Goal: Task Accomplishment & Management: Manage account settings

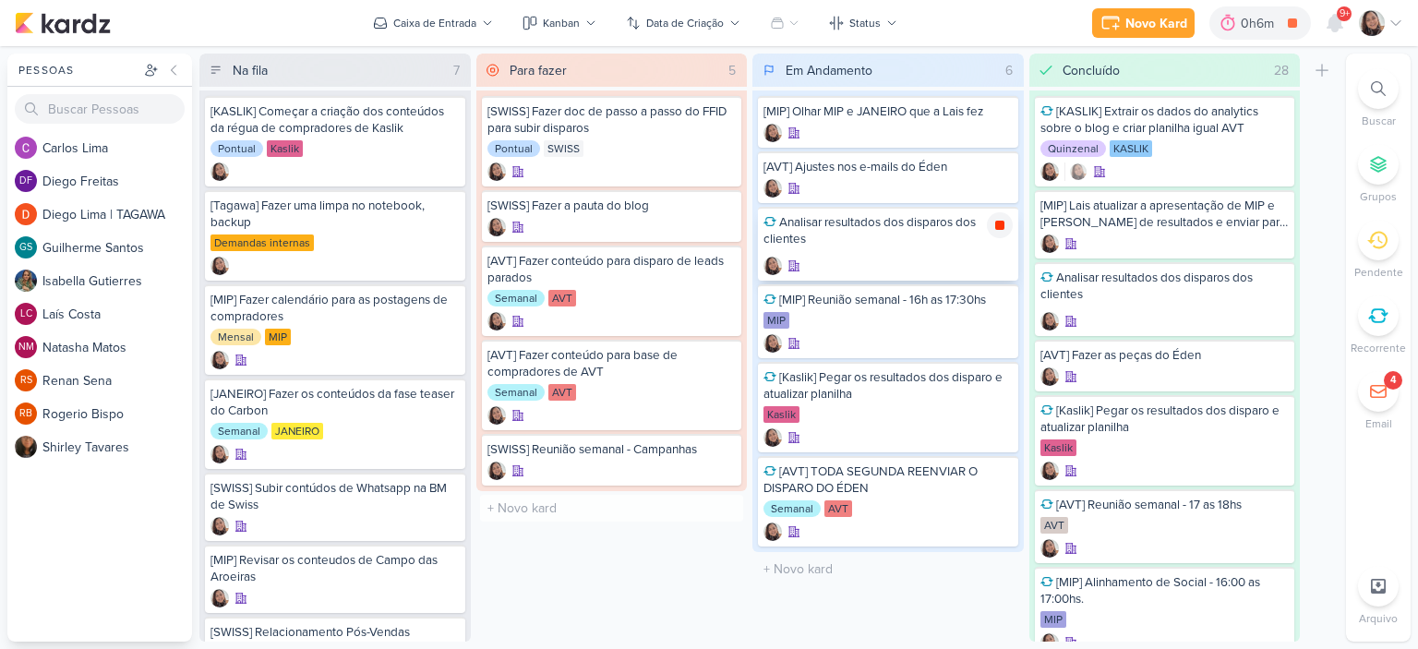
scroll to position [63, 0]
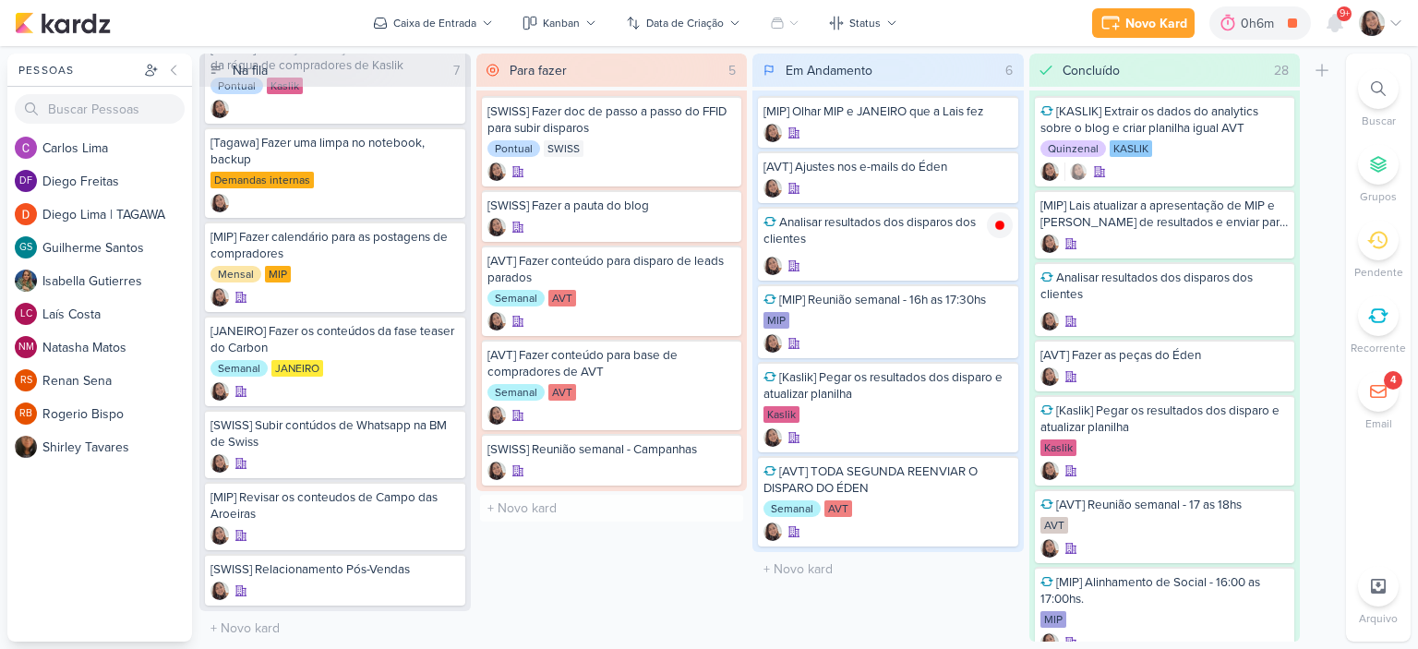
click at [1396, 21] on icon at bounding box center [1396, 23] width 15 height 15
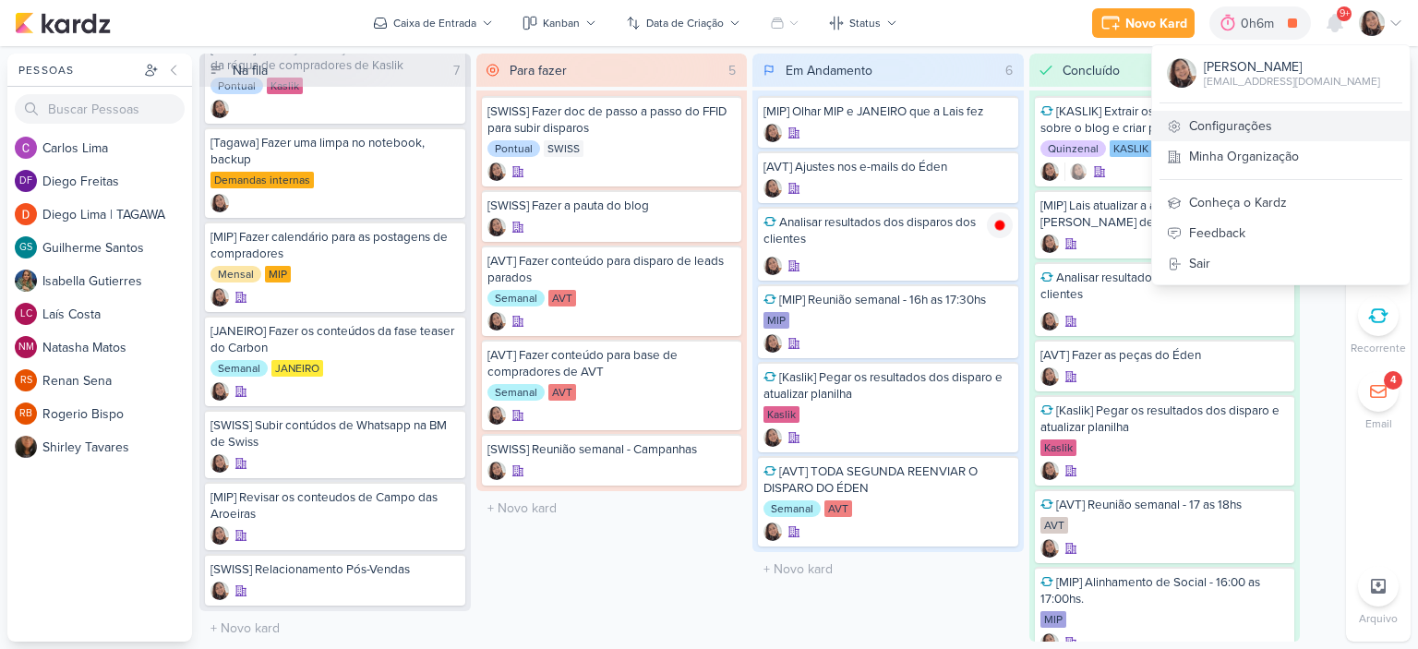
click at [1208, 116] on link "Configurações" at bounding box center [1281, 126] width 258 height 30
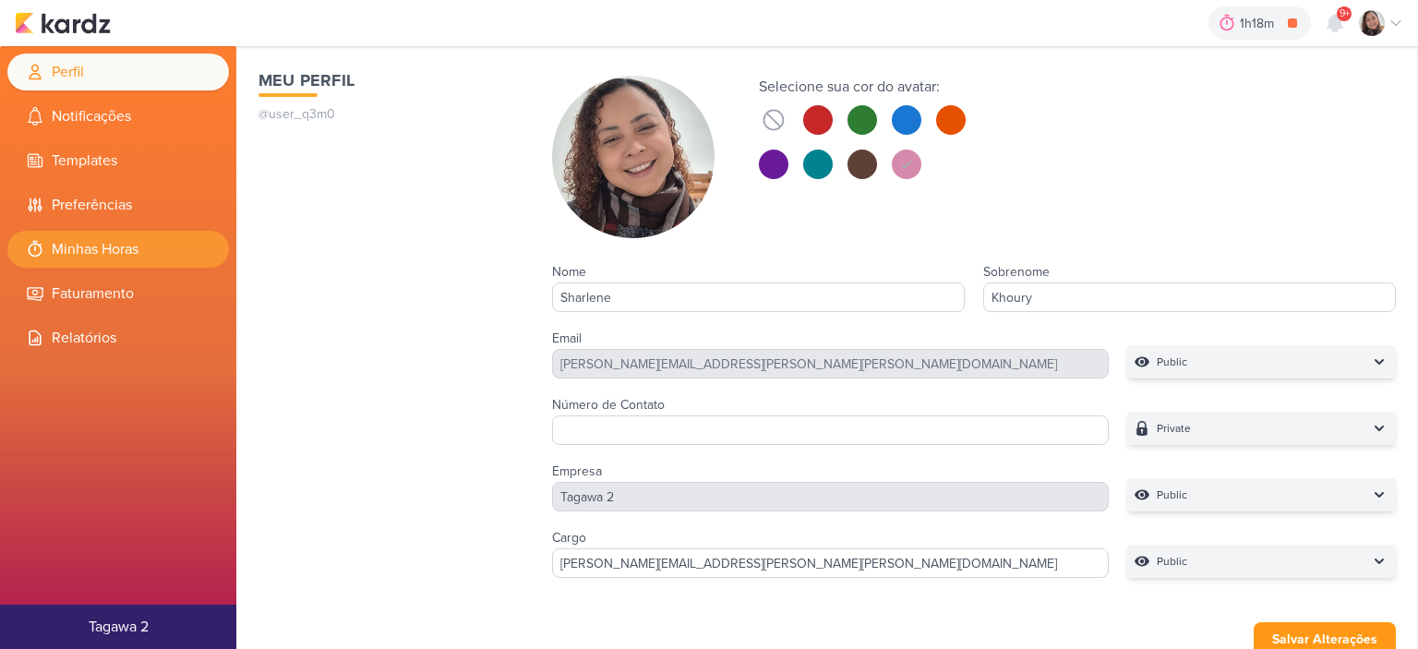
click at [103, 251] on li "Minhas Horas" at bounding box center [118, 249] width 222 height 37
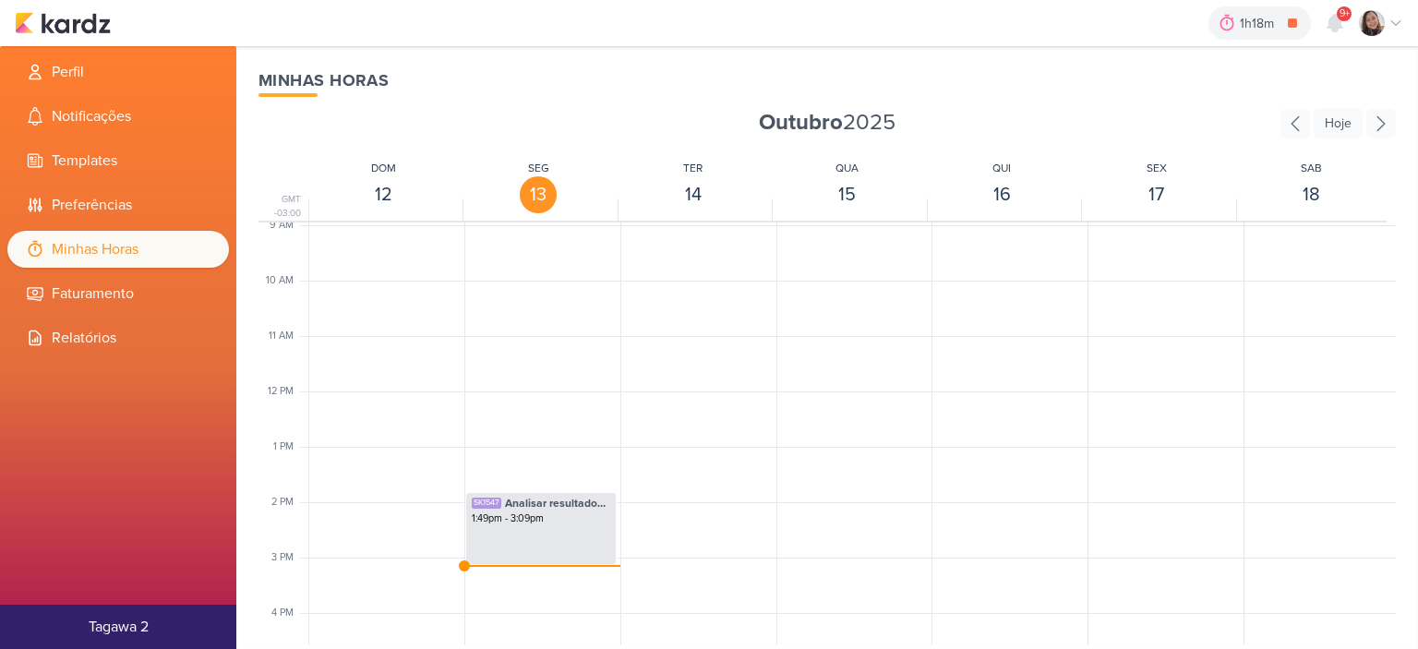
scroll to position [528, 0]
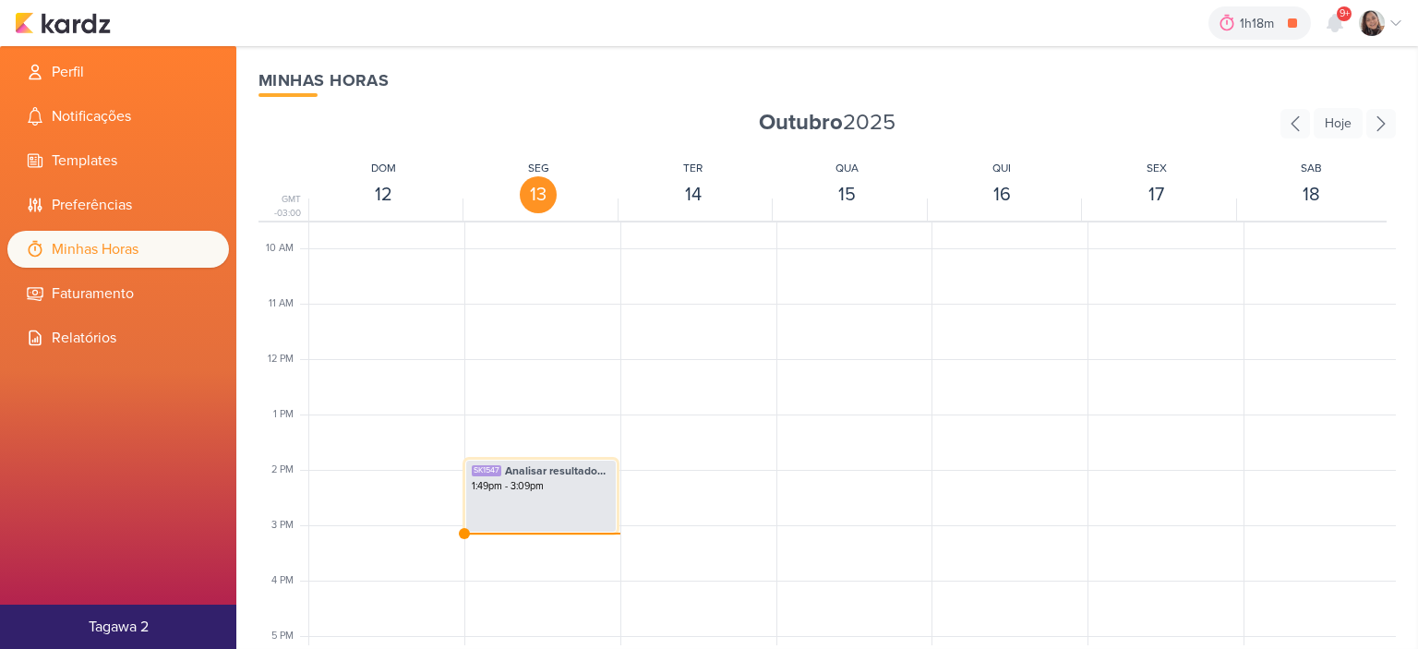
click at [551, 501] on div "SK1547 Analisar resultados dos disparos dos clientes 1:49pm - 3:09pm" at bounding box center [540, 496] width 151 height 73
select select "pm"
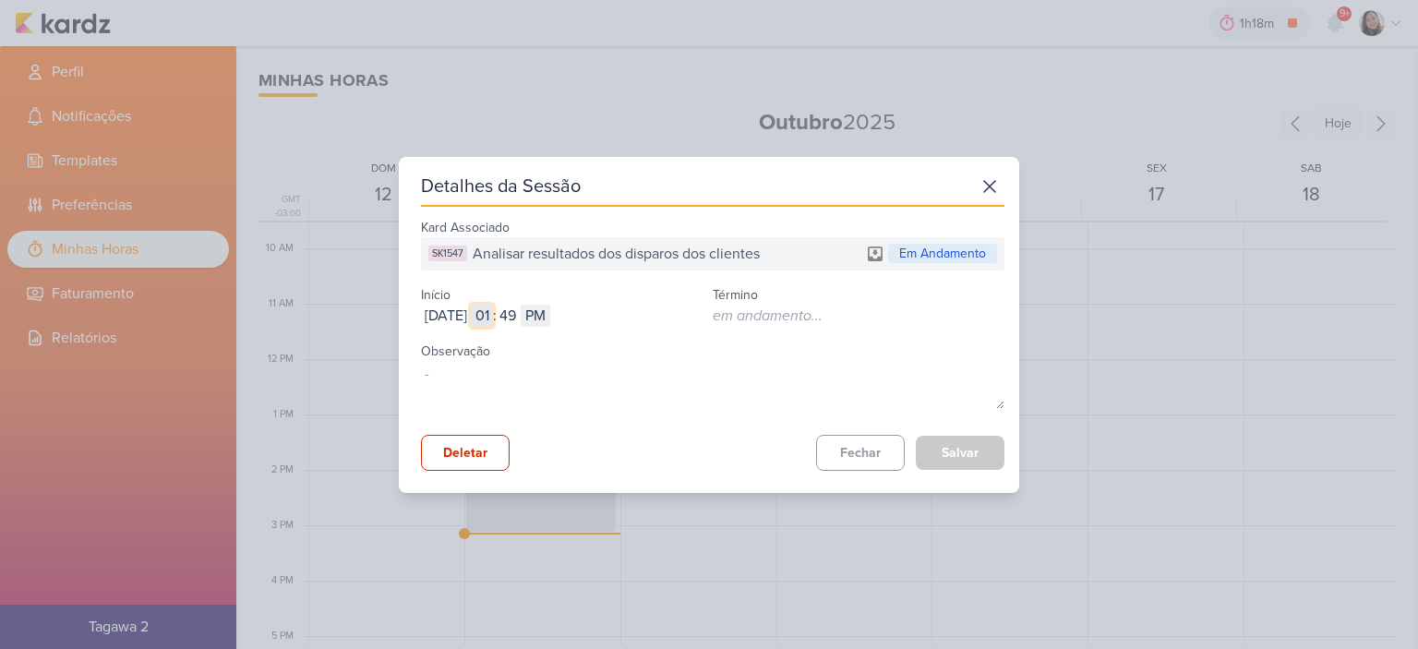
click at [493, 317] on input "01" at bounding box center [482, 316] width 22 height 22
type input "09"
click at [519, 318] on input "49" at bounding box center [508, 316] width 22 height 22
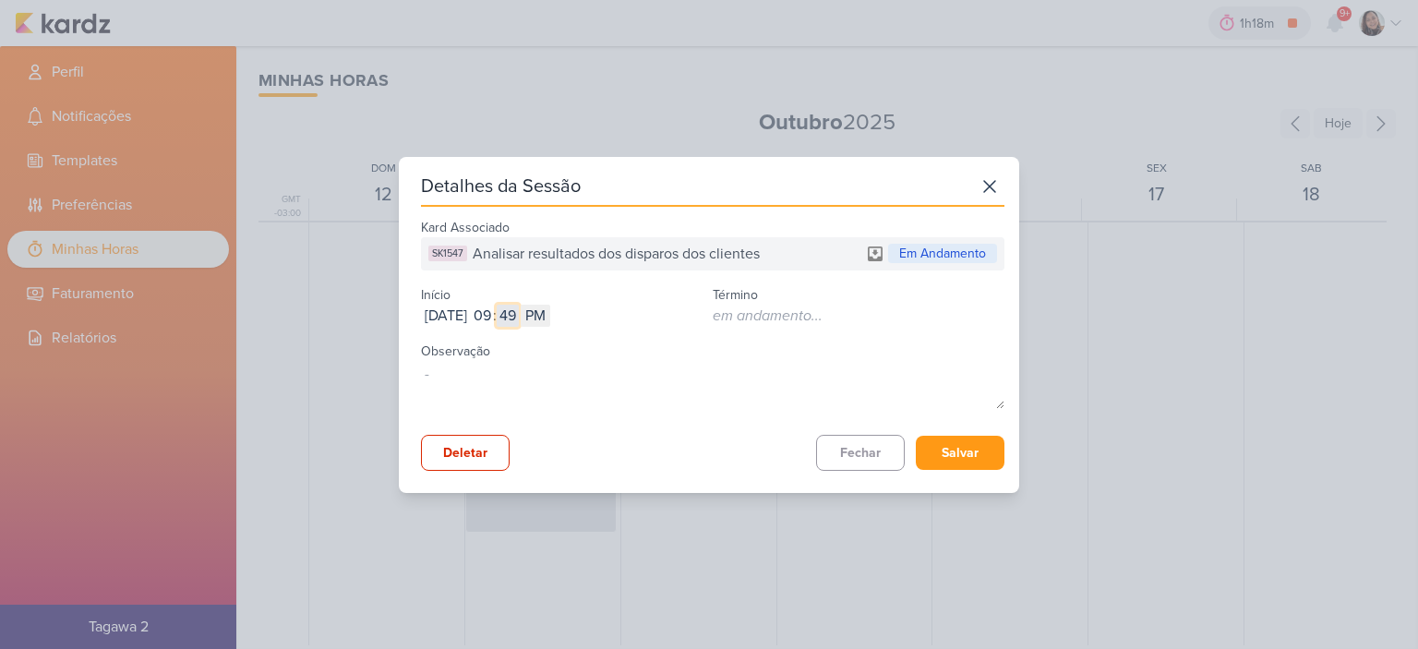
click at [519, 318] on input "49" at bounding box center [508, 316] width 22 height 22
type input "55"
click at [550, 317] on select "AM PM" at bounding box center [536, 316] width 30 height 22
select select "am"
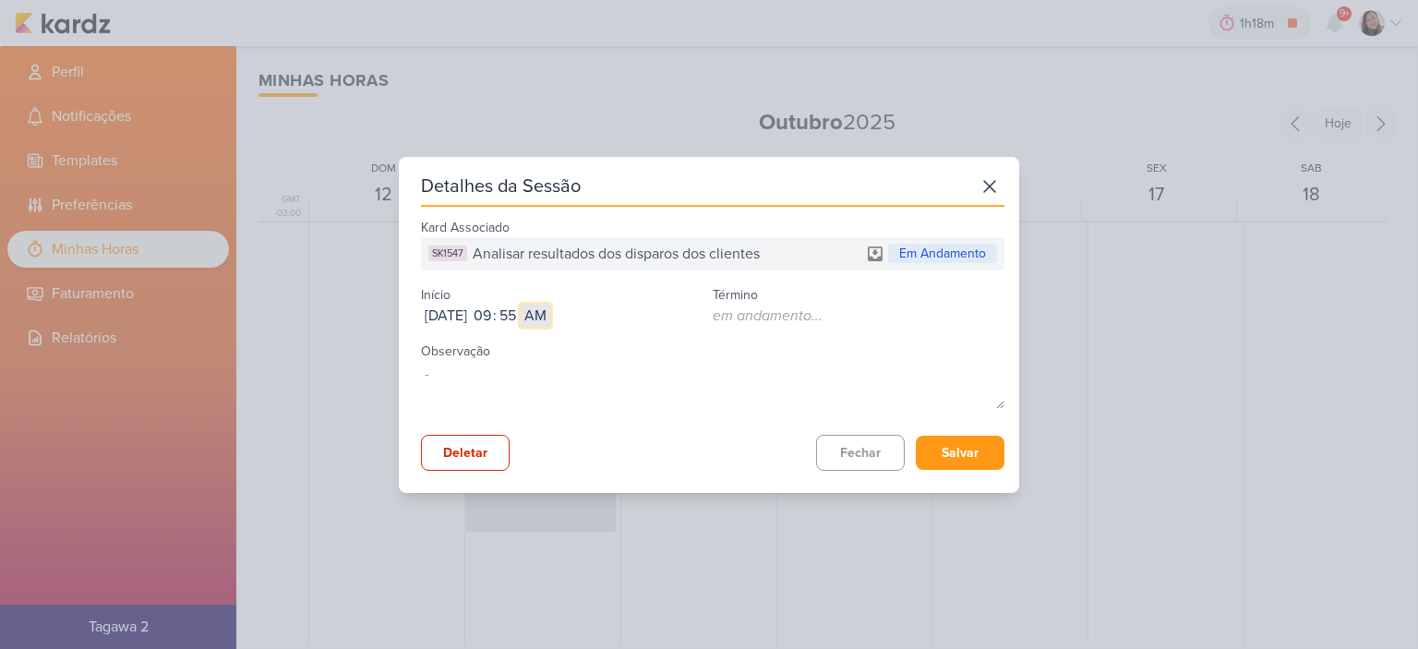
click at [550, 305] on select "AM PM" at bounding box center [536, 316] width 30 height 22
click at [972, 448] on button "Salvar" at bounding box center [960, 453] width 89 height 34
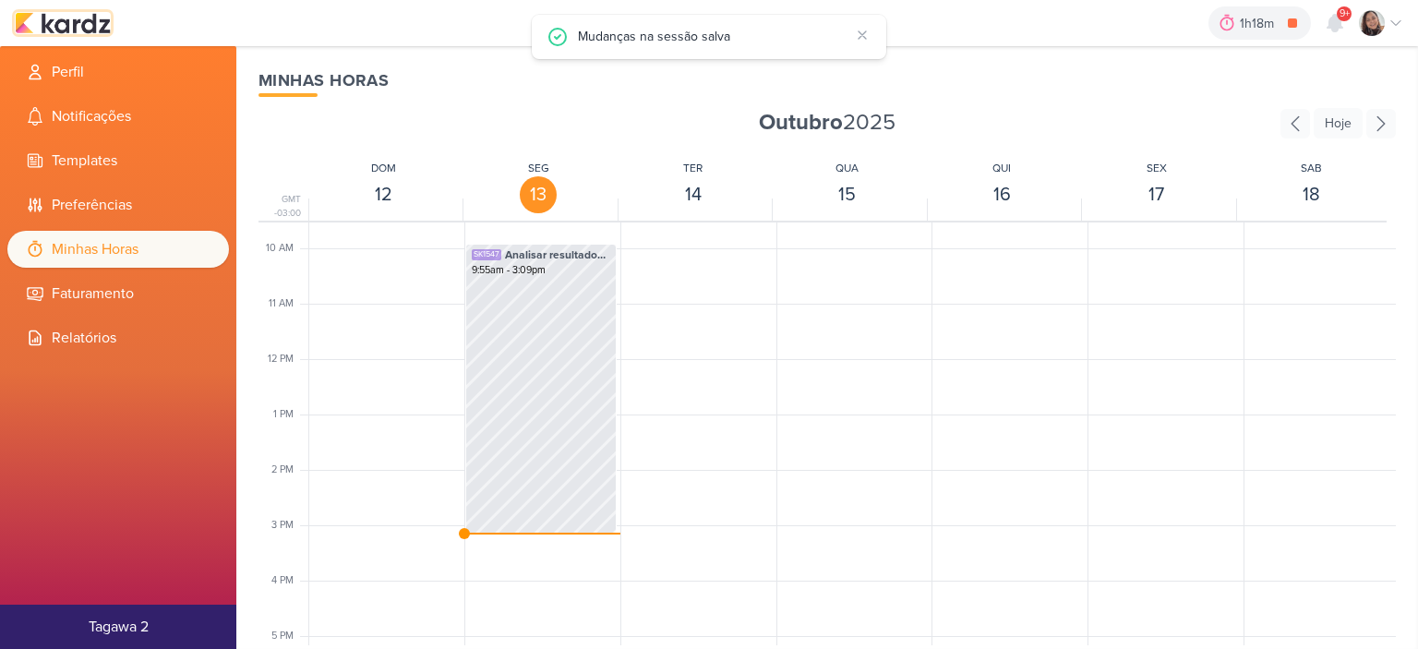
click at [78, 19] on img at bounding box center [63, 23] width 96 height 22
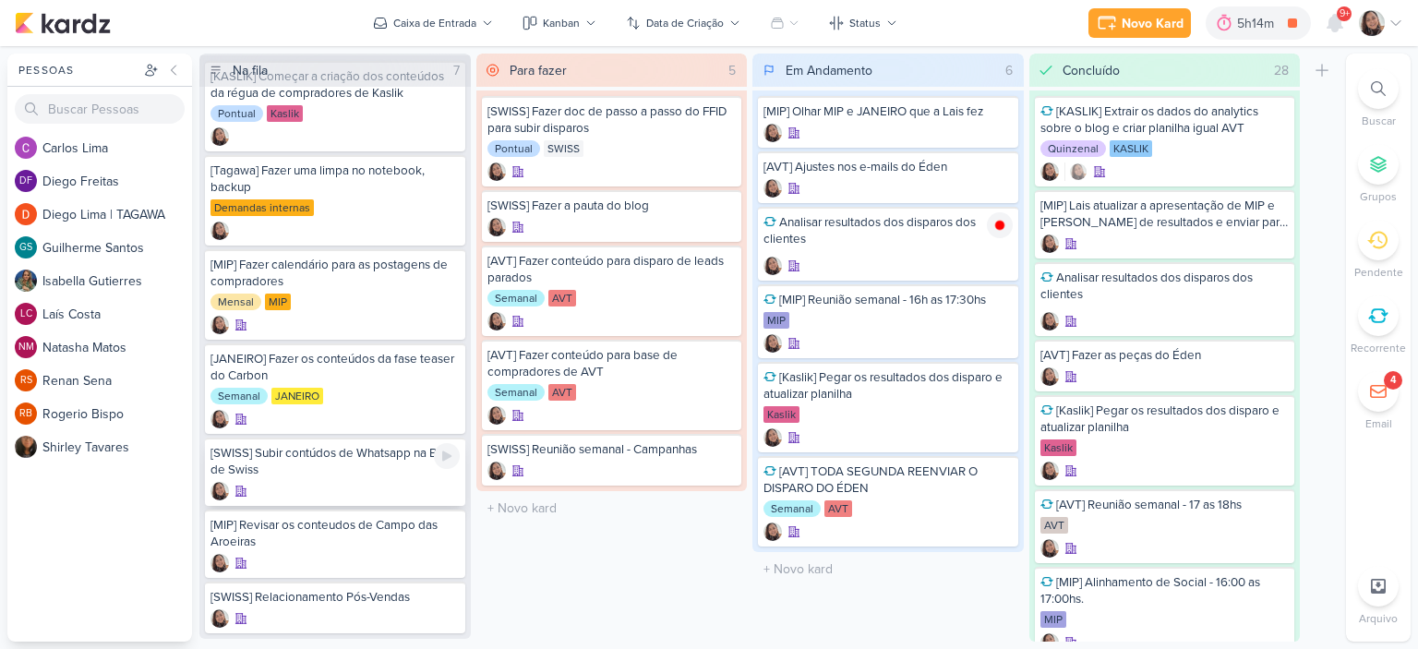
scroll to position [63, 0]
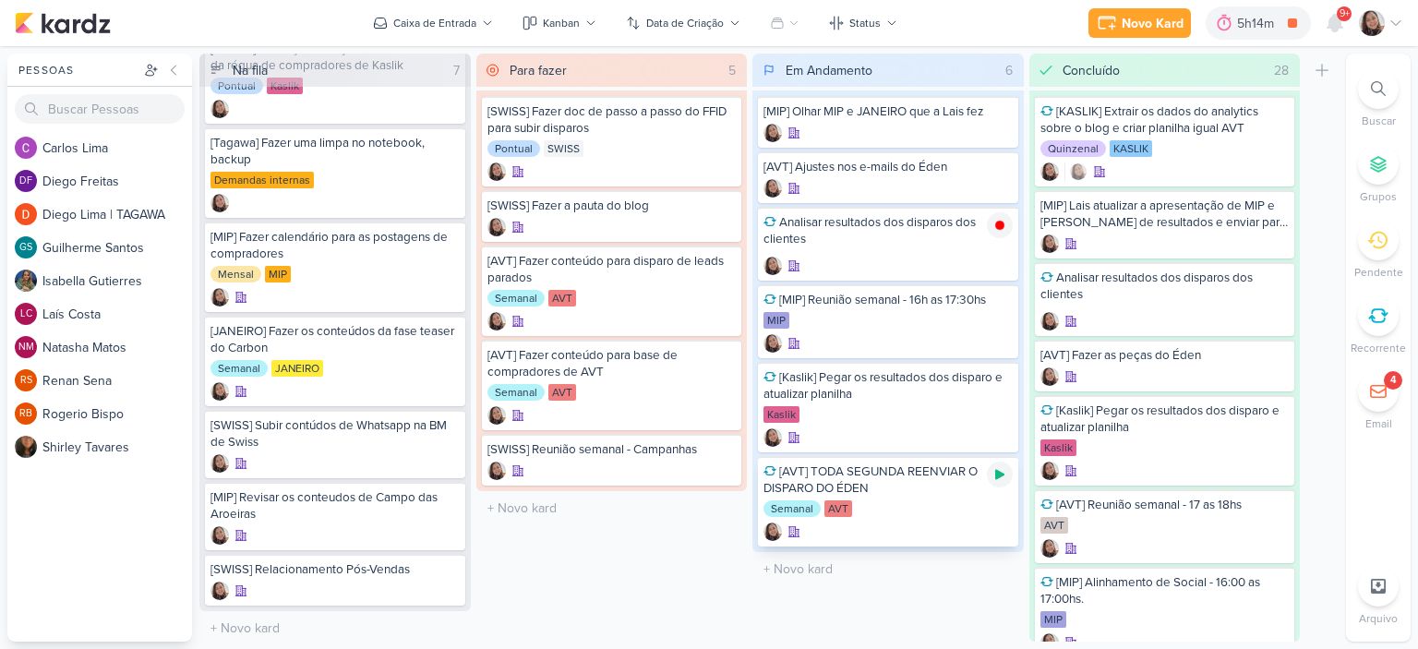
click at [998, 471] on icon at bounding box center [999, 475] width 9 height 10
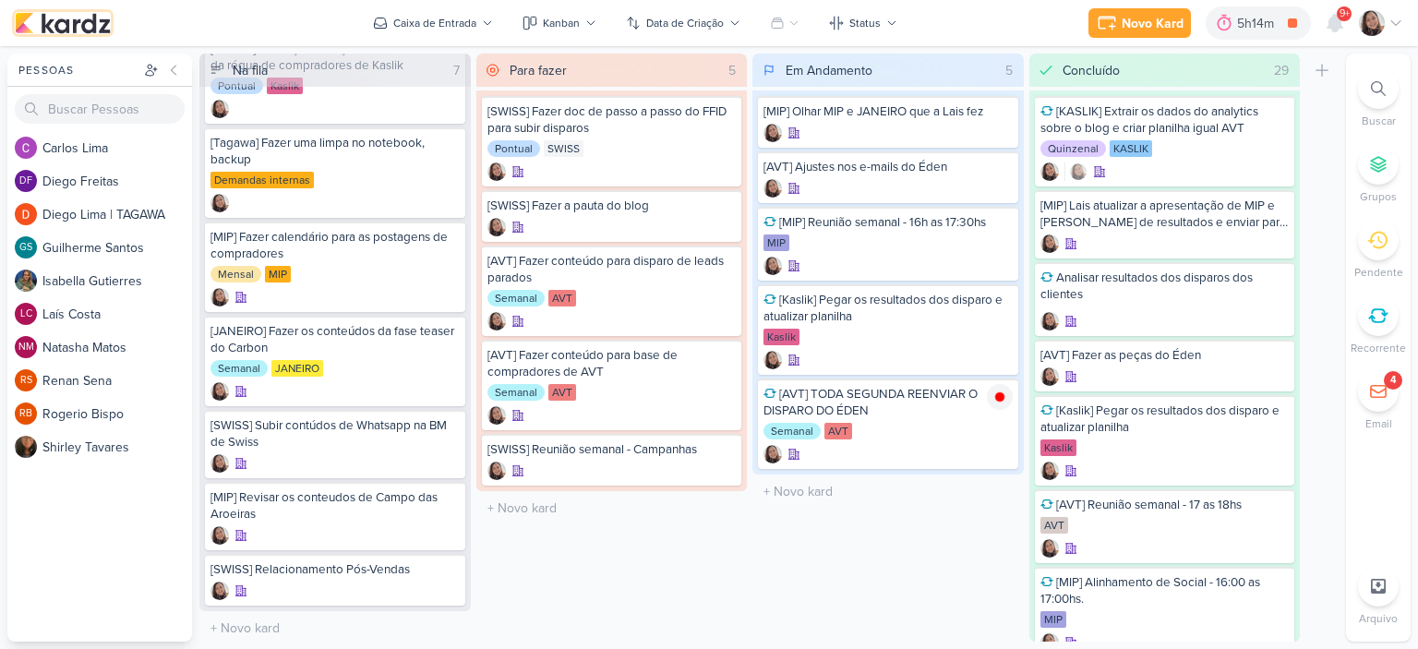
click at [88, 26] on img at bounding box center [63, 23] width 96 height 22
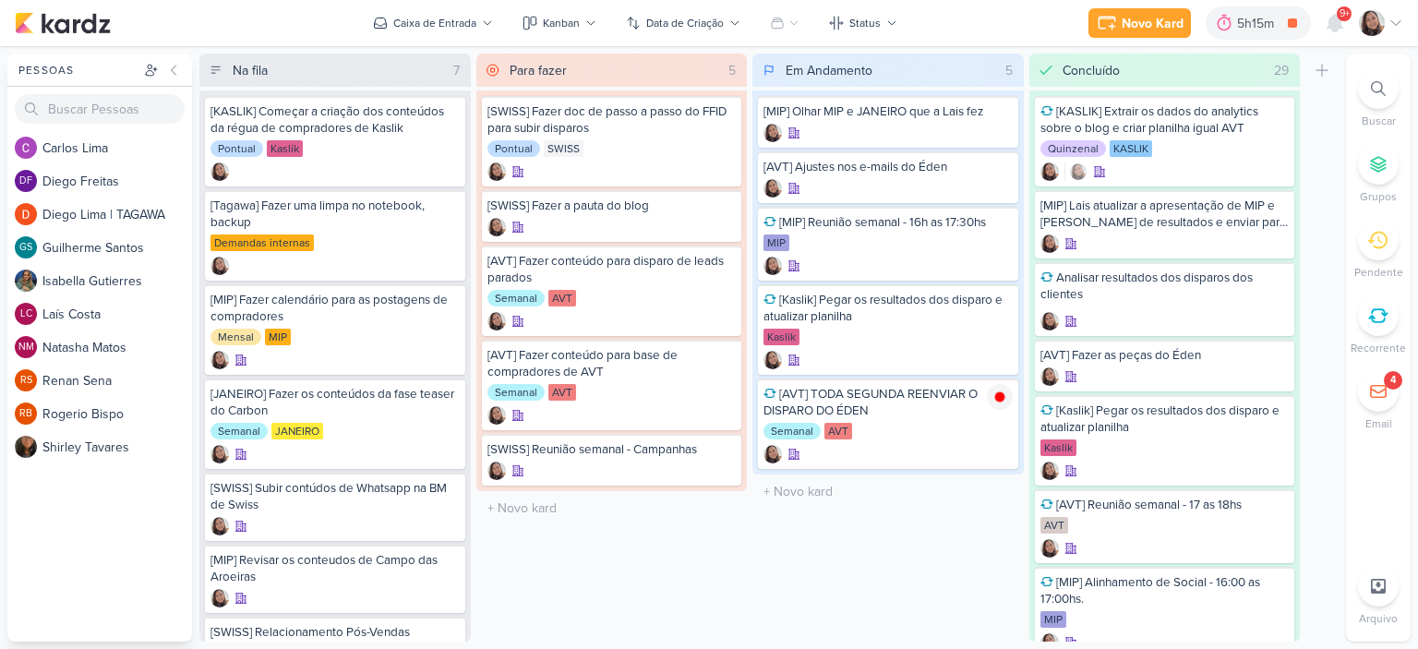
click at [1393, 18] on icon at bounding box center [1396, 23] width 15 height 15
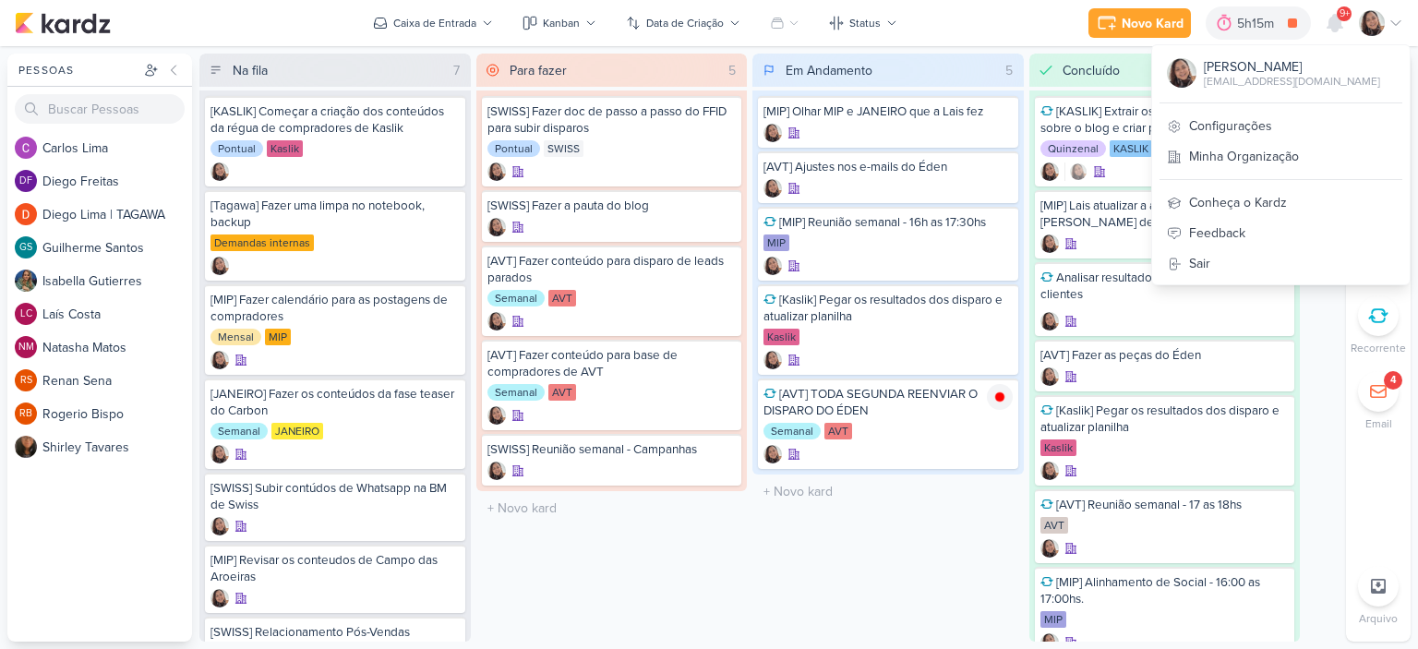
click at [1198, 102] on div at bounding box center [1281, 102] width 243 height 1
click at [1200, 114] on link "Configurações" at bounding box center [1281, 126] width 258 height 30
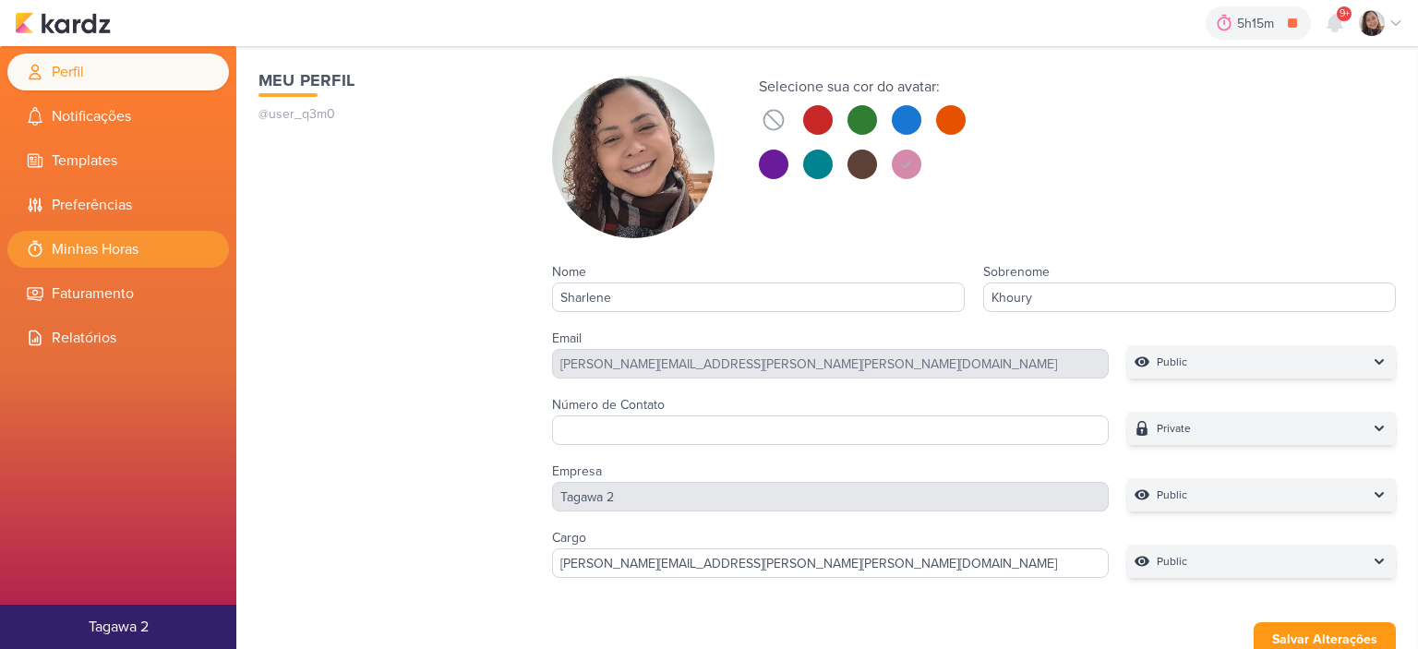
click at [117, 254] on li "Minhas Horas" at bounding box center [118, 249] width 222 height 37
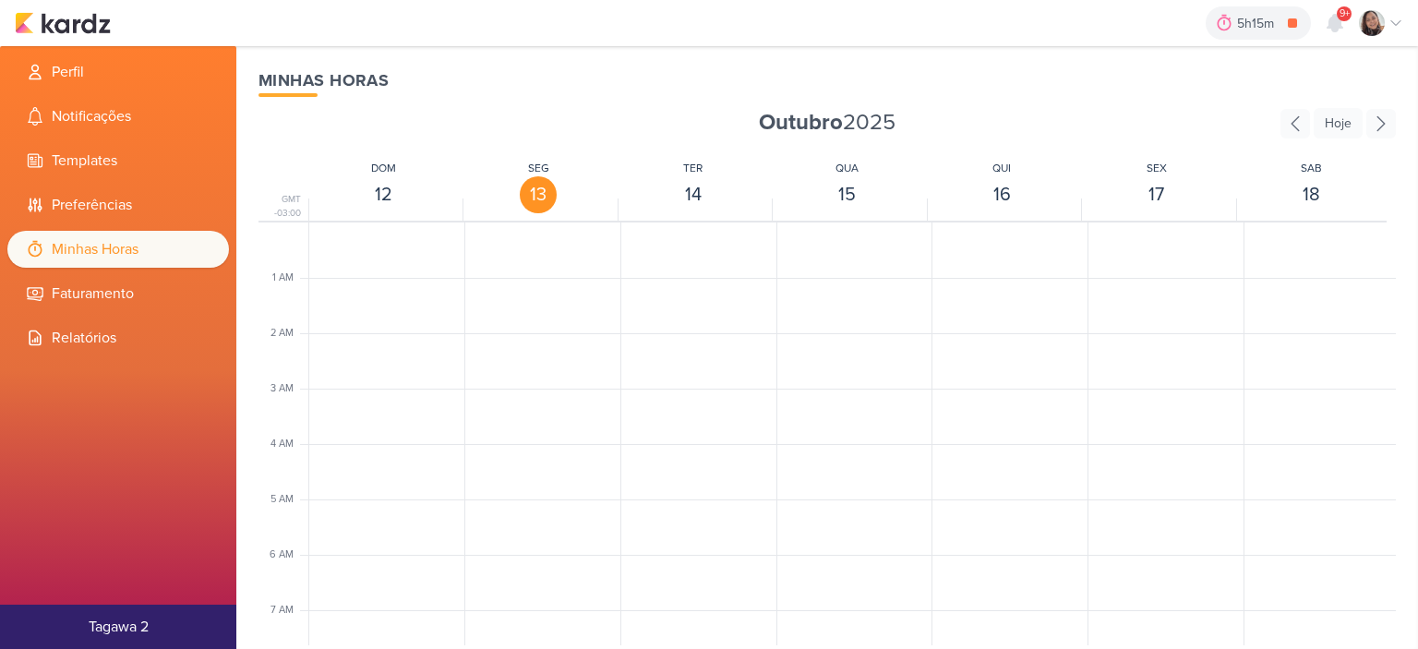
scroll to position [436, 0]
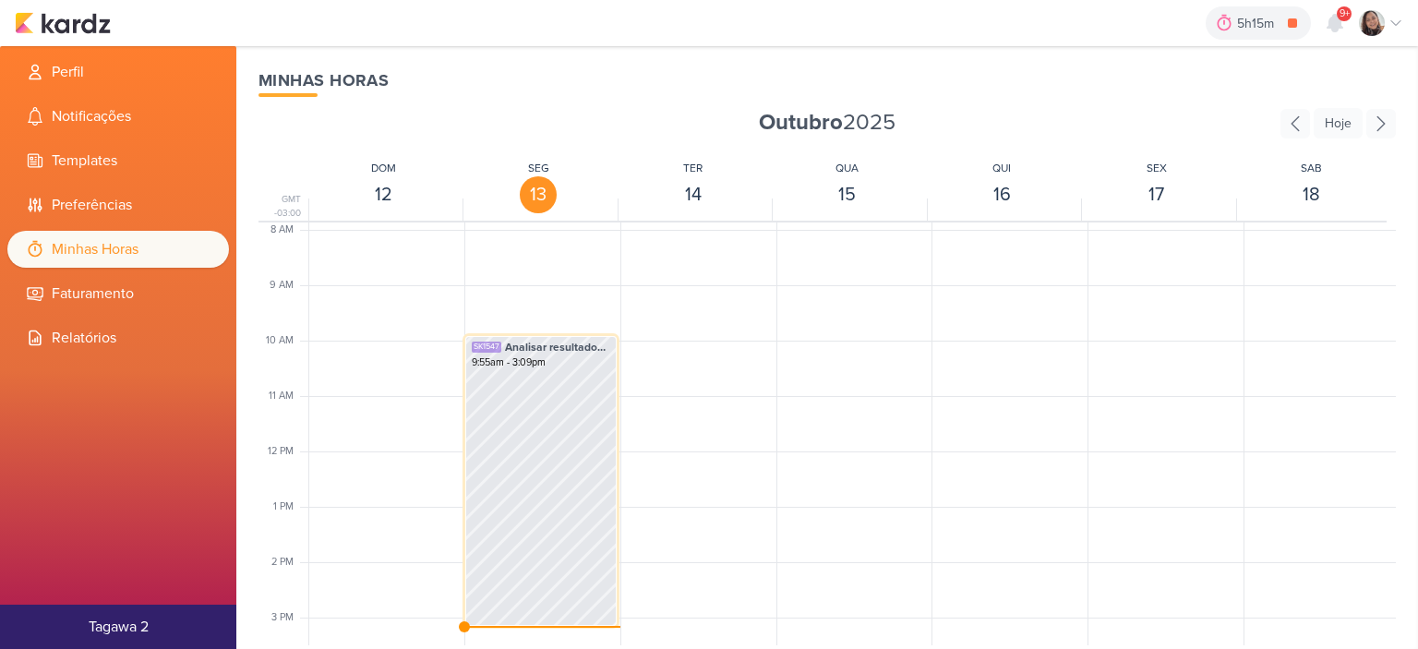
click at [517, 399] on div "SK1547 Analisar resultados dos disparos dos clientes 9:55am - 3:09pm" at bounding box center [540, 481] width 151 height 290
select select "pm"
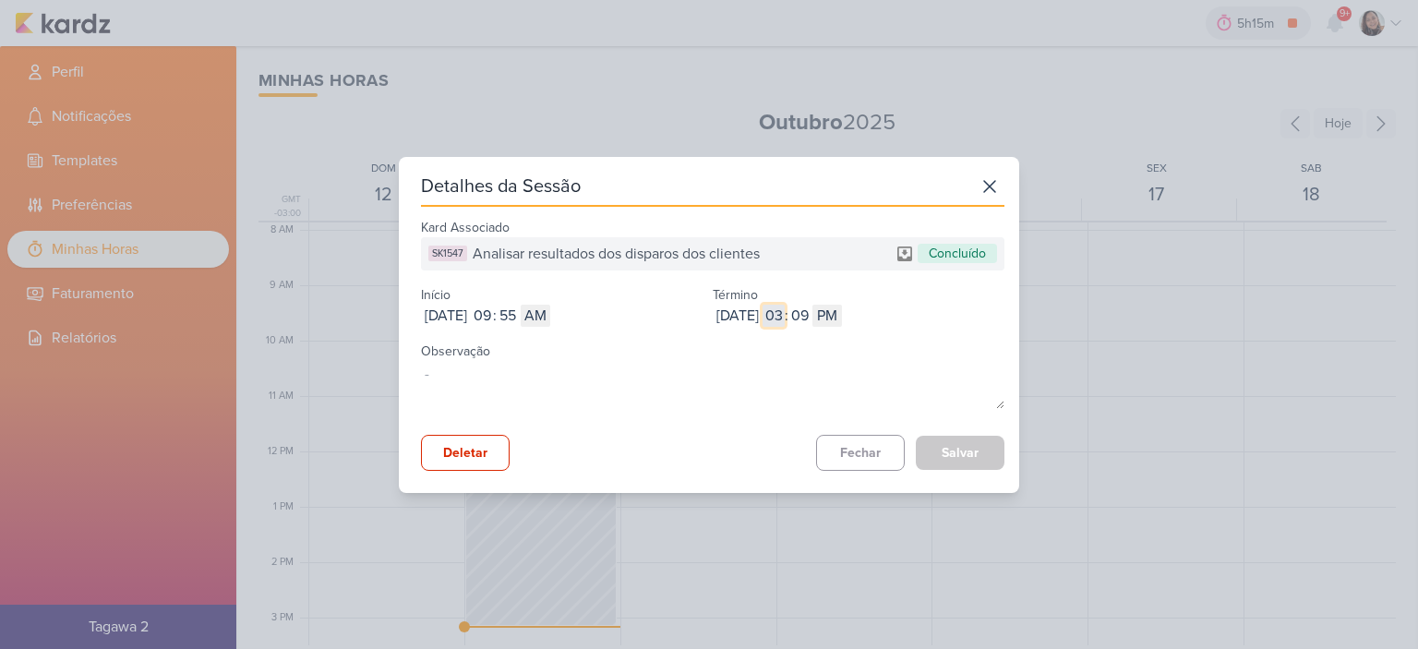
click at [785, 316] on input "03" at bounding box center [774, 316] width 22 height 22
type input "11"
click at [842, 313] on select "AM PM" at bounding box center [828, 316] width 30 height 22
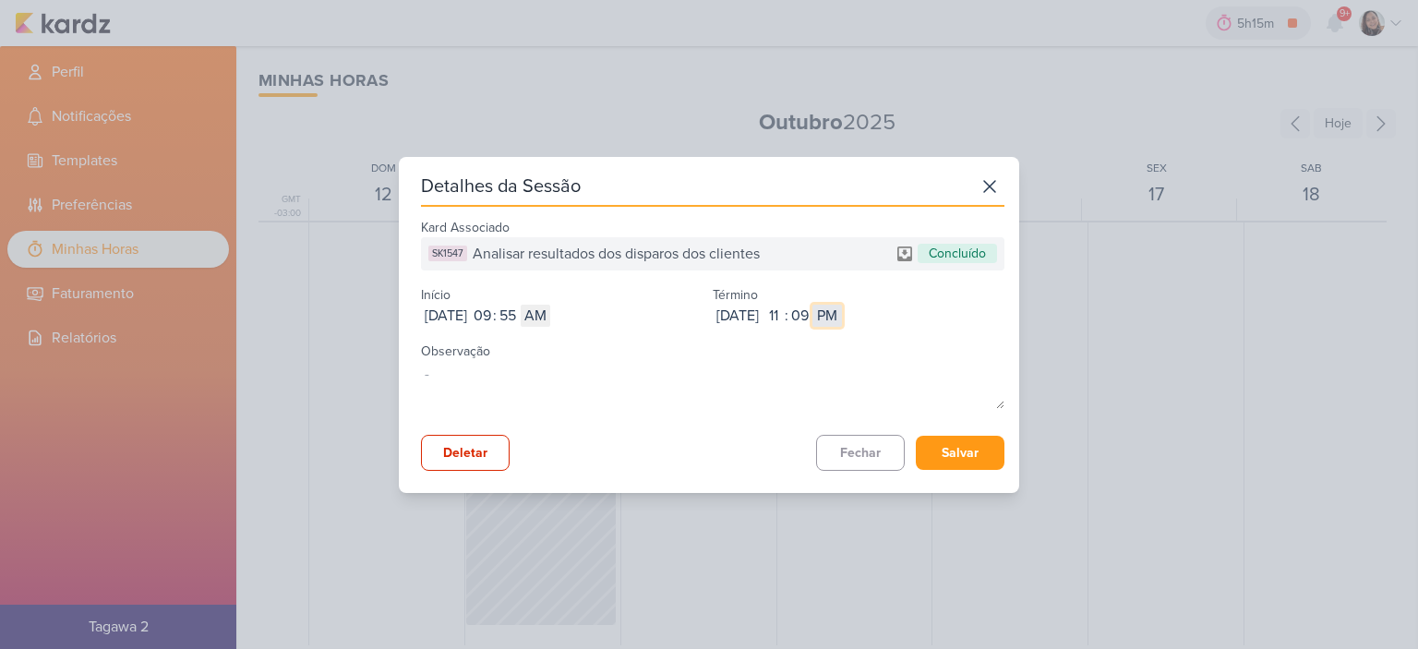
select select "am"
click at [842, 305] on select "AM PM" at bounding box center [828, 316] width 30 height 22
click at [958, 451] on button "Salvar" at bounding box center [960, 453] width 89 height 34
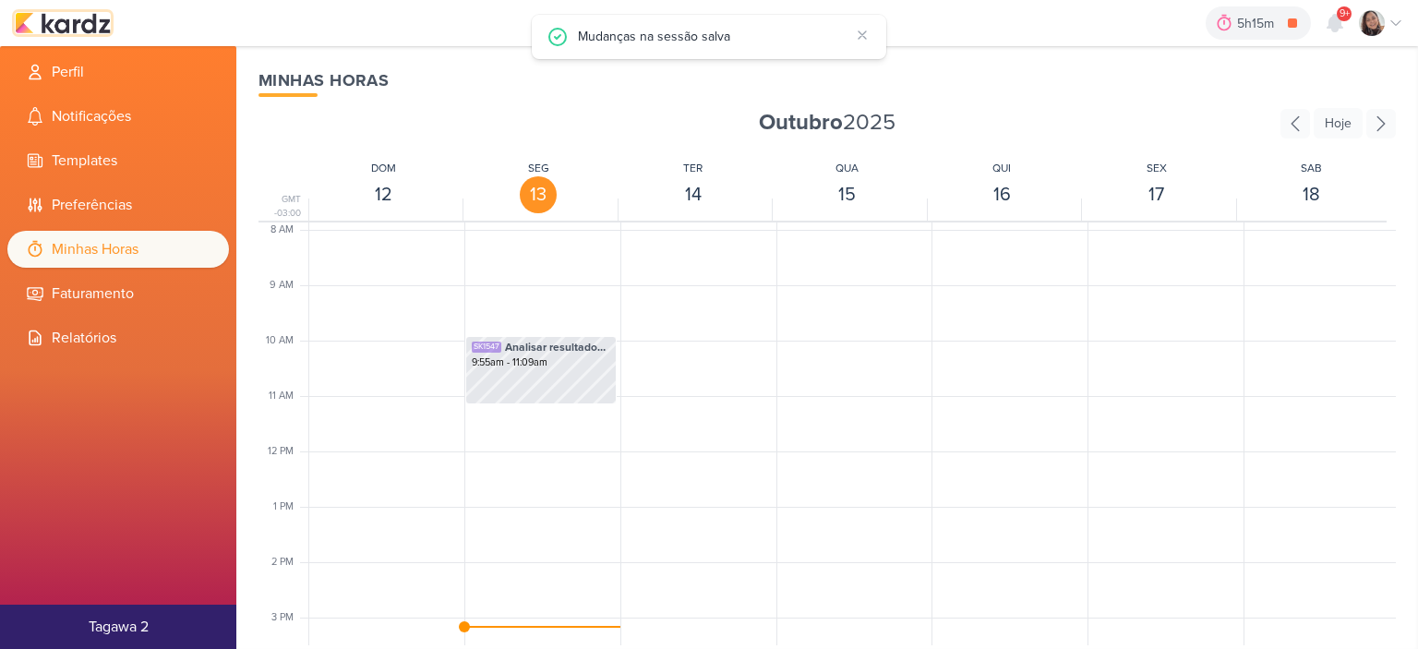
click at [83, 13] on img at bounding box center [63, 23] width 96 height 22
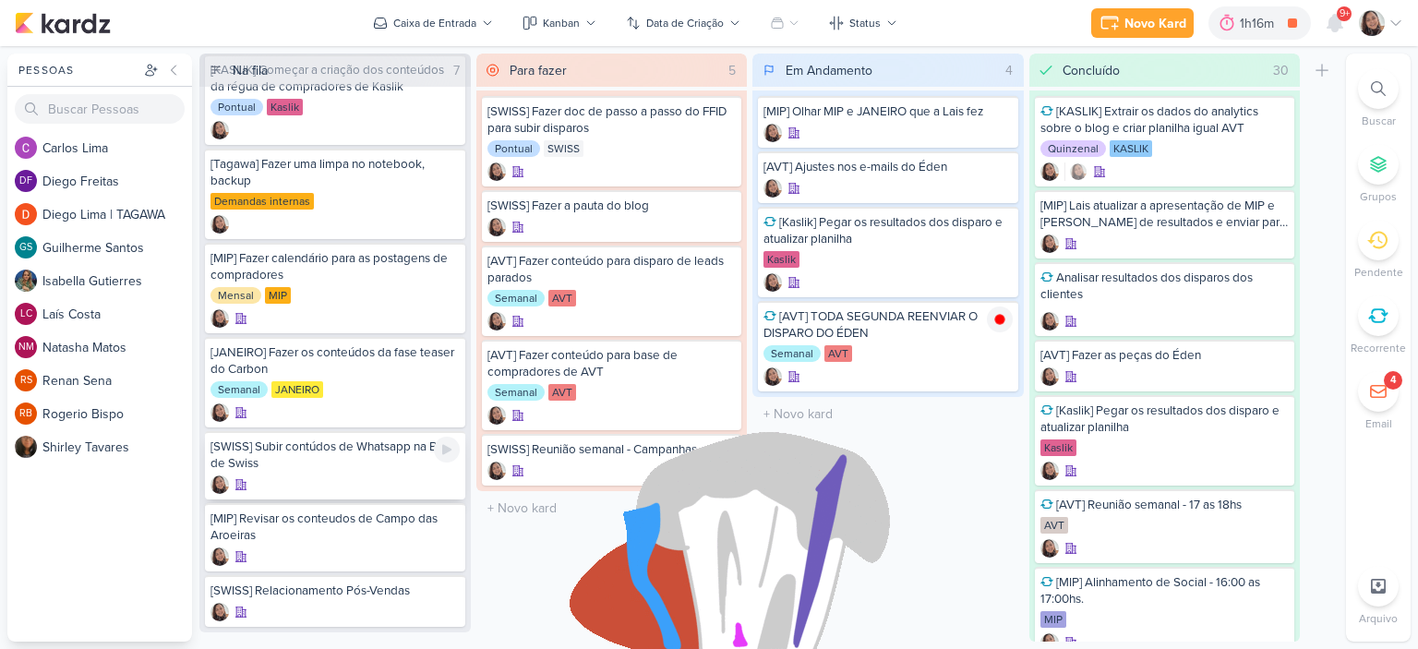
scroll to position [63, 0]
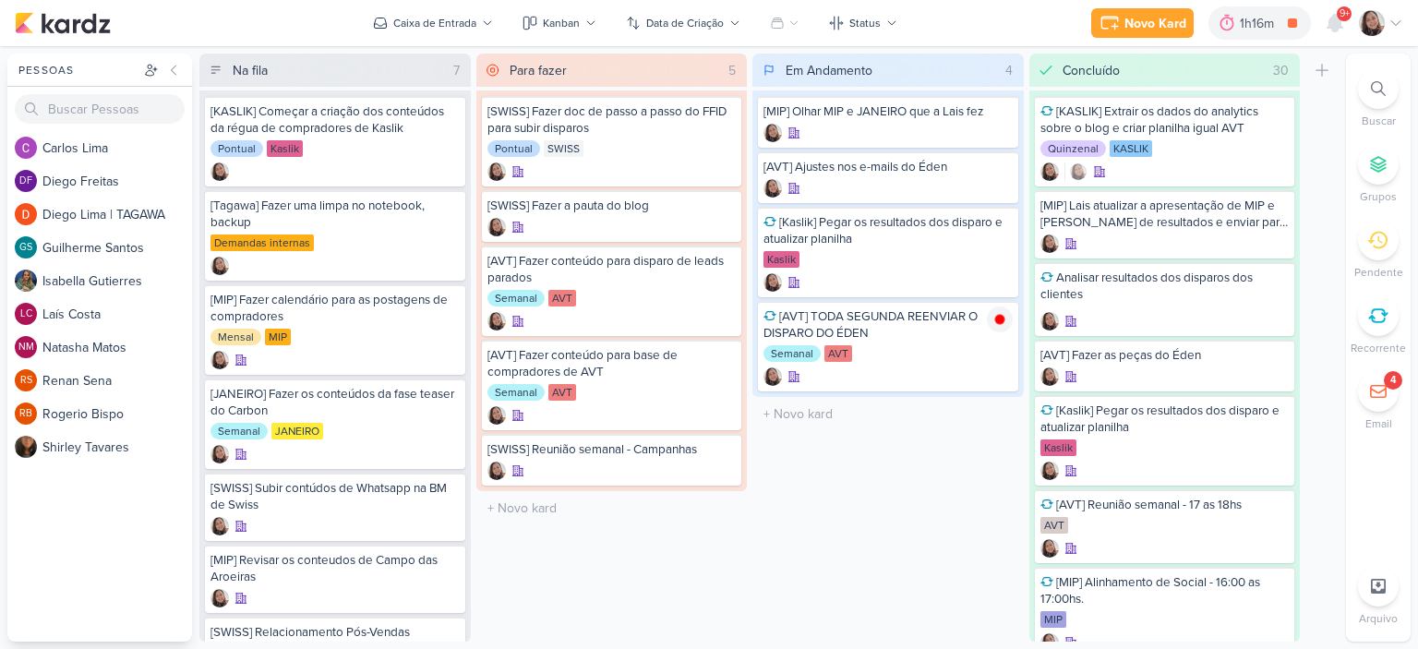
click at [1400, 18] on icon at bounding box center [1396, 23] width 15 height 15
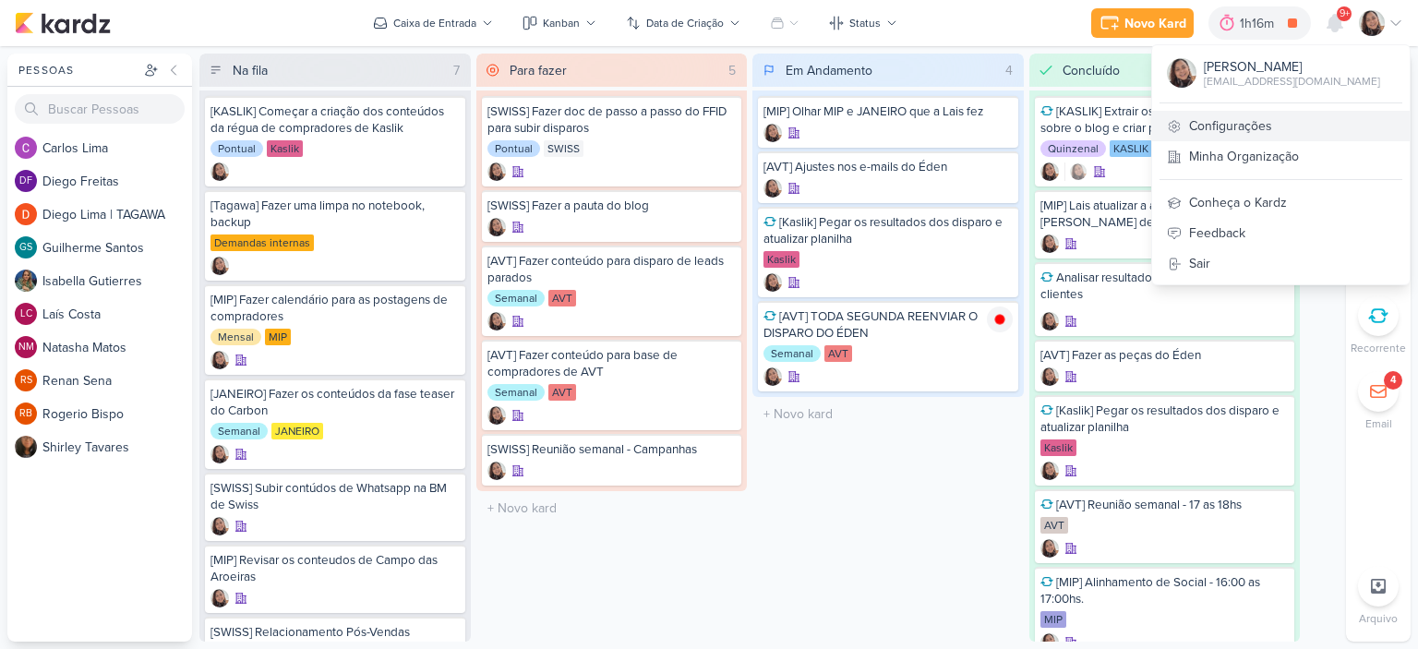
click at [1224, 128] on link "Configurações" at bounding box center [1281, 126] width 258 height 30
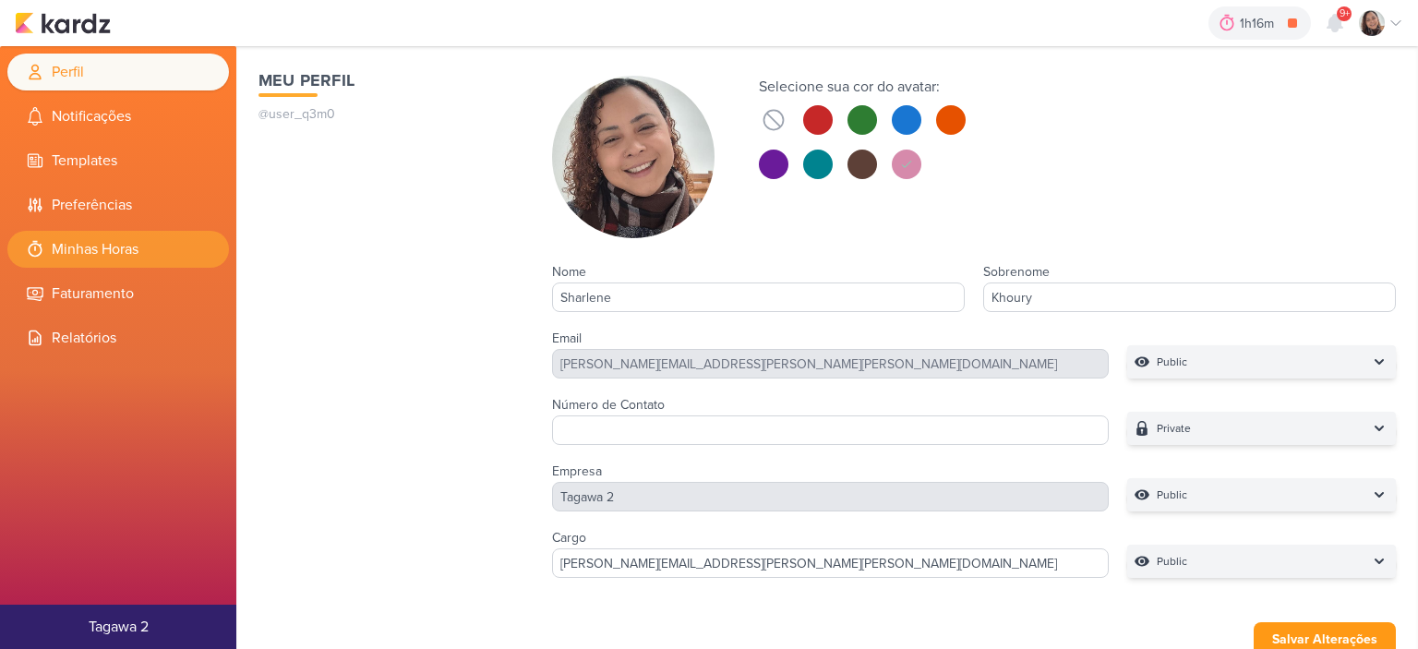
click at [89, 239] on li "Minhas Horas" at bounding box center [118, 249] width 222 height 37
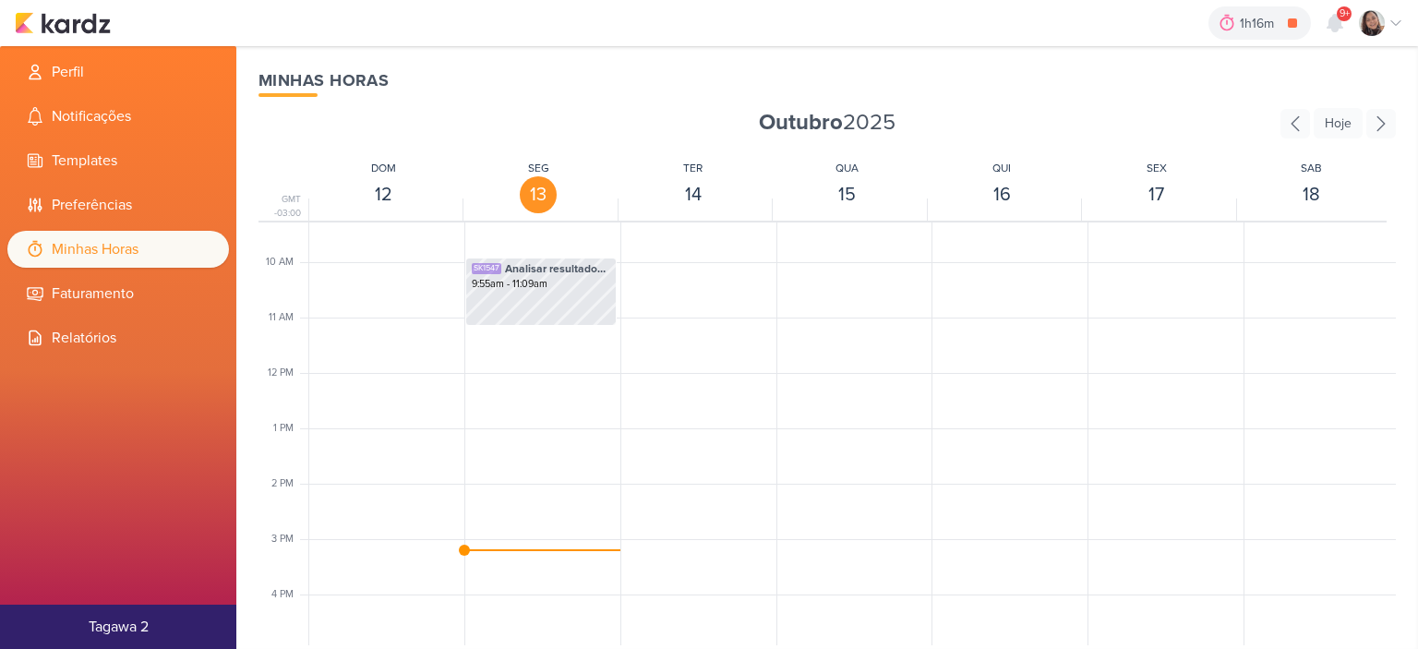
scroll to position [713, 0]
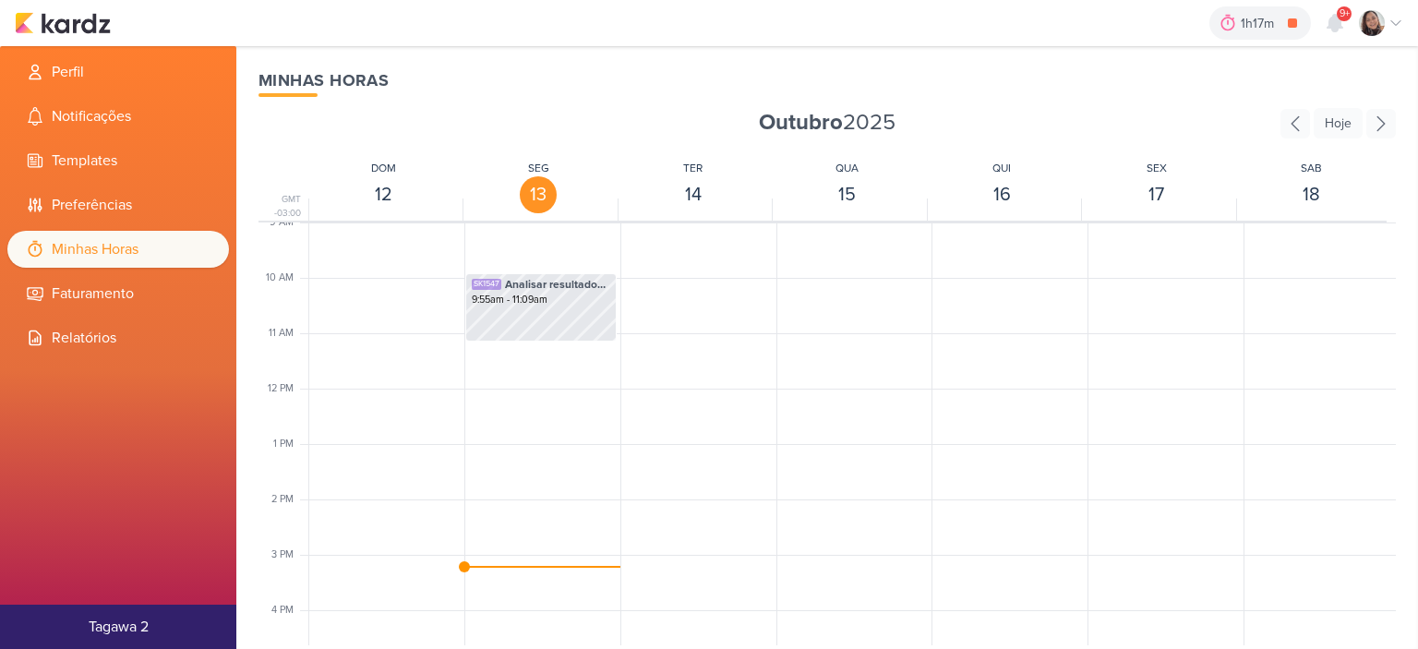
scroll to position [621, 0]
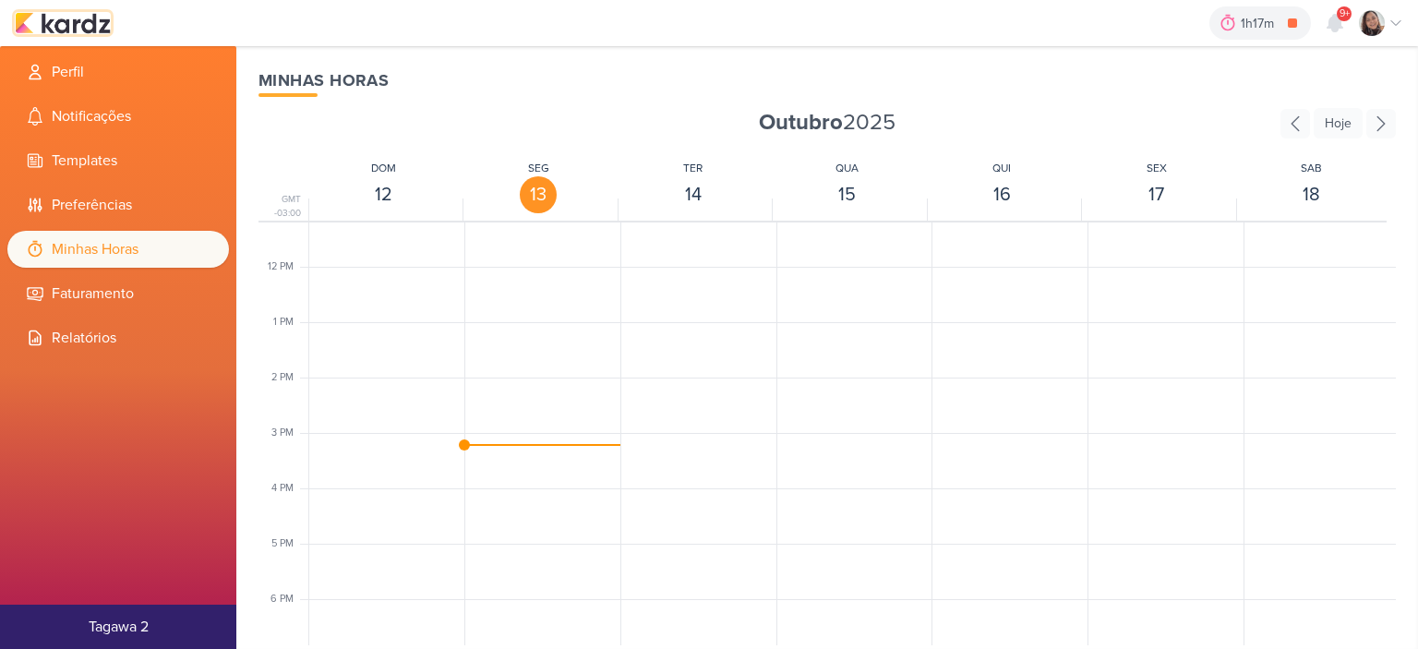
click at [99, 31] on img at bounding box center [63, 23] width 96 height 22
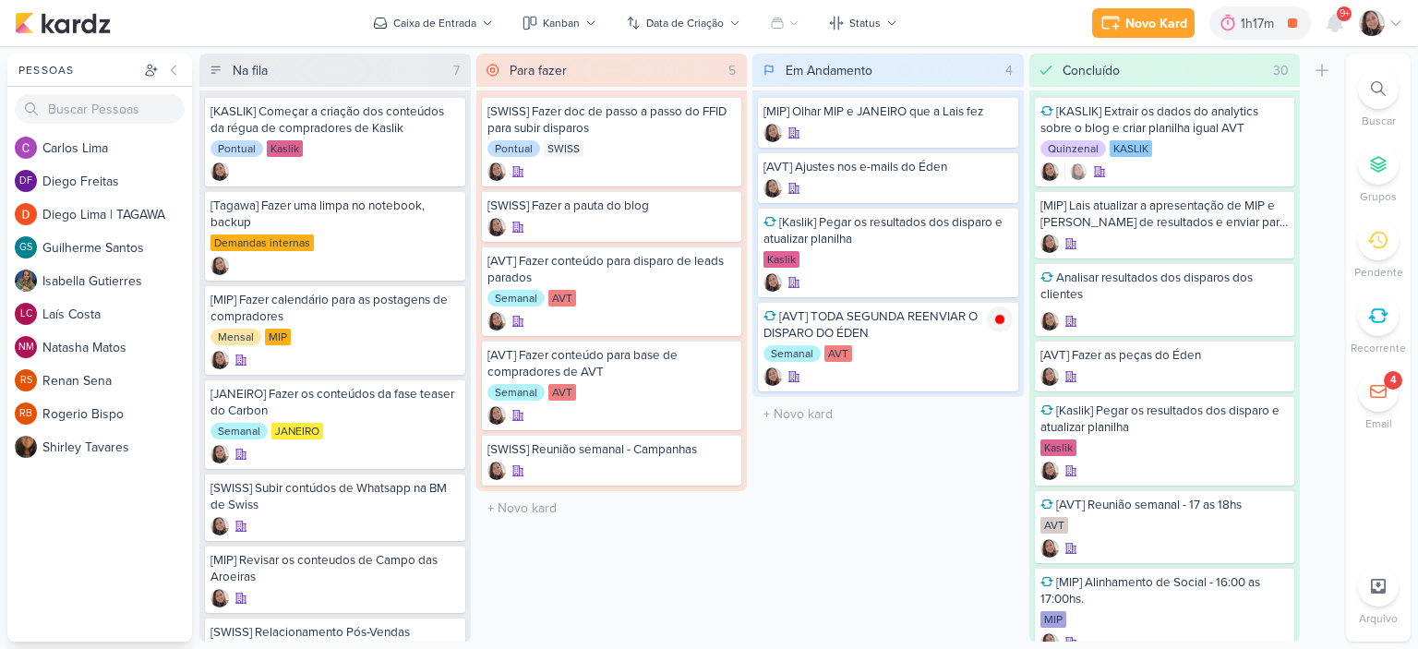
click at [1397, 18] on icon at bounding box center [1396, 23] width 15 height 15
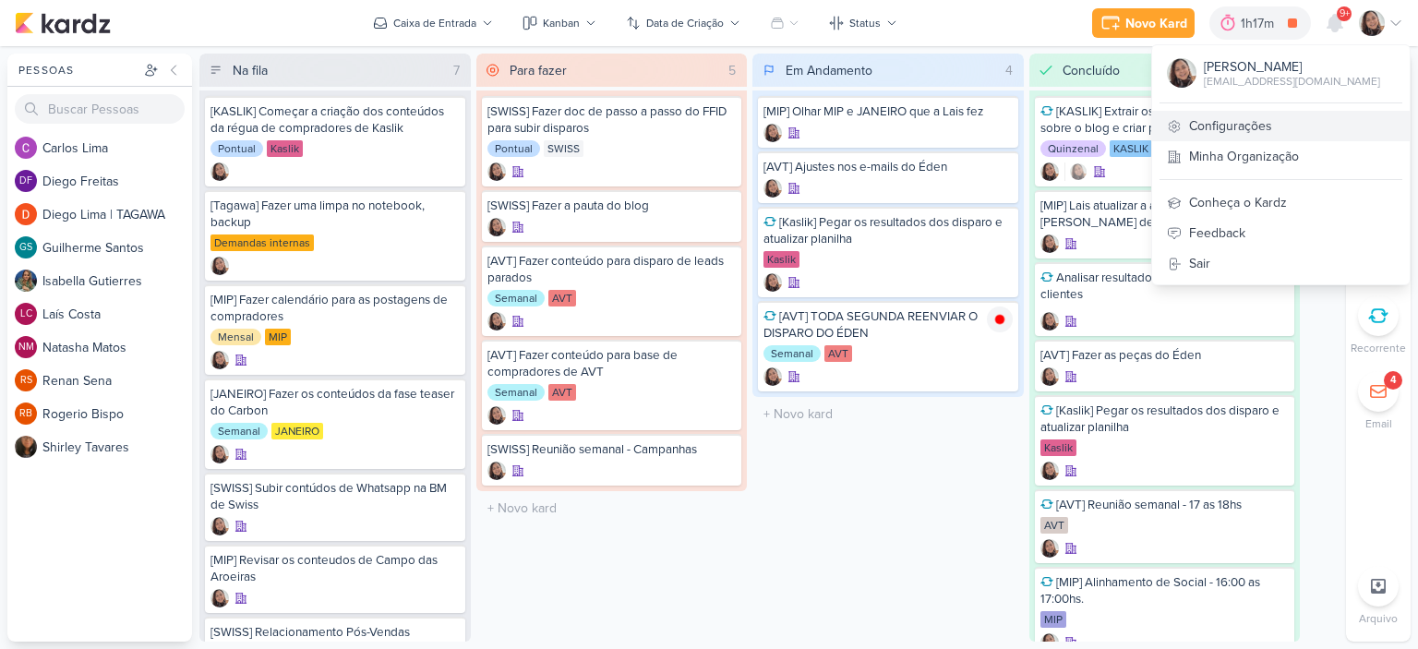
click at [1214, 128] on link "Configurações" at bounding box center [1281, 126] width 258 height 30
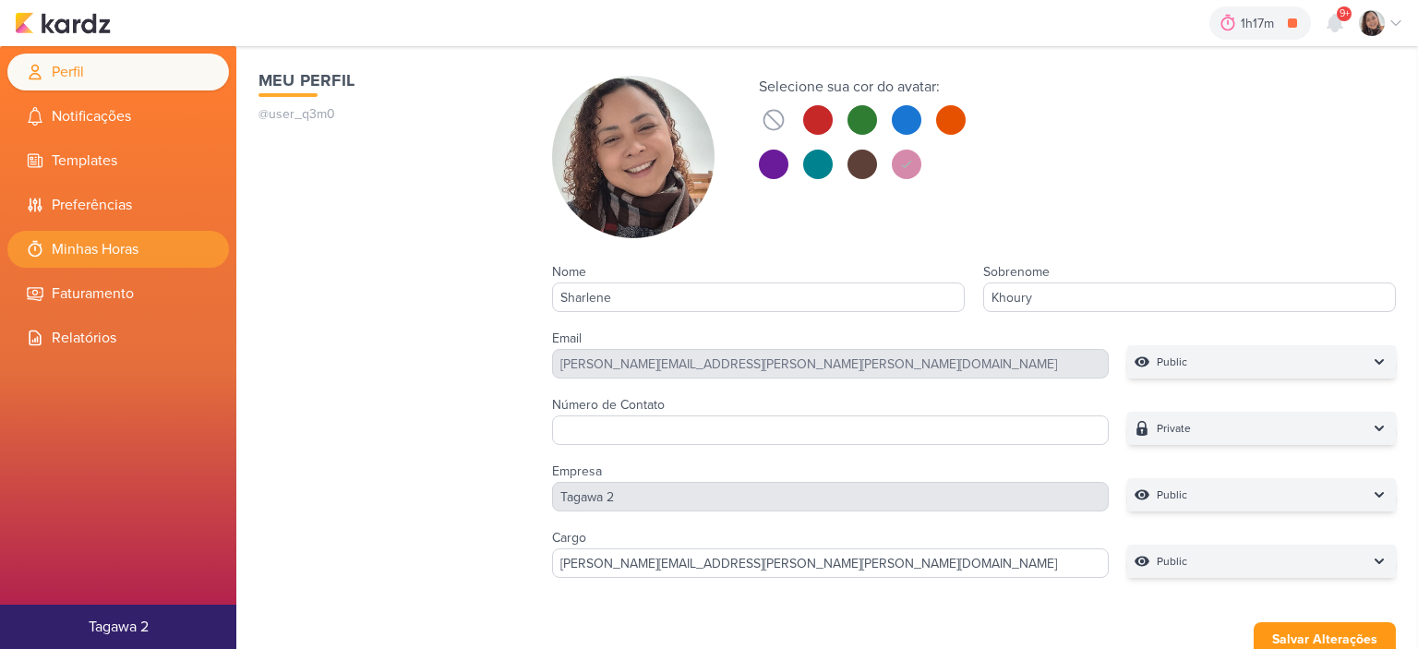
click at [138, 259] on li "Minhas Horas" at bounding box center [118, 249] width 222 height 37
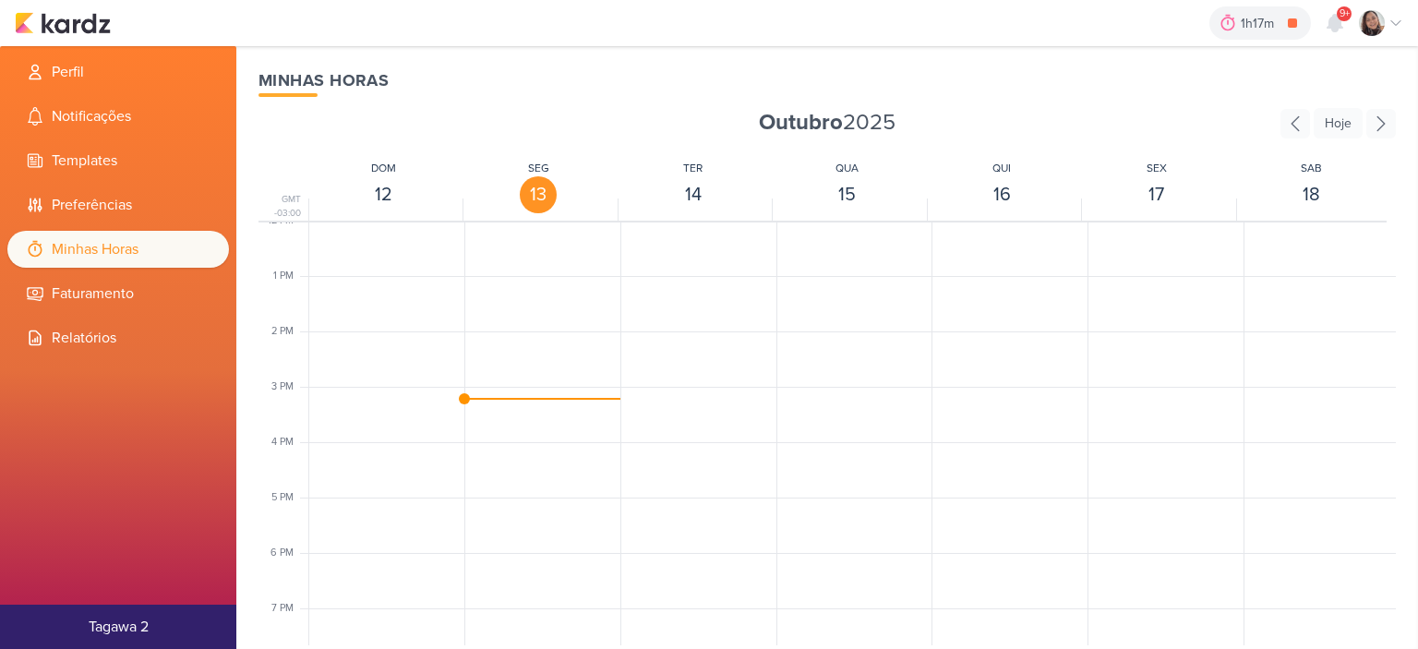
scroll to position [713, 0]
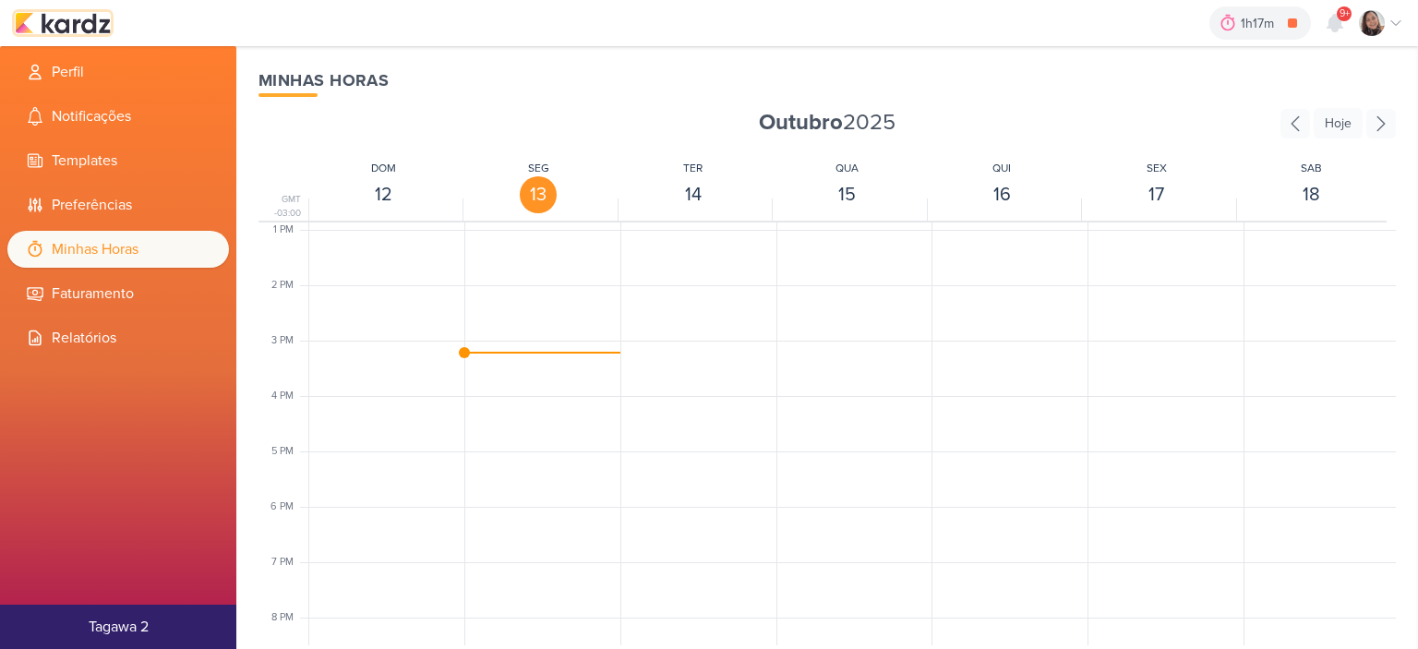
click at [85, 18] on img at bounding box center [63, 23] width 96 height 22
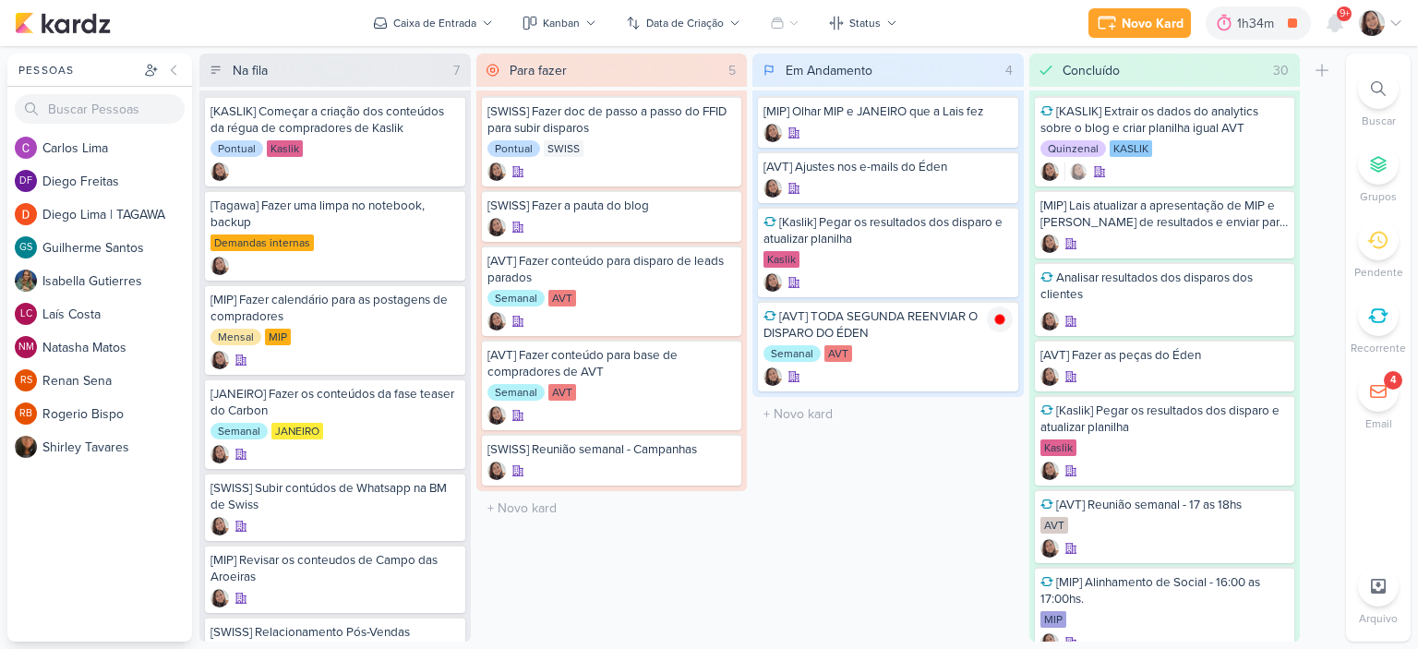
click at [1392, 25] on icon at bounding box center [1396, 23] width 15 height 15
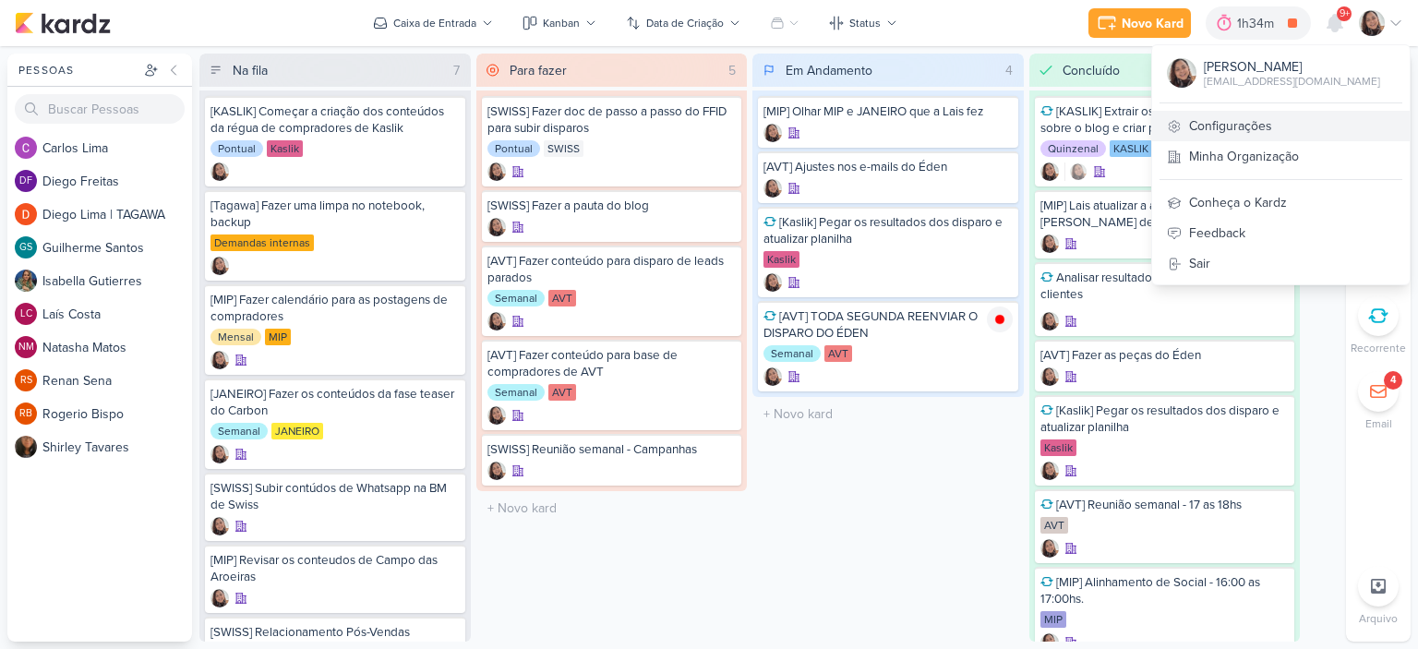
click at [1224, 125] on link "Configurações" at bounding box center [1281, 126] width 258 height 30
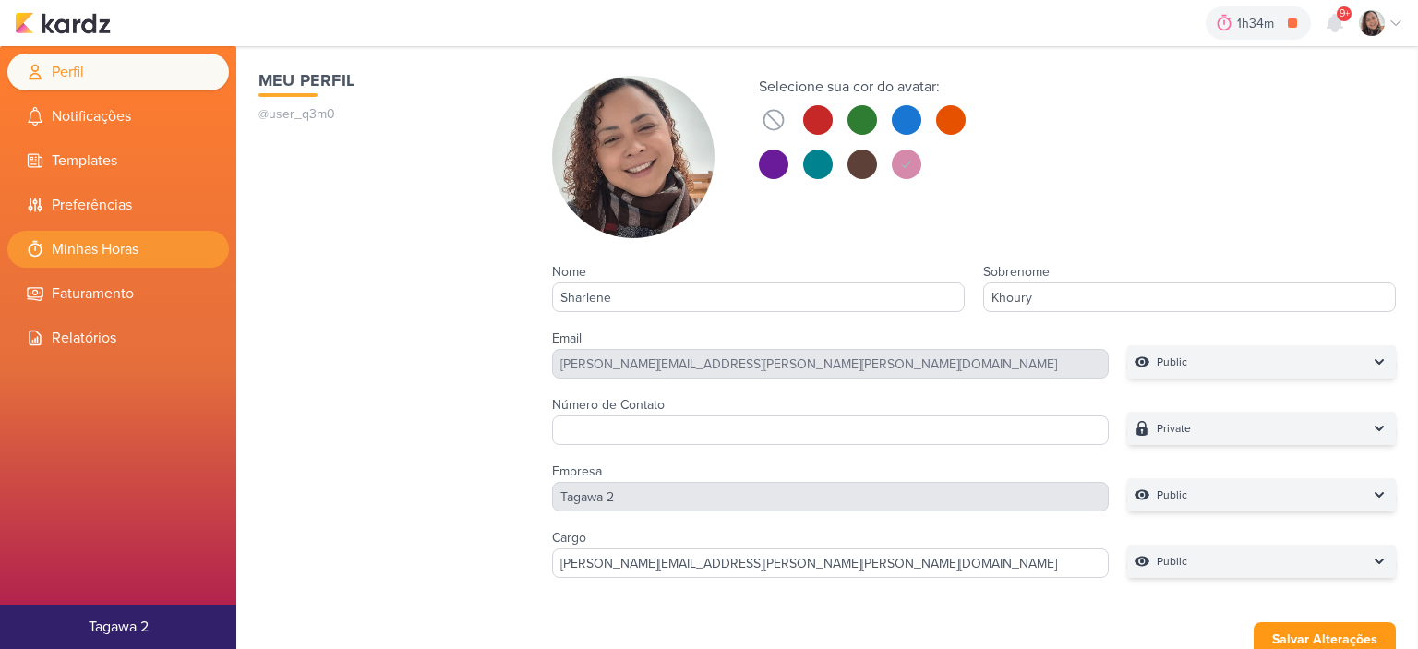
click at [144, 243] on li "Minhas Horas" at bounding box center [118, 249] width 222 height 37
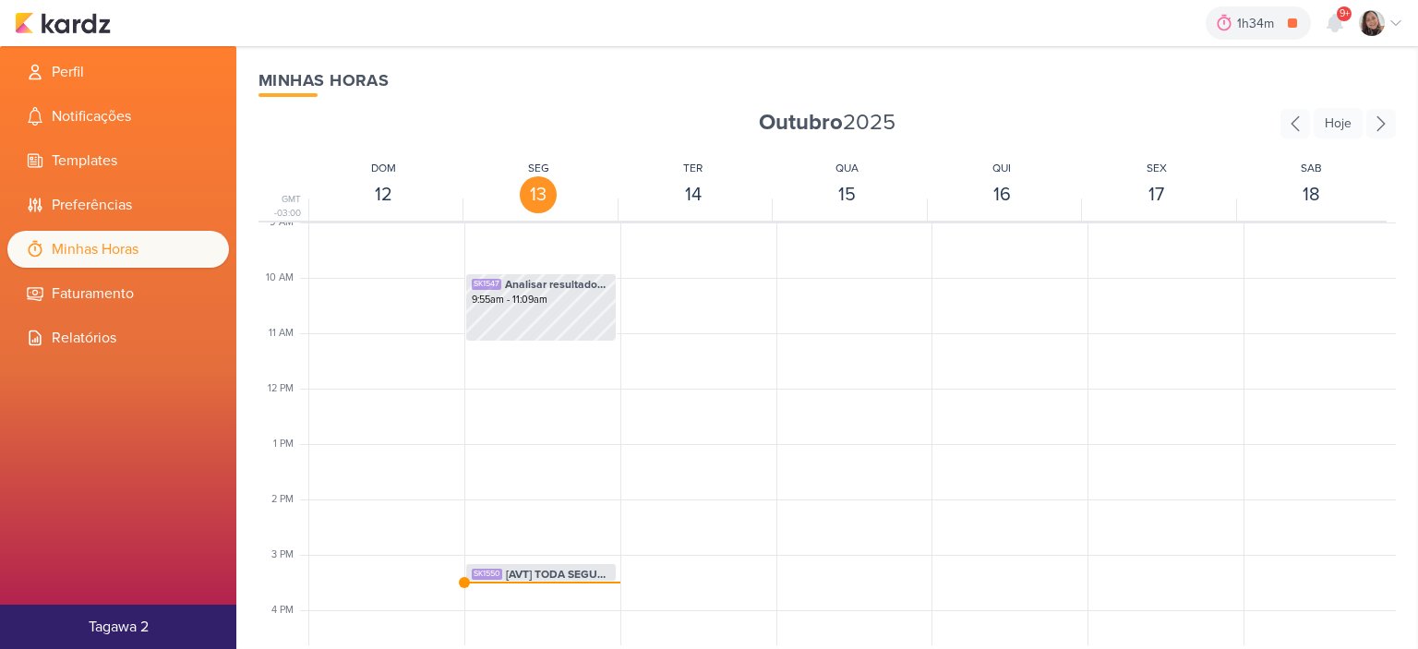
scroll to position [621, 0]
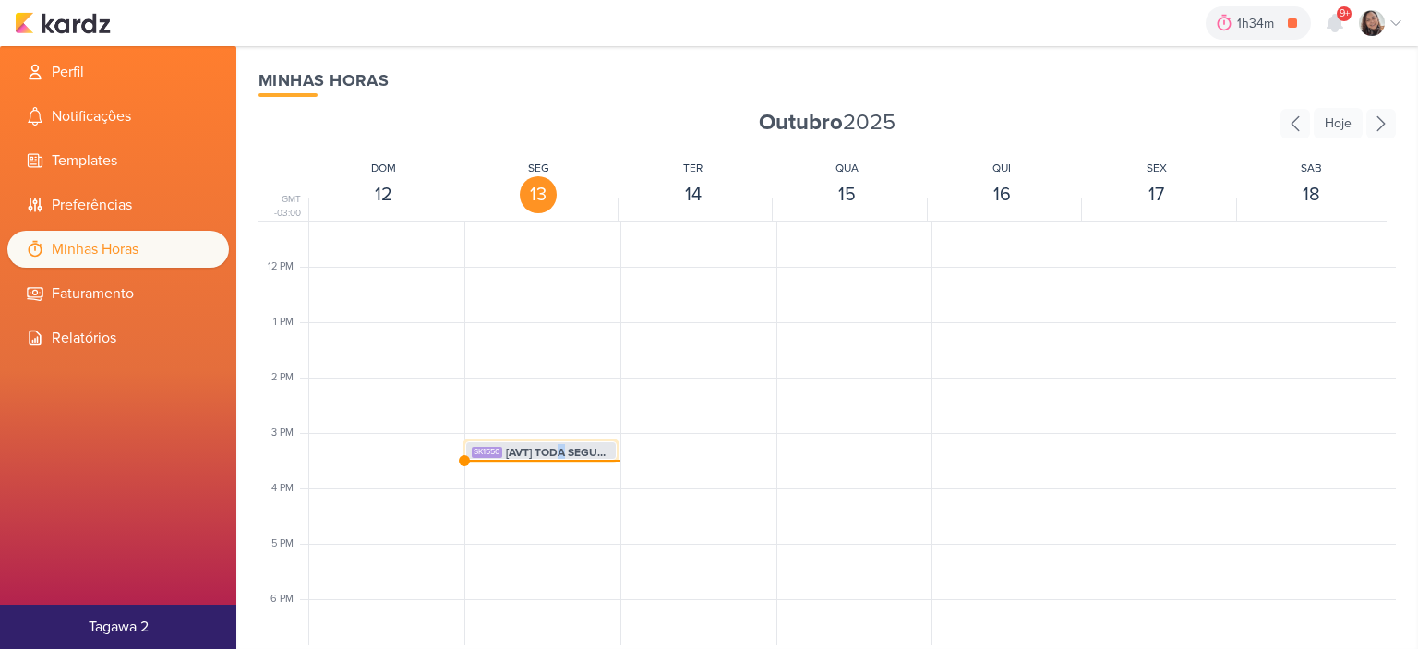
click at [566, 446] on span "[AVT] TODA SEGUNDA REENVIAR O DISPARO DO ÉDEN" at bounding box center [558, 452] width 104 height 17
select select "pm"
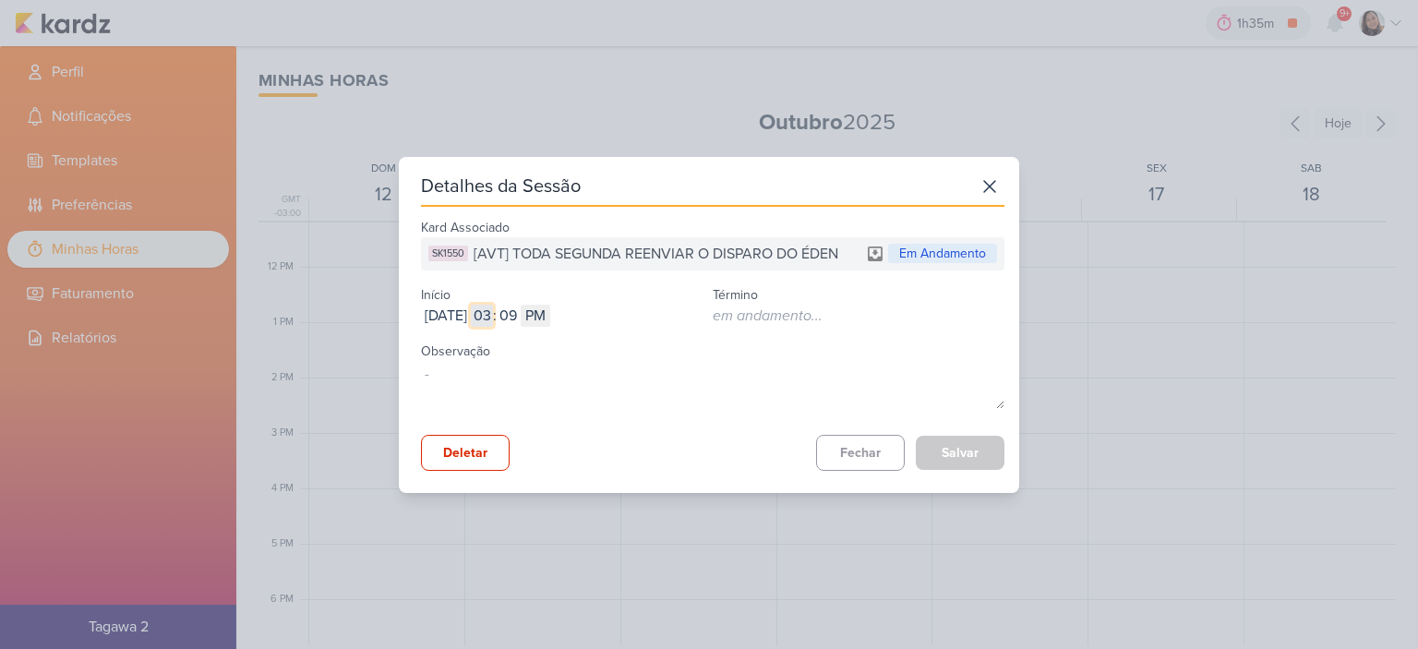
click at [493, 312] on input "03" at bounding box center [482, 316] width 22 height 22
type input "11"
click at [519, 320] on input "09" at bounding box center [508, 316] width 22 height 22
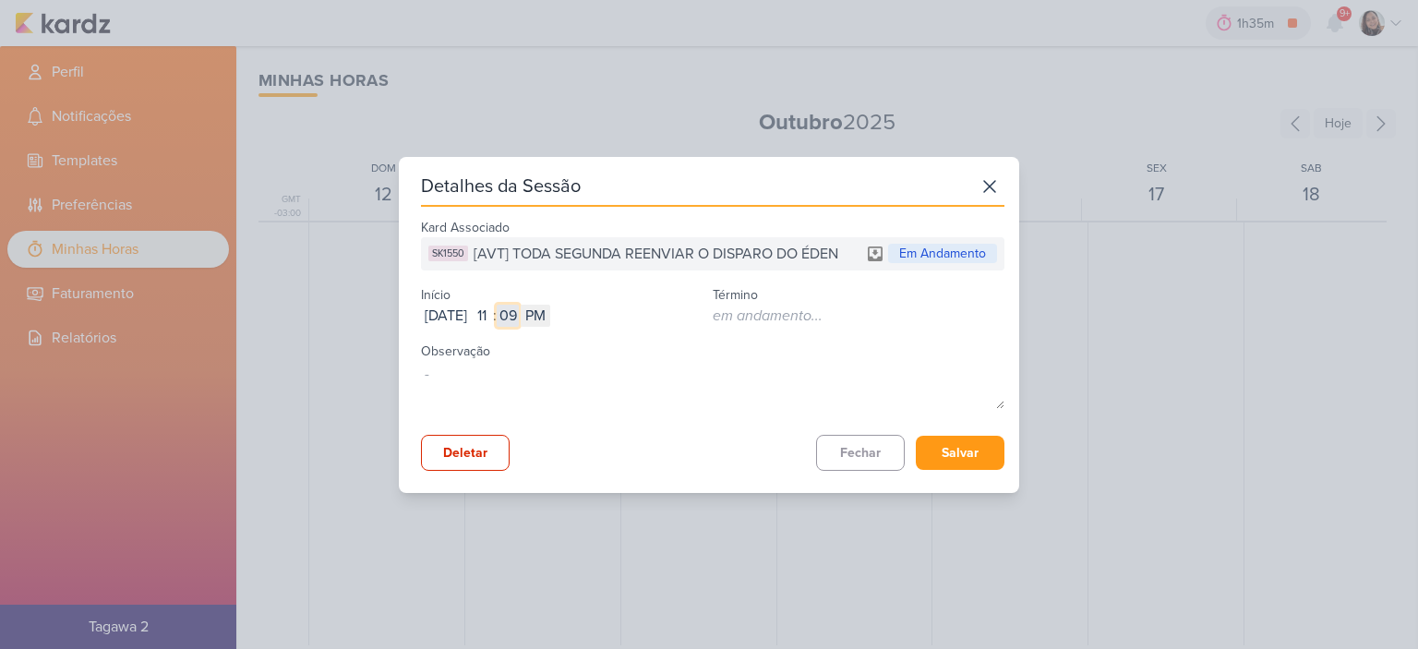
click at [519, 320] on input "09" at bounding box center [508, 316] width 22 height 22
type input "04"
click at [550, 318] on select "AM PM" at bounding box center [536, 316] width 30 height 22
select select "am"
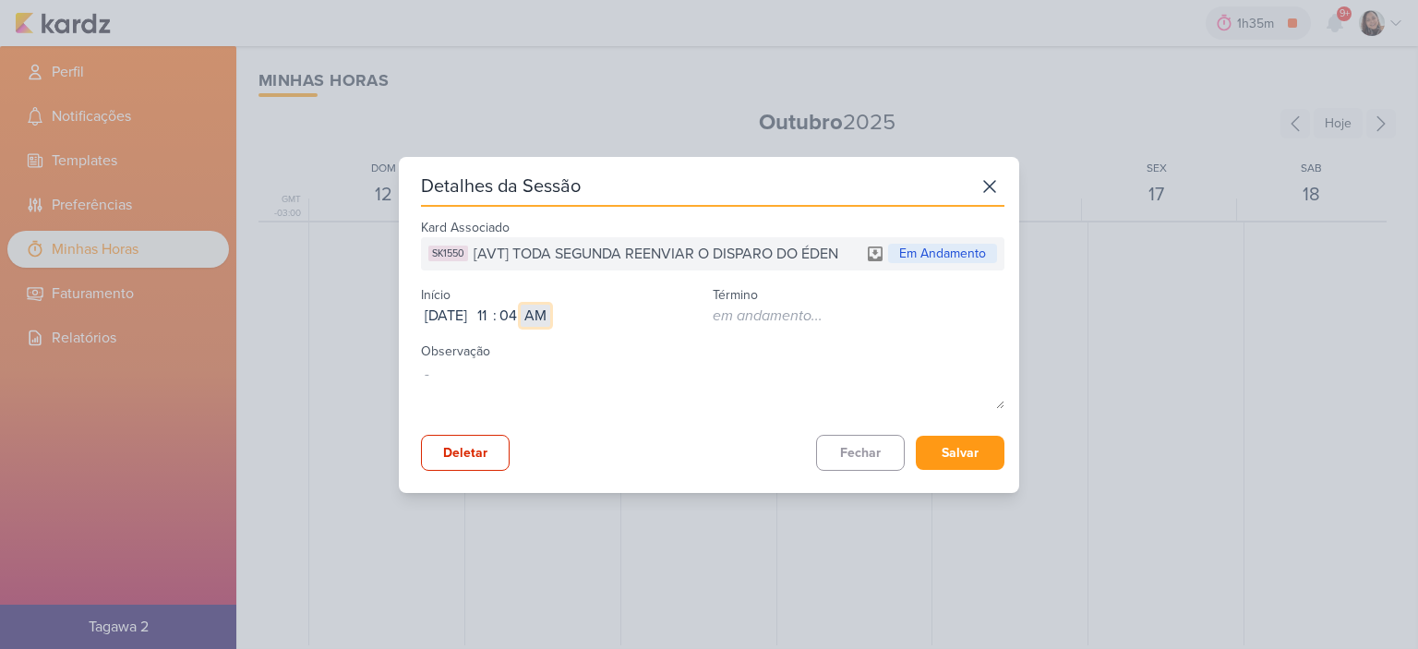
click at [550, 305] on select "AM PM" at bounding box center [536, 316] width 30 height 22
click at [962, 451] on button "Salvar" at bounding box center [960, 453] width 89 height 34
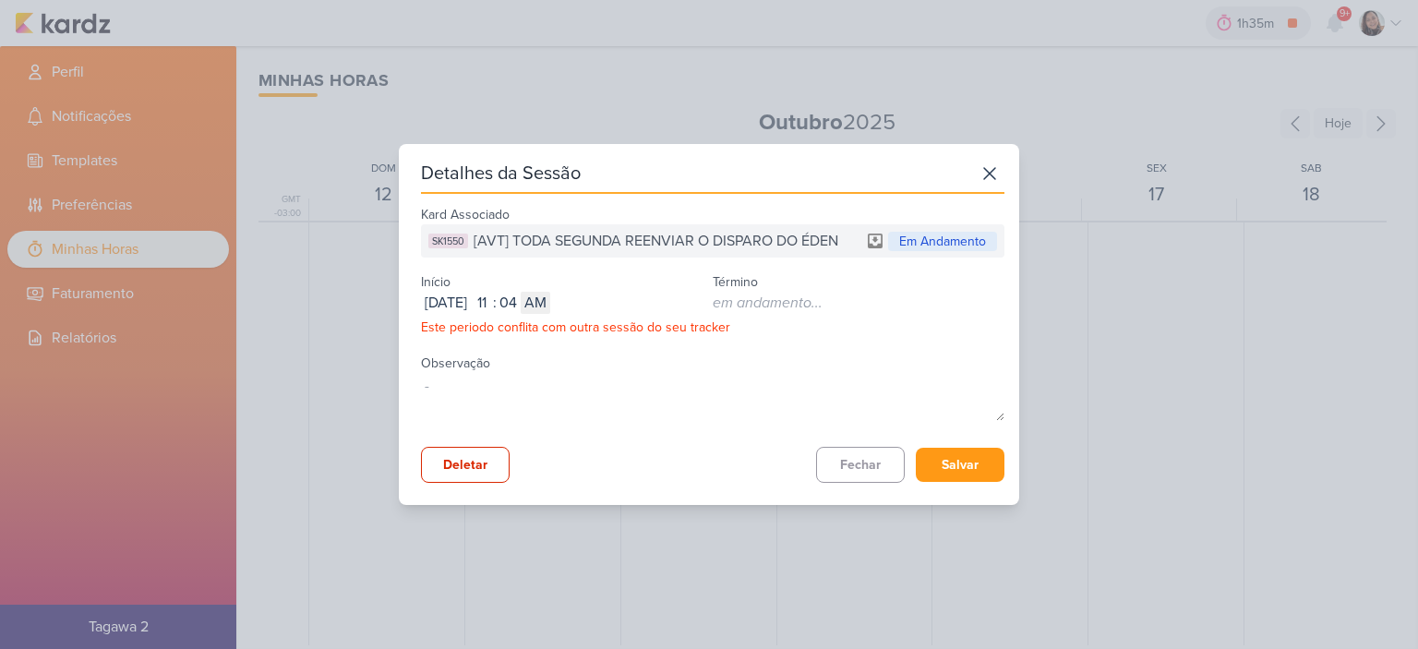
click at [980, 163] on icon at bounding box center [990, 174] width 30 height 30
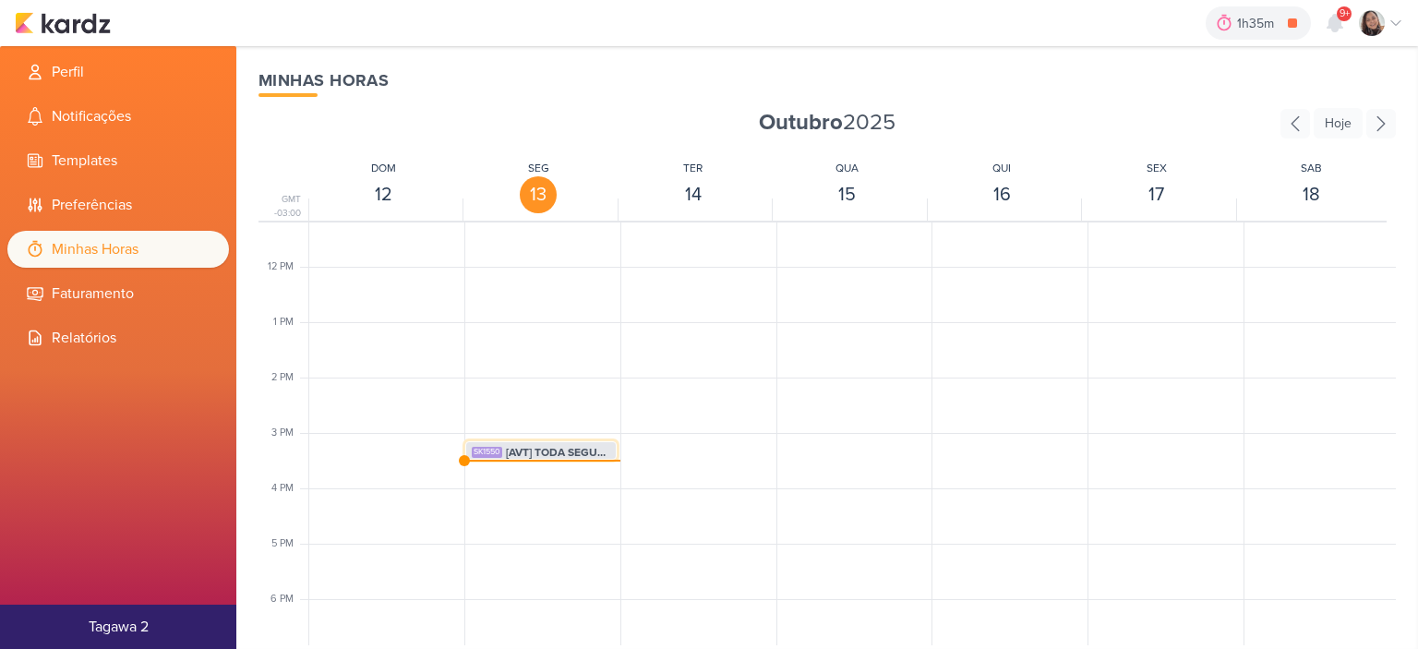
click at [558, 442] on div "SK1550 [AVT] TODA SEGUNDA REENVIAR O DISPARO DO ÉDEN 3:09pm - 3:30pm" at bounding box center [541, 459] width 150 height 35
select select "pm"
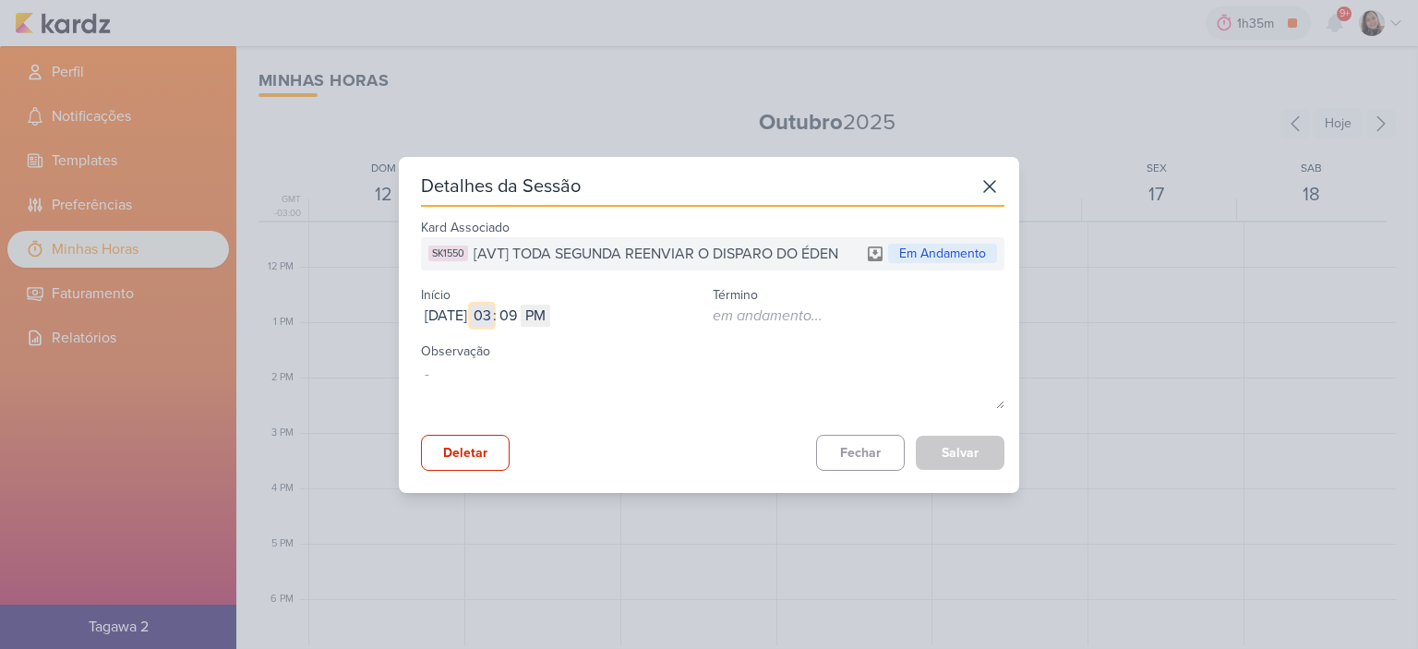
click at [493, 324] on input "03" at bounding box center [482, 316] width 22 height 22
type input "11"
click at [550, 314] on select "AM PM" at bounding box center [536, 316] width 30 height 22
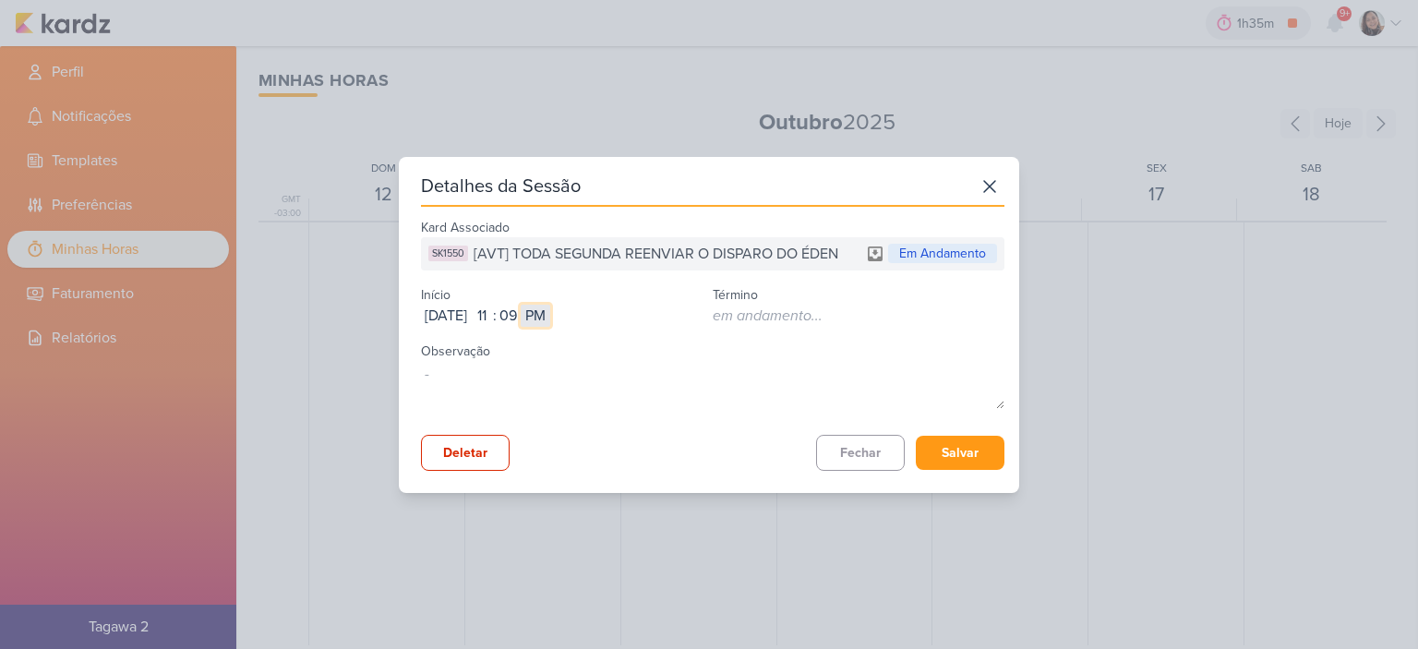
select select "am"
click at [550, 305] on select "AM PM" at bounding box center [536, 316] width 30 height 22
click at [978, 447] on button "Salvar" at bounding box center [960, 453] width 89 height 34
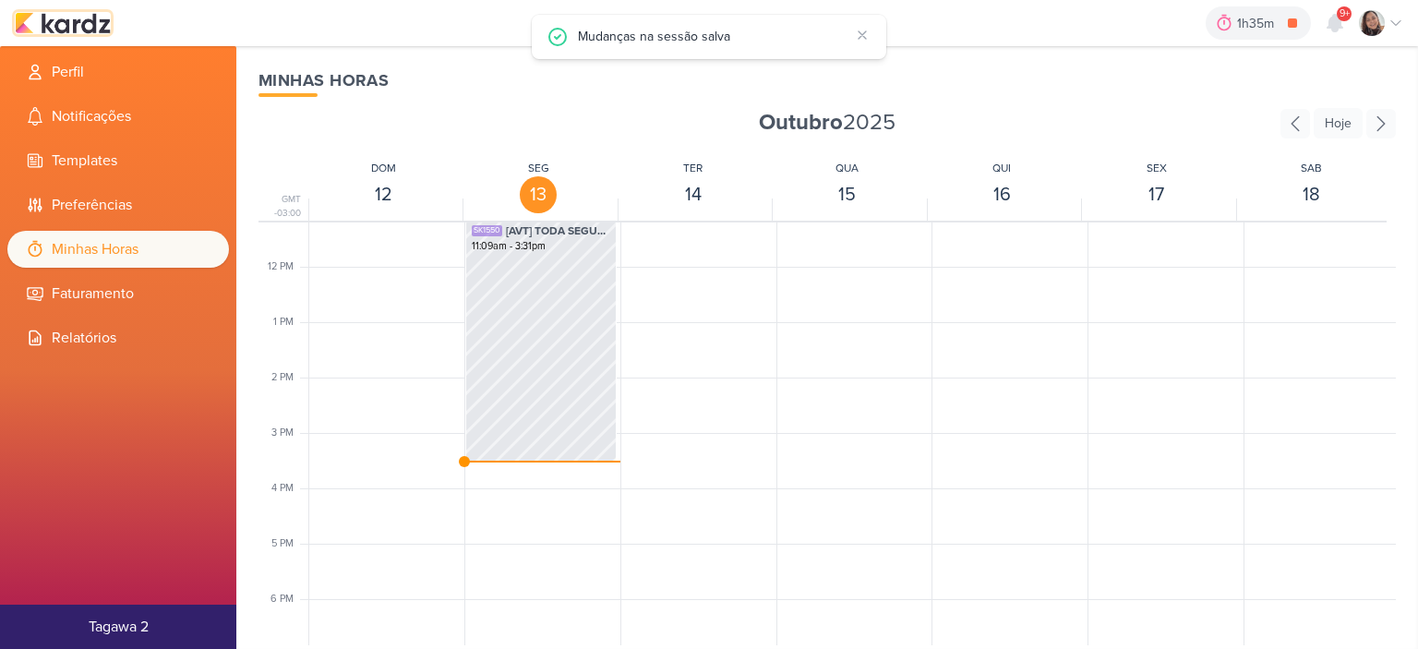
click at [92, 18] on img at bounding box center [63, 23] width 96 height 22
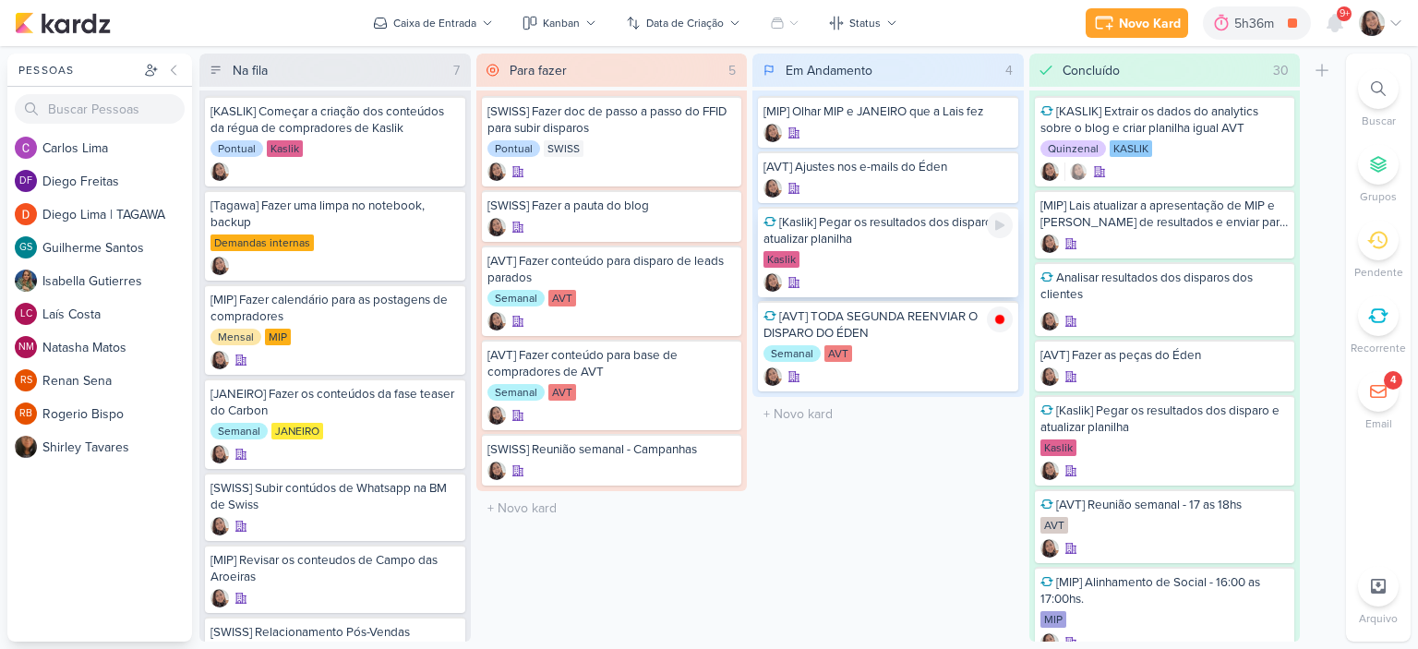
click at [1005, 225] on icon at bounding box center [1000, 225] width 15 height 15
click at [1393, 24] on icon at bounding box center [1396, 23] width 15 height 15
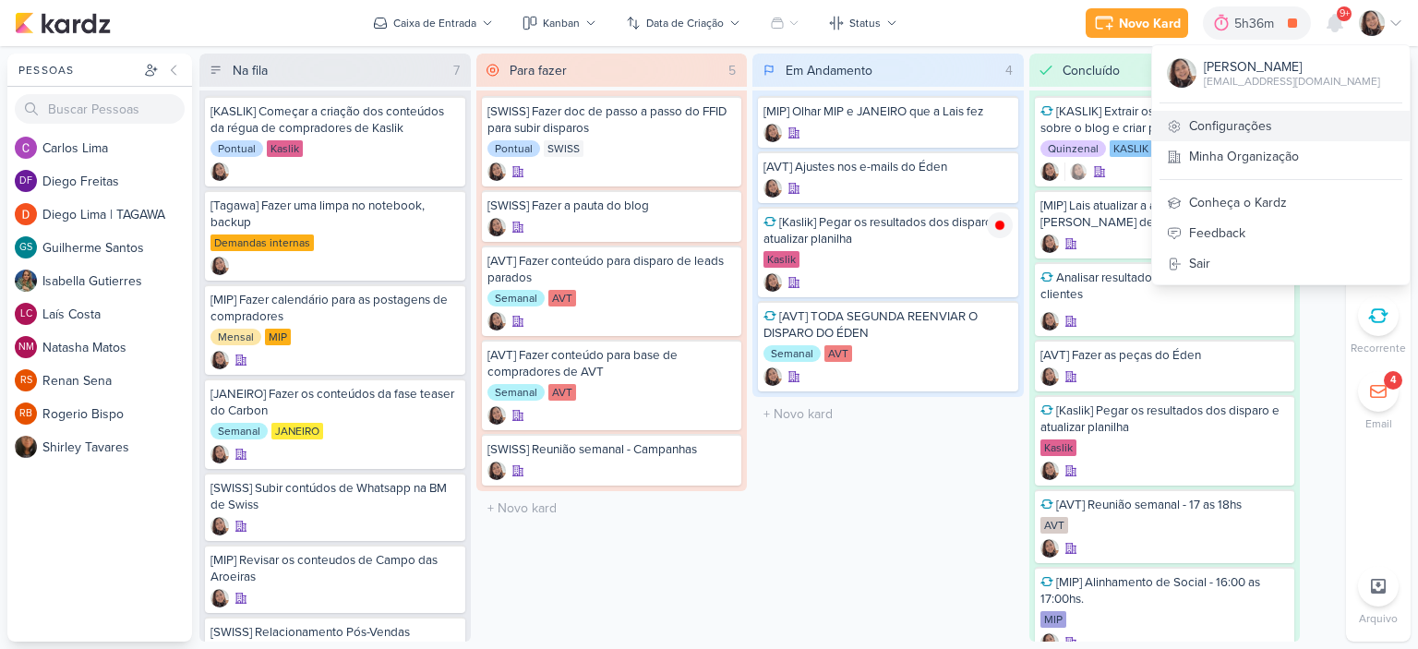
click at [1248, 123] on link "Configurações" at bounding box center [1281, 126] width 258 height 30
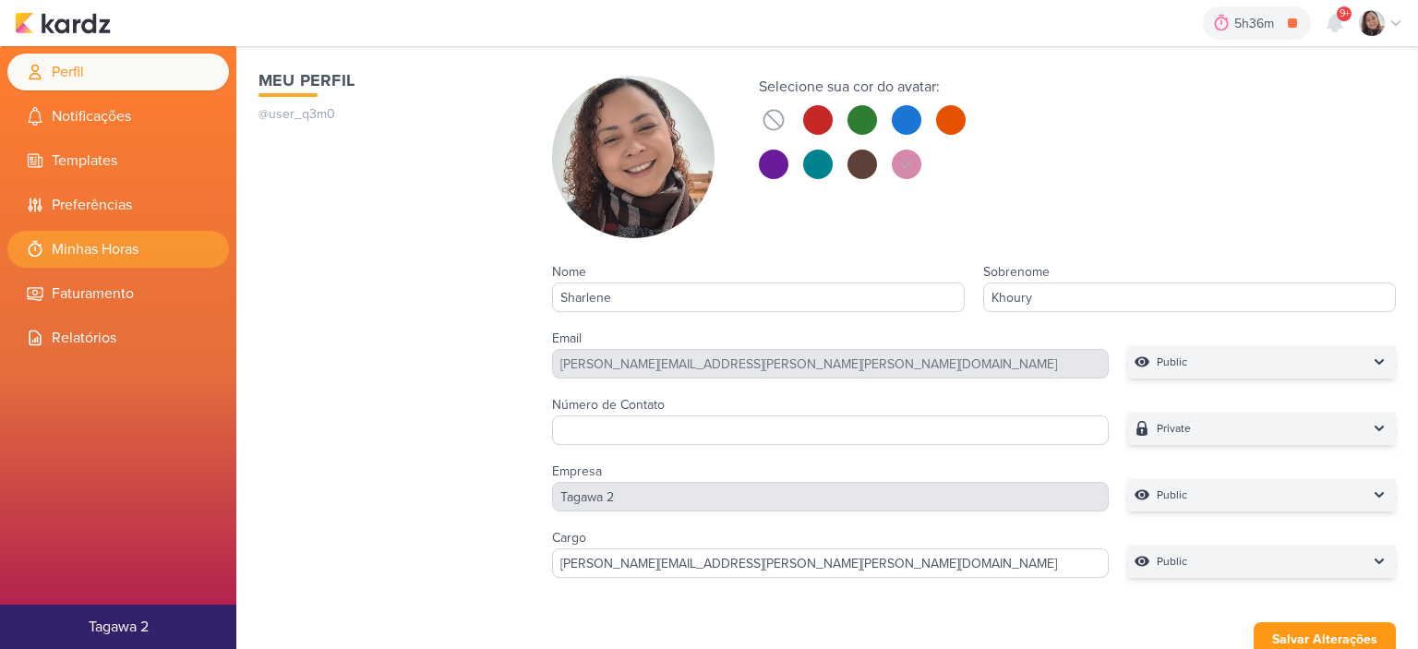
click at [74, 236] on li "Minhas Horas" at bounding box center [118, 249] width 222 height 37
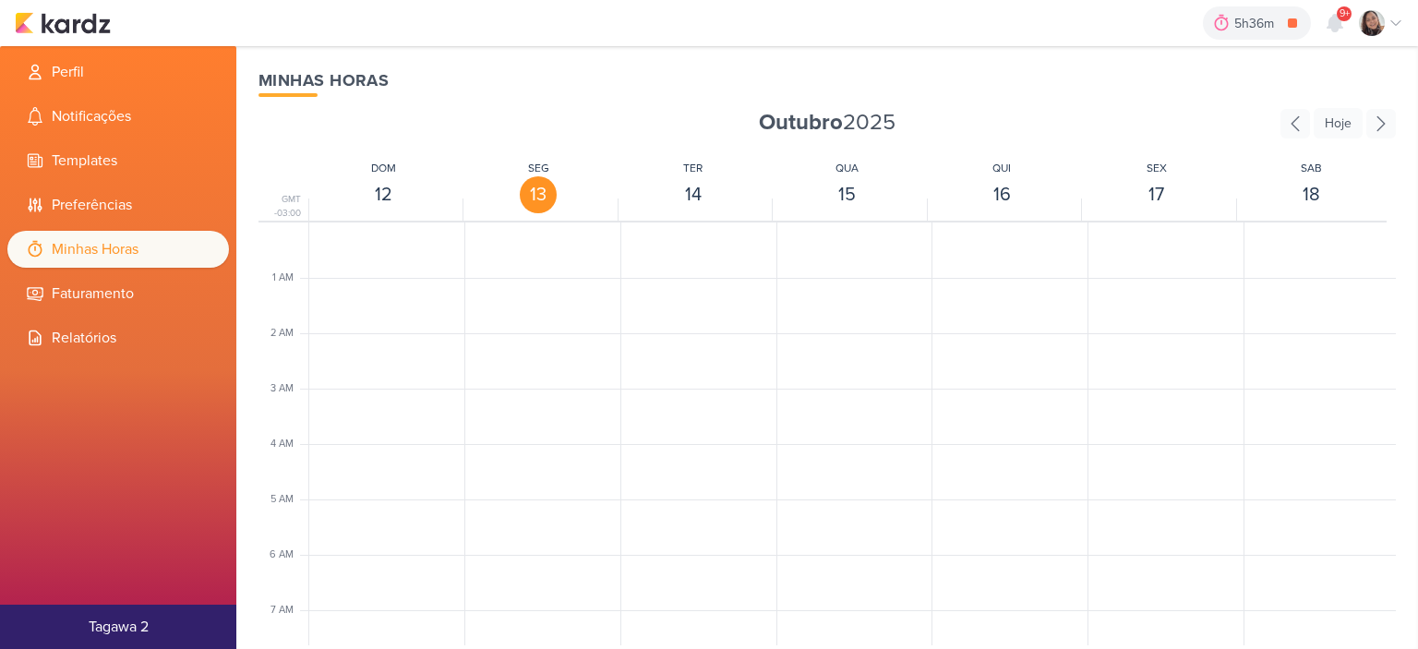
scroll to position [436, 0]
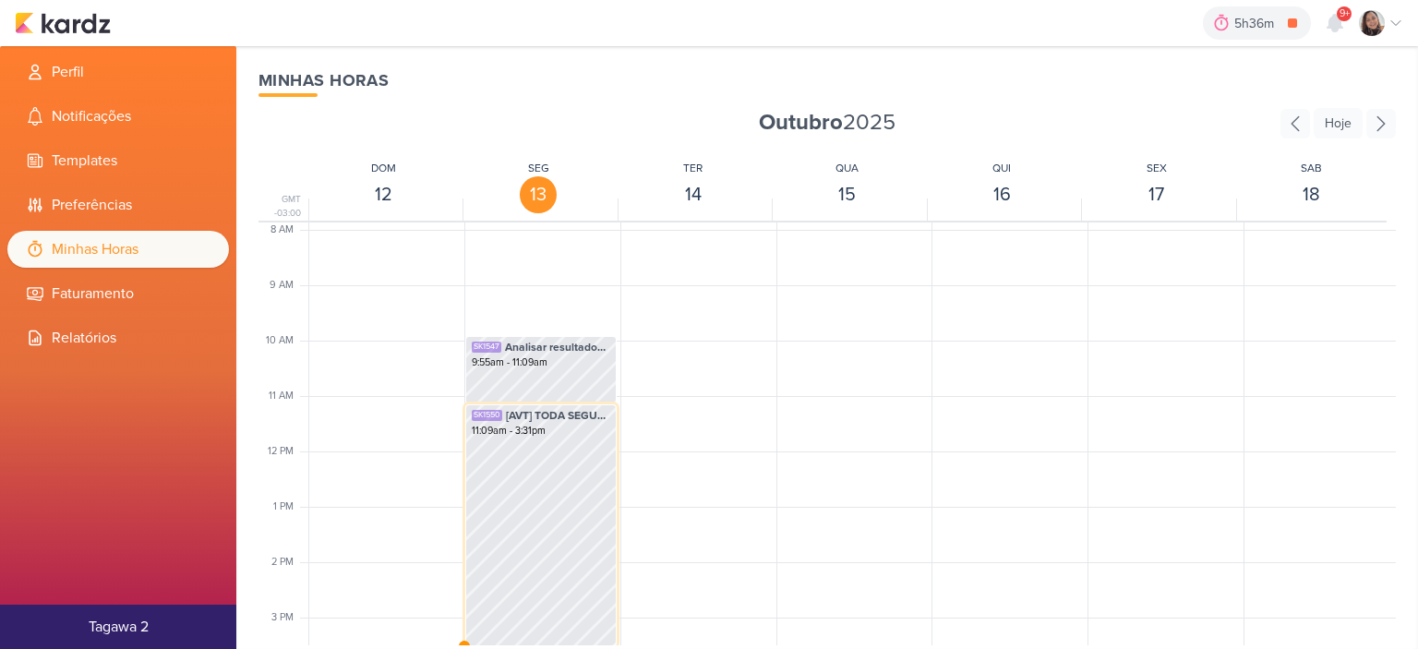
click at [561, 507] on div "SK1550 [AVT] TODA SEGUNDA REENVIAR O DISPARO DO ÉDEN 11:09am - 3:31pm" at bounding box center [540, 525] width 151 height 242
select select "pm"
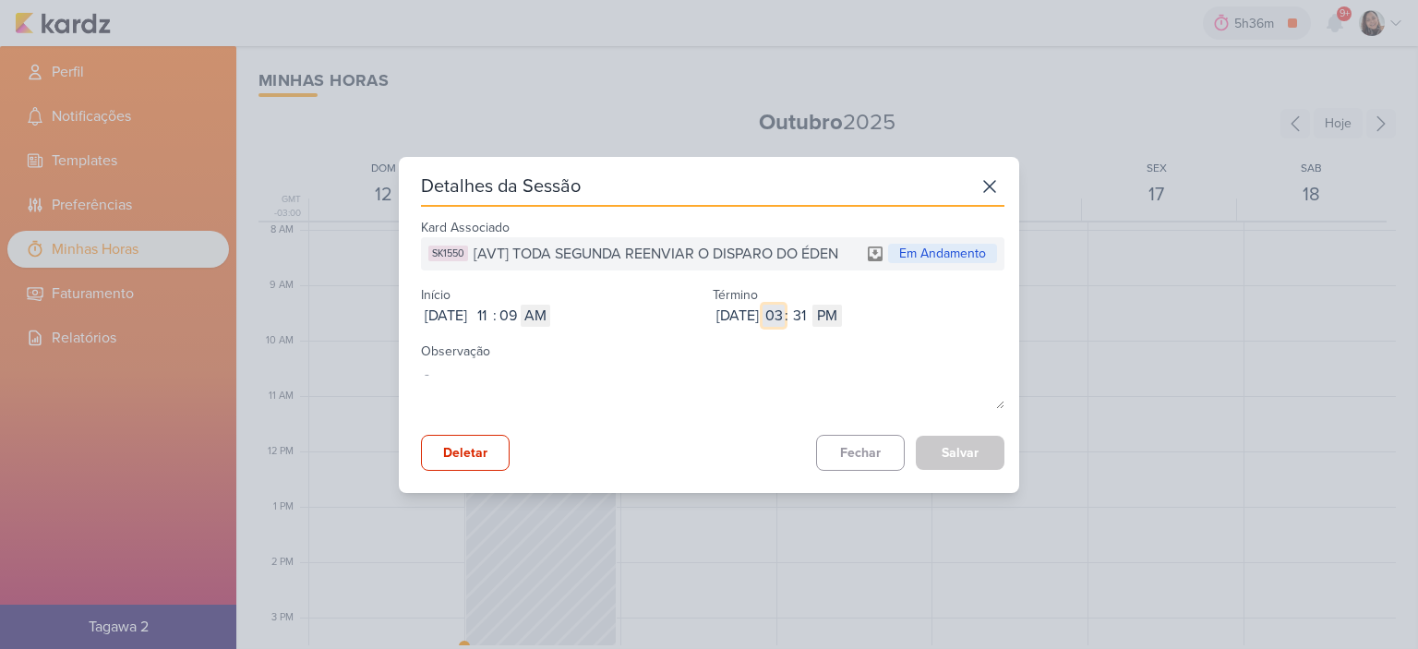
click at [785, 320] on input "03" at bounding box center [774, 316] width 22 height 22
type input "12"
click at [811, 312] on input "31" at bounding box center [800, 316] width 22 height 22
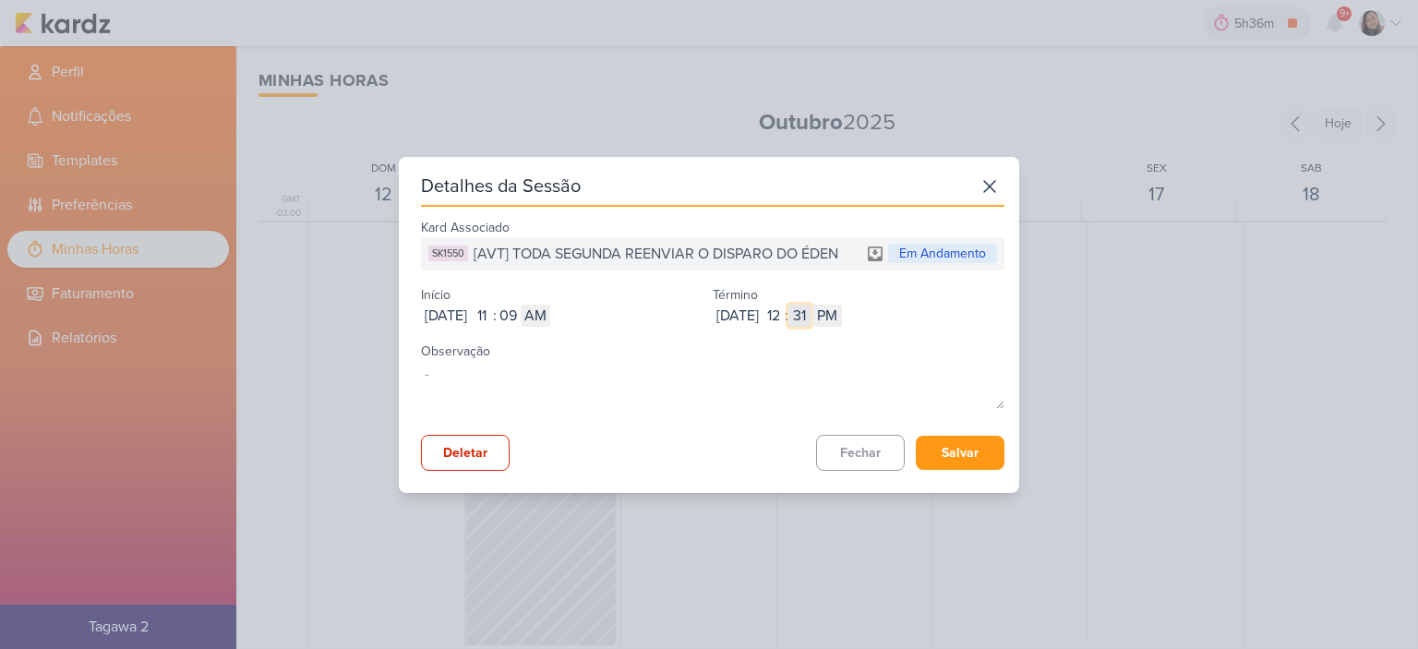
click at [811, 312] on input "31" at bounding box center [800, 316] width 22 height 22
type input "58"
click at [842, 316] on select "AM PM" at bounding box center [828, 316] width 30 height 22
click at [964, 319] on div "Oct 13, 2025 2025-10-13 12 : 58 AM PM" at bounding box center [859, 316] width 292 height 22
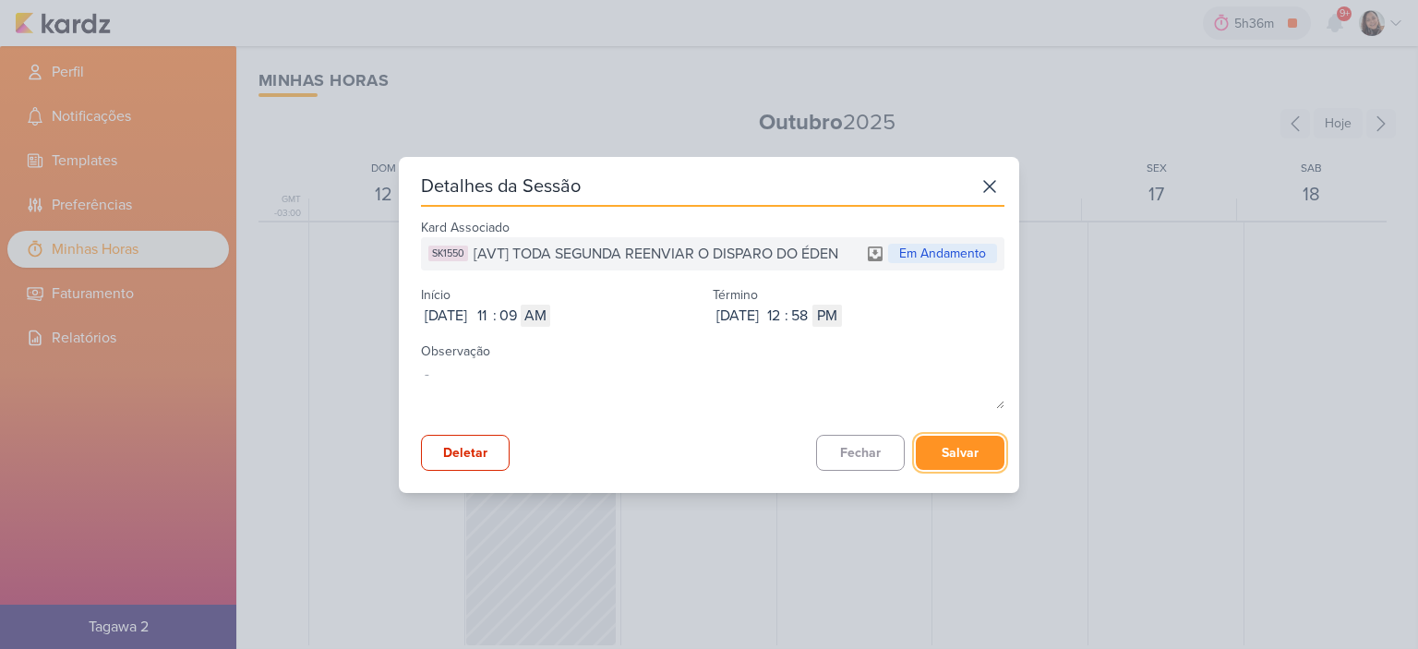
click at [965, 458] on button "Salvar" at bounding box center [960, 453] width 89 height 34
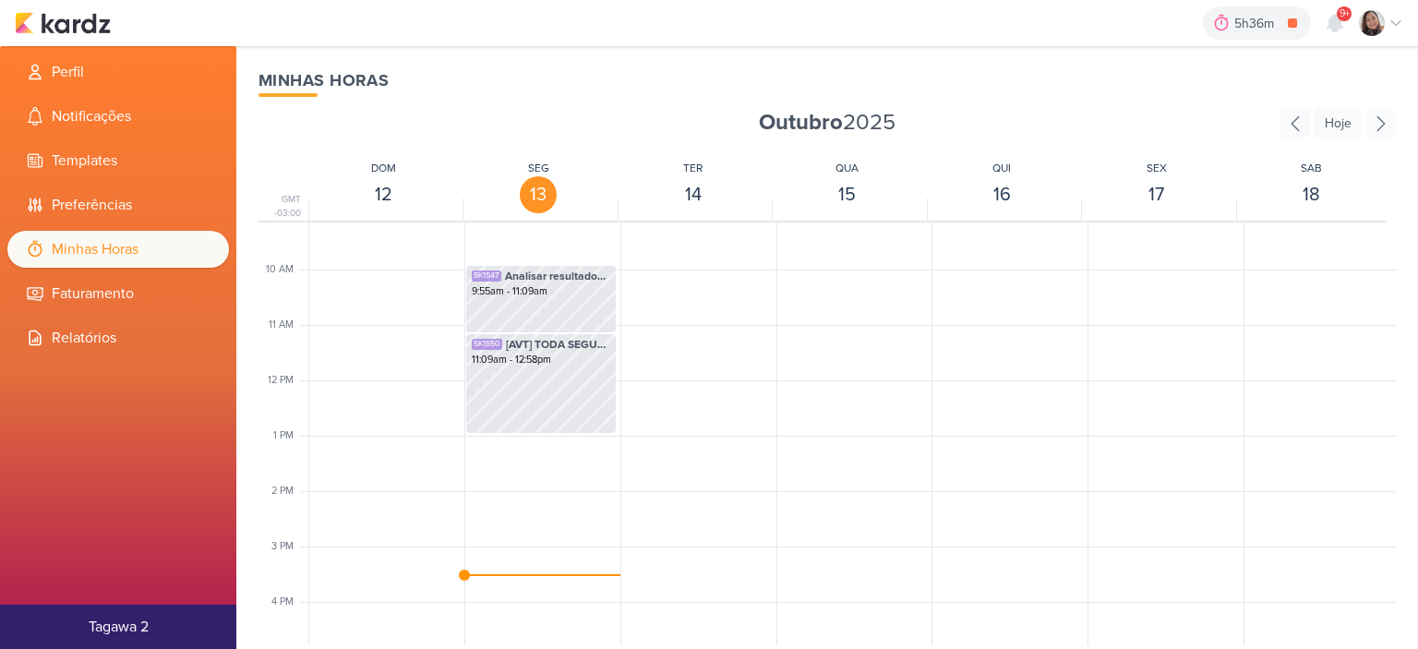
scroll to position [621, 0]
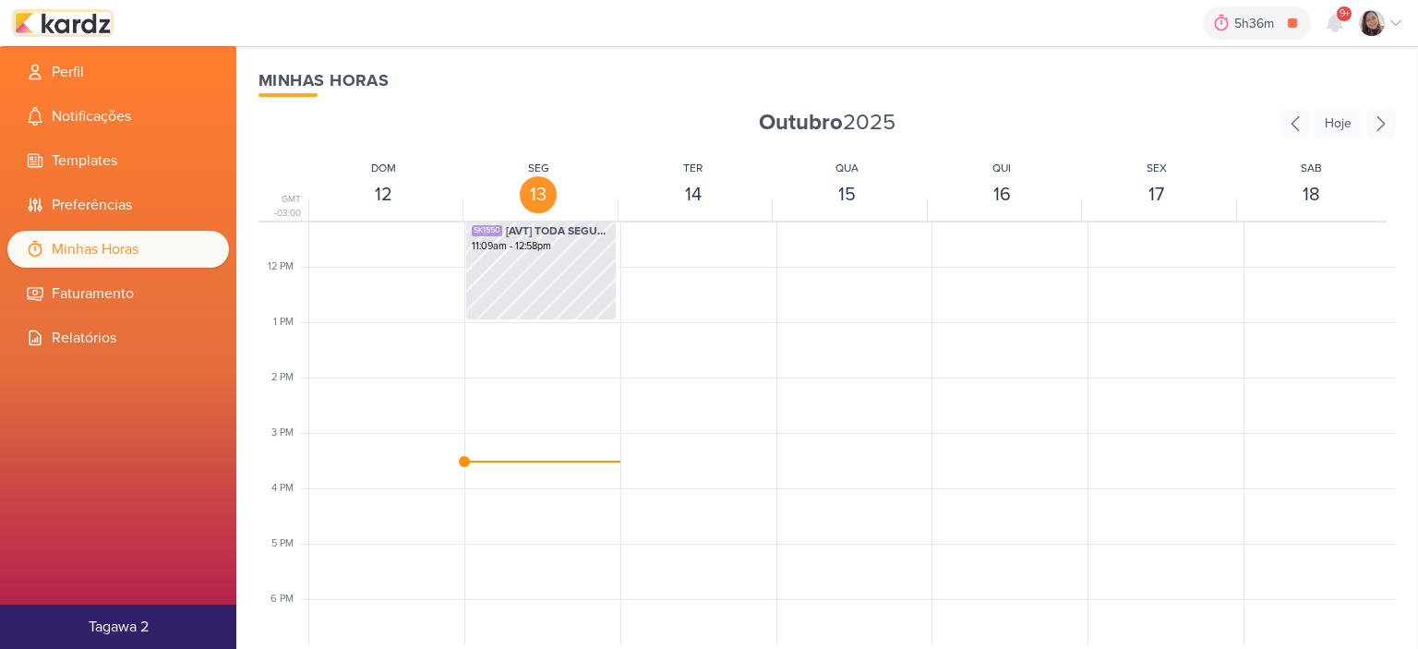
click at [96, 27] on img at bounding box center [63, 23] width 96 height 22
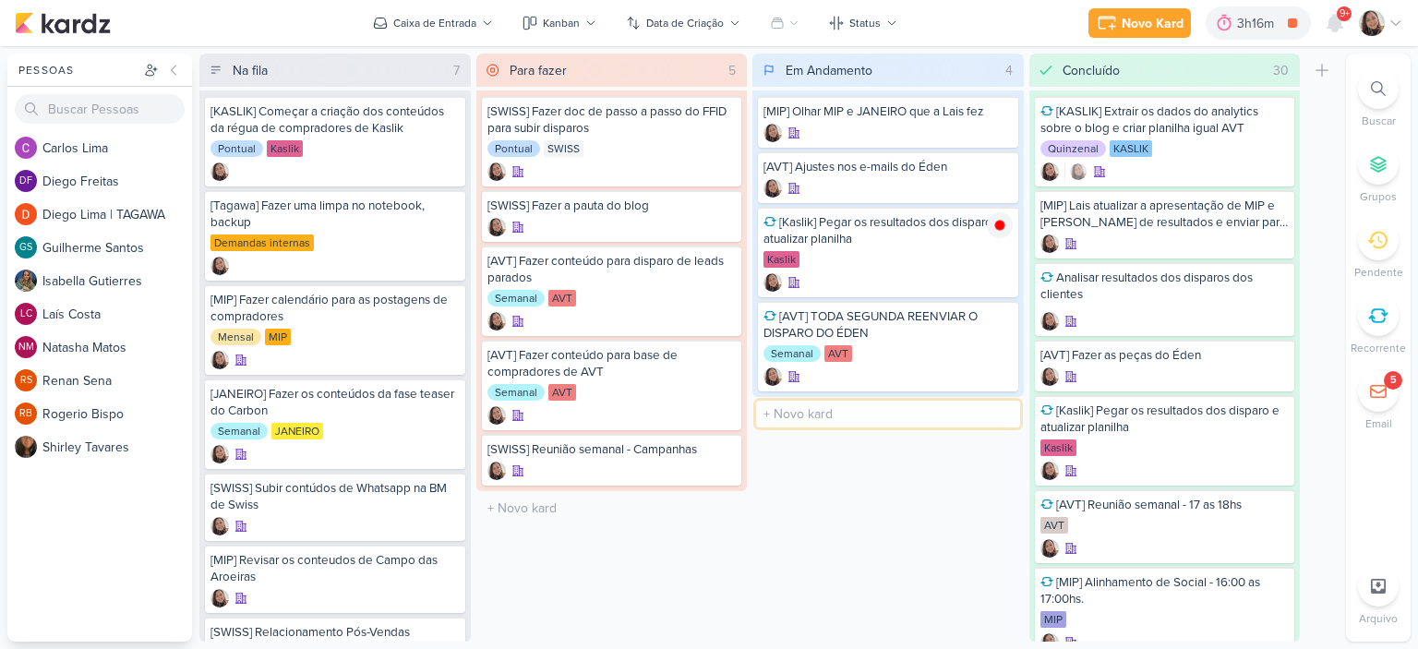
click at [847, 409] on input "text" at bounding box center [888, 414] width 264 height 27
type input "[SWISS] Reunião semanal"
click at [1393, 18] on icon at bounding box center [1396, 23] width 15 height 15
click at [1393, 25] on icon at bounding box center [1396, 23] width 15 height 15
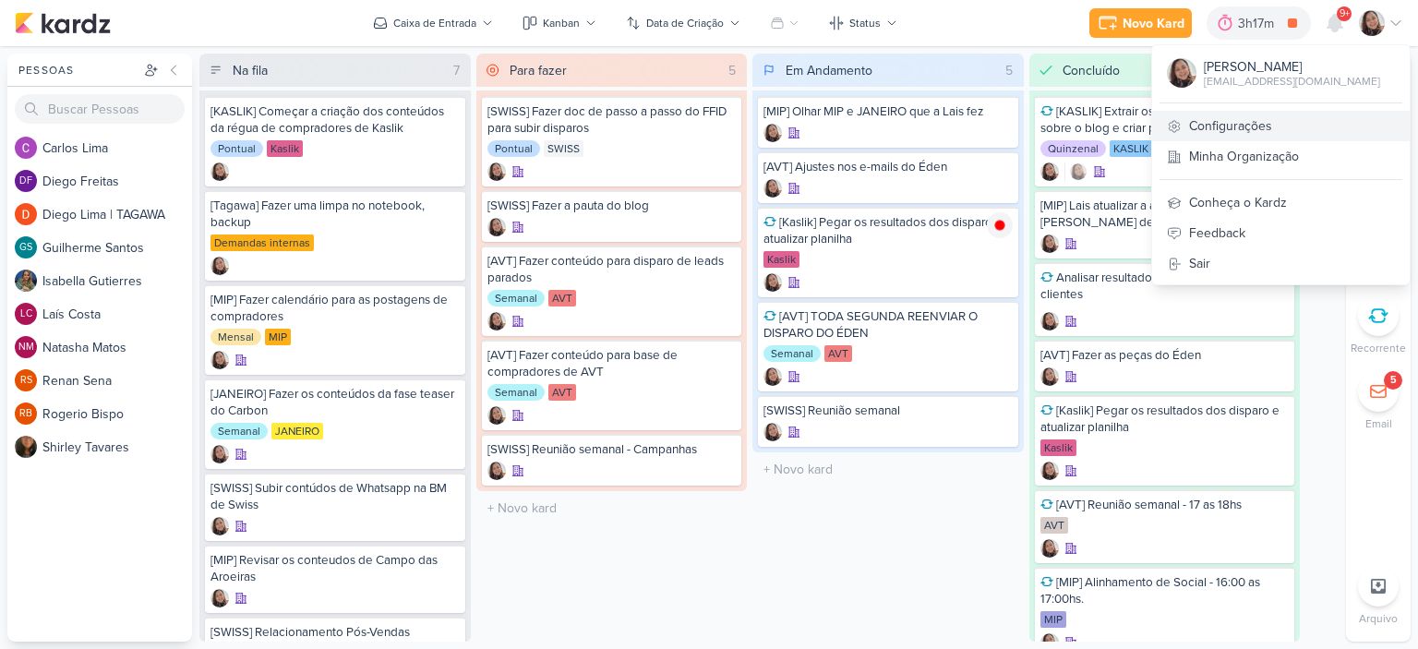
click at [1248, 123] on link "Configurações" at bounding box center [1281, 126] width 258 height 30
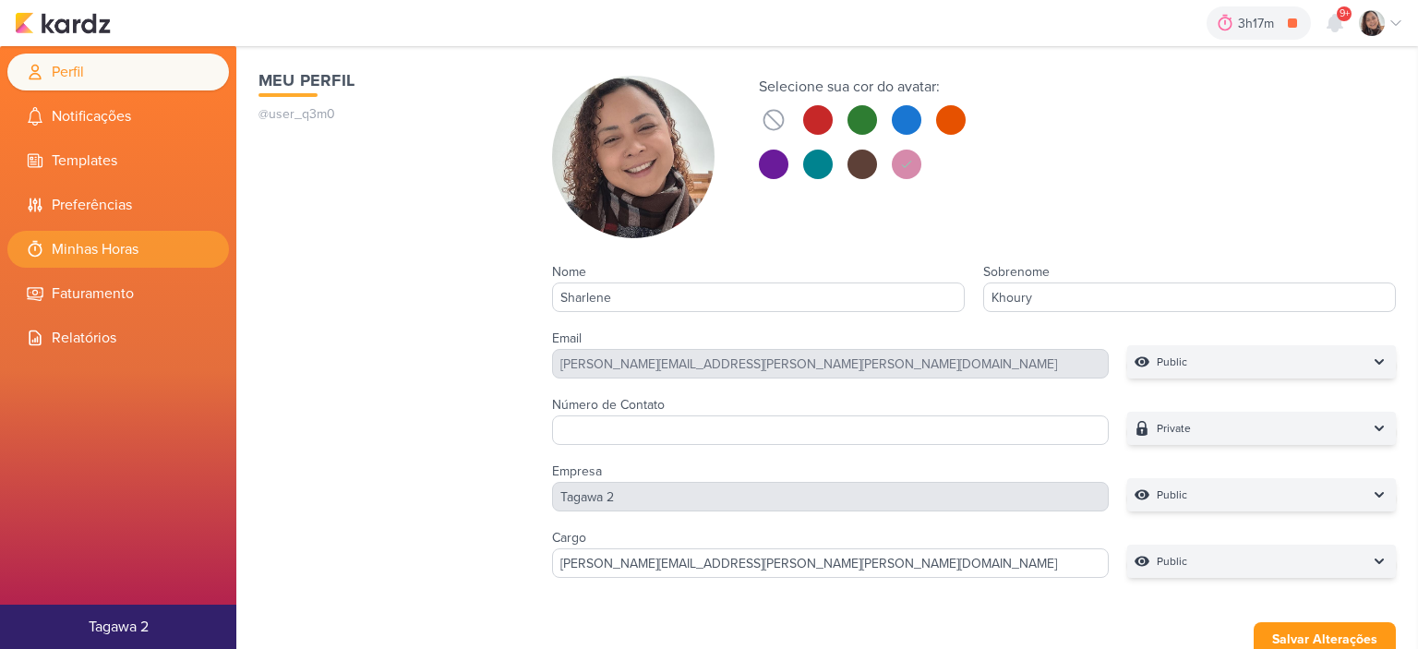
click at [47, 248] on li "Minhas Horas" at bounding box center [118, 249] width 222 height 37
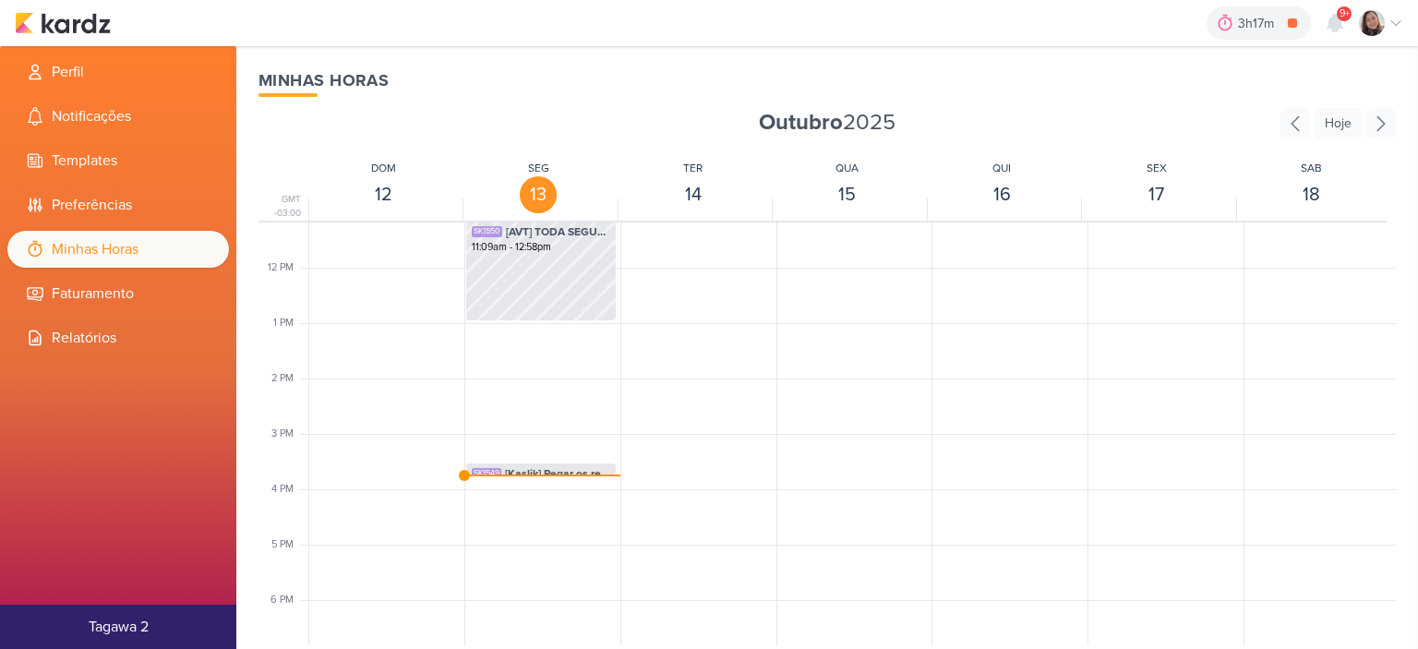
scroll to position [621, 0]
click at [539, 467] on span "[Kaslik] Pegar os resultados dos disparo e atualizar planilha" at bounding box center [557, 472] width 105 height 17
select select "pm"
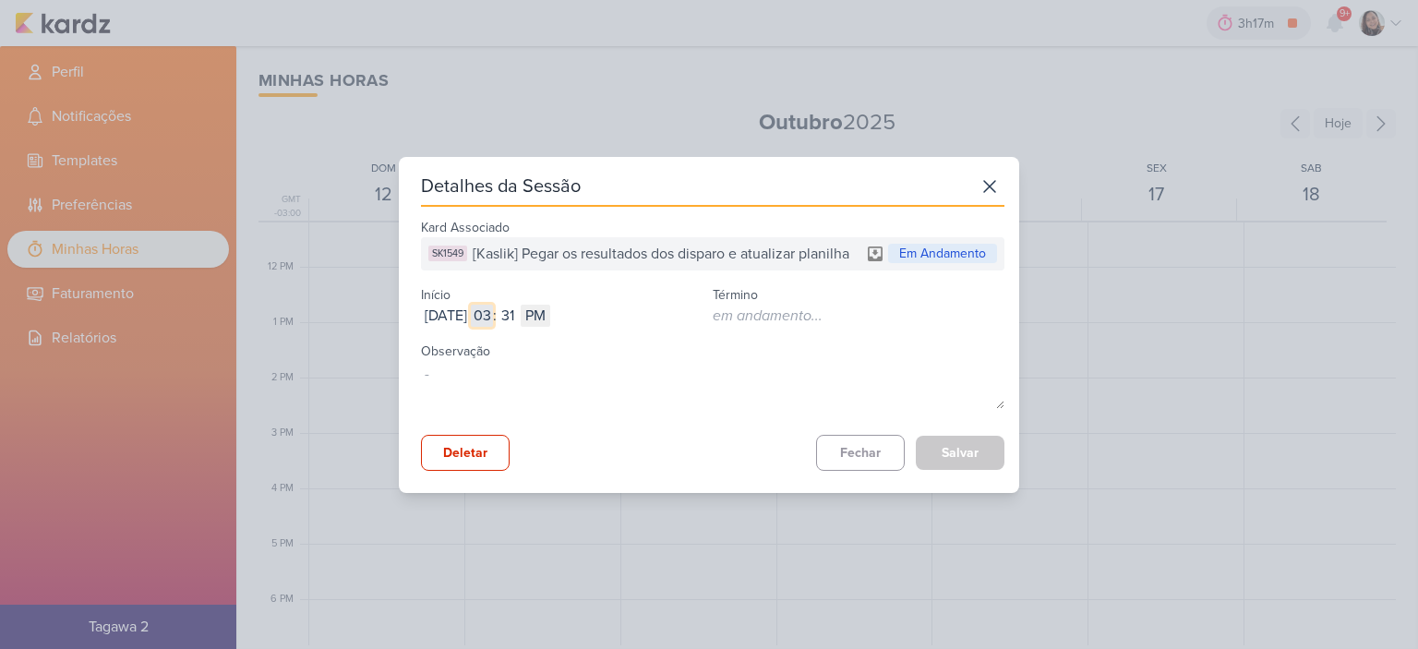
click at [493, 317] on input "03" at bounding box center [482, 316] width 22 height 22
type input "12"
click at [519, 320] on input "31" at bounding box center [508, 316] width 22 height 22
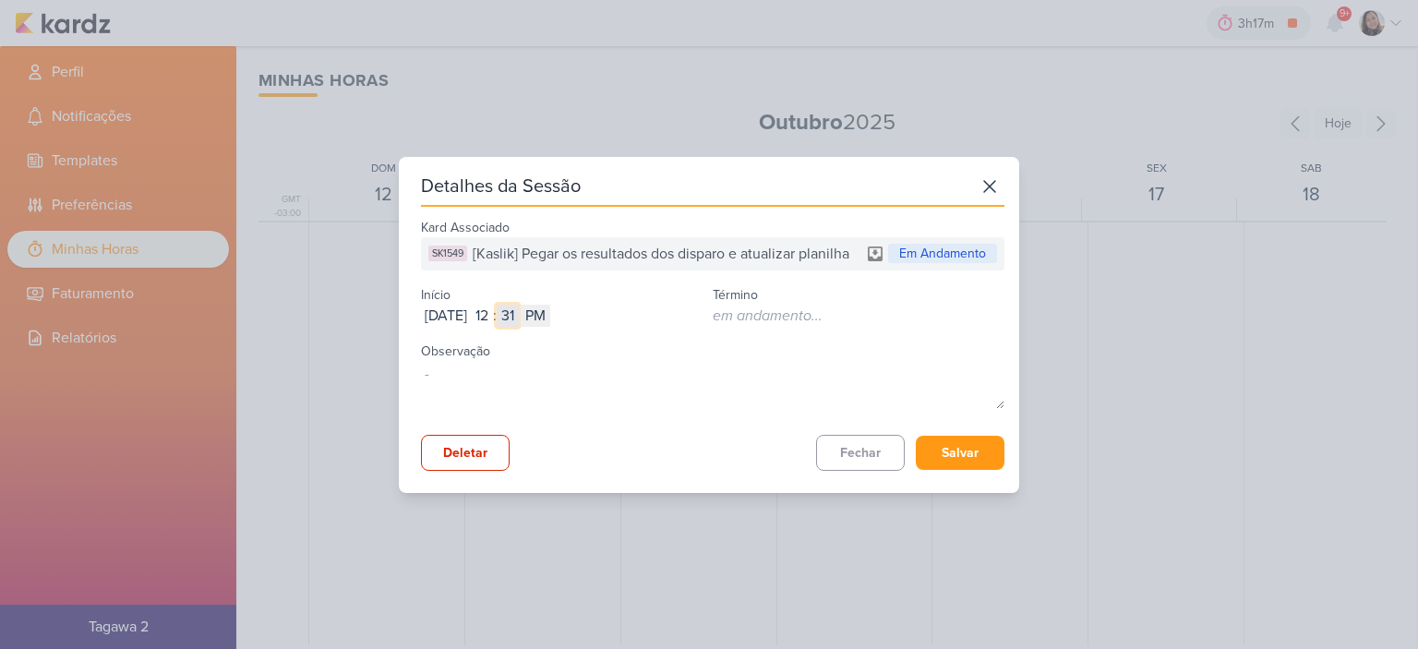
click at [519, 320] on input "31" at bounding box center [508, 316] width 22 height 22
type input "58"
click at [983, 458] on button "Salvar" at bounding box center [960, 453] width 89 height 34
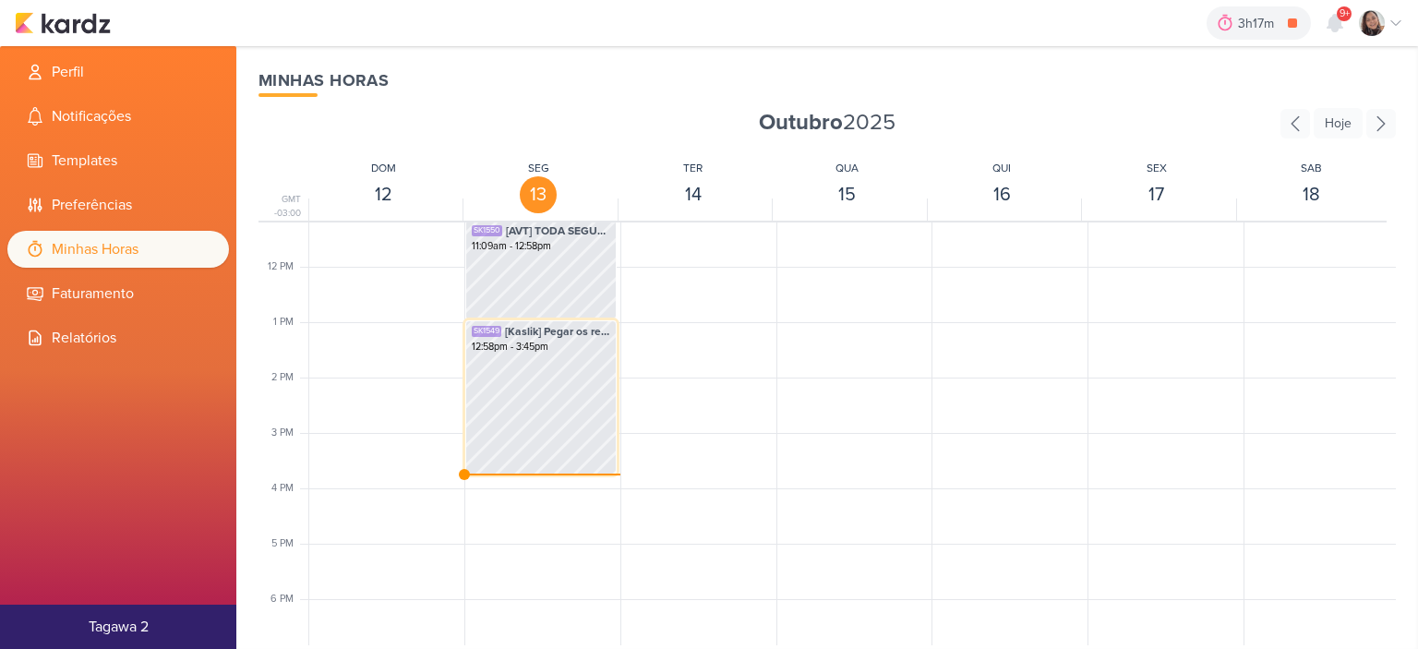
click at [594, 350] on div "12:58pm - 3:45pm" at bounding box center [541, 347] width 139 height 15
select select "pm"
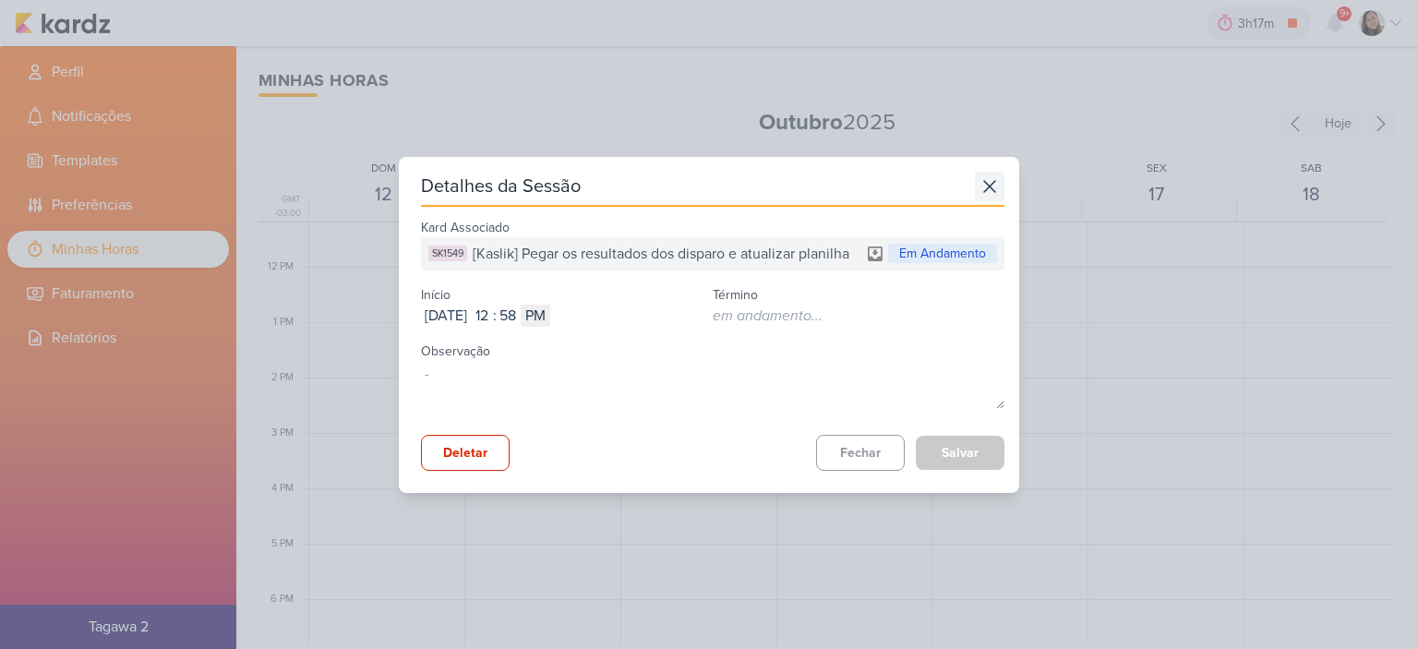
click at [985, 185] on icon at bounding box center [990, 187] width 30 height 30
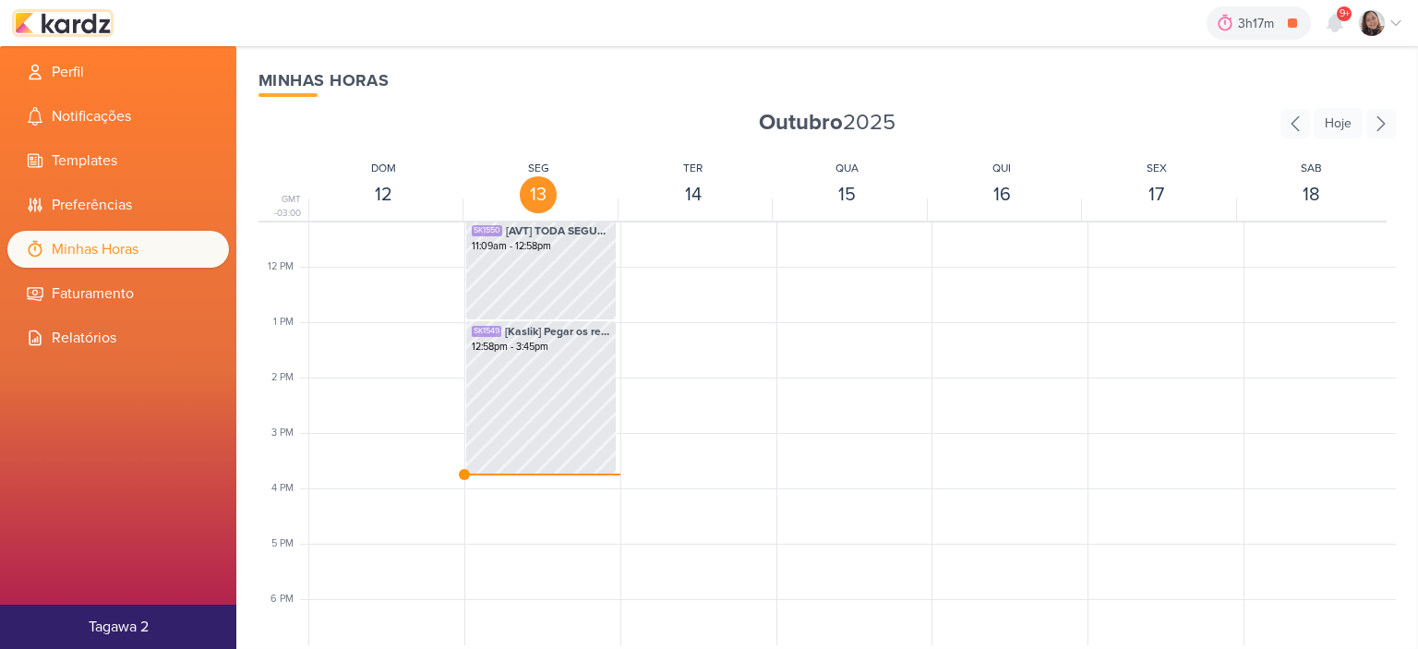
click at [81, 16] on img at bounding box center [63, 23] width 96 height 22
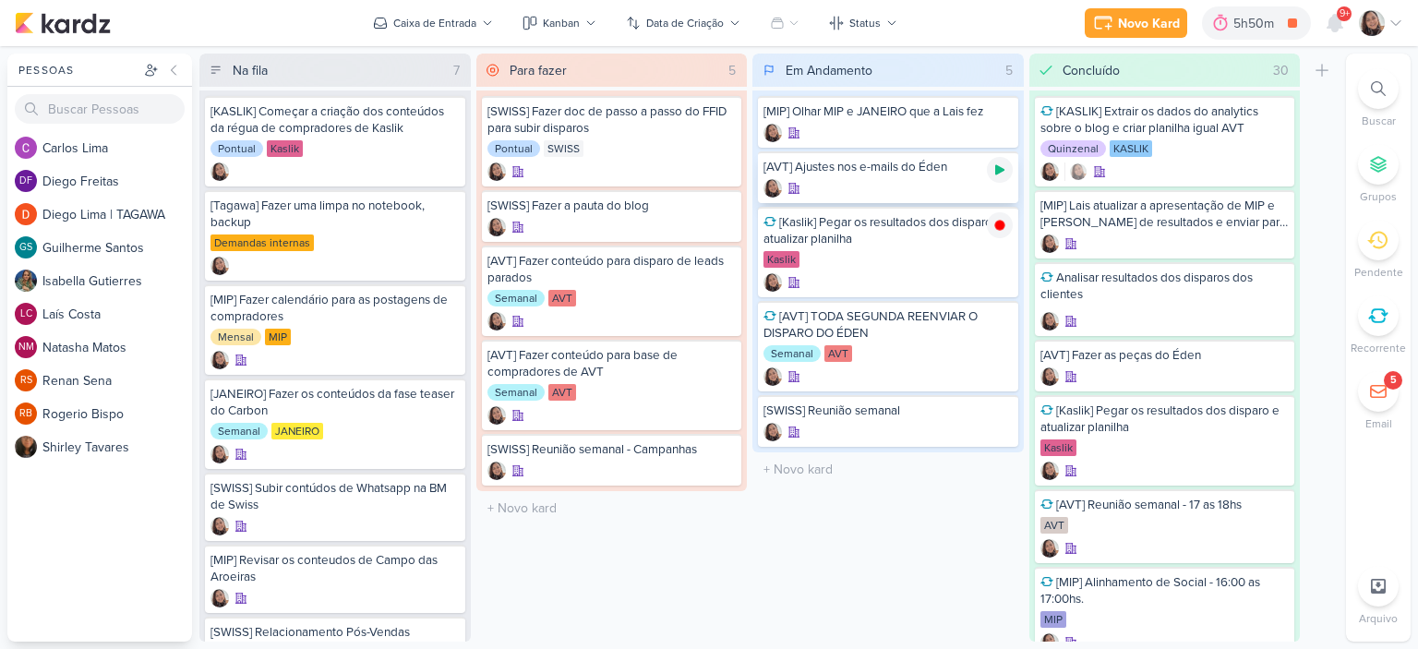
click at [998, 163] on icon at bounding box center [1000, 170] width 15 height 15
click at [1393, 23] on icon at bounding box center [1396, 23] width 15 height 15
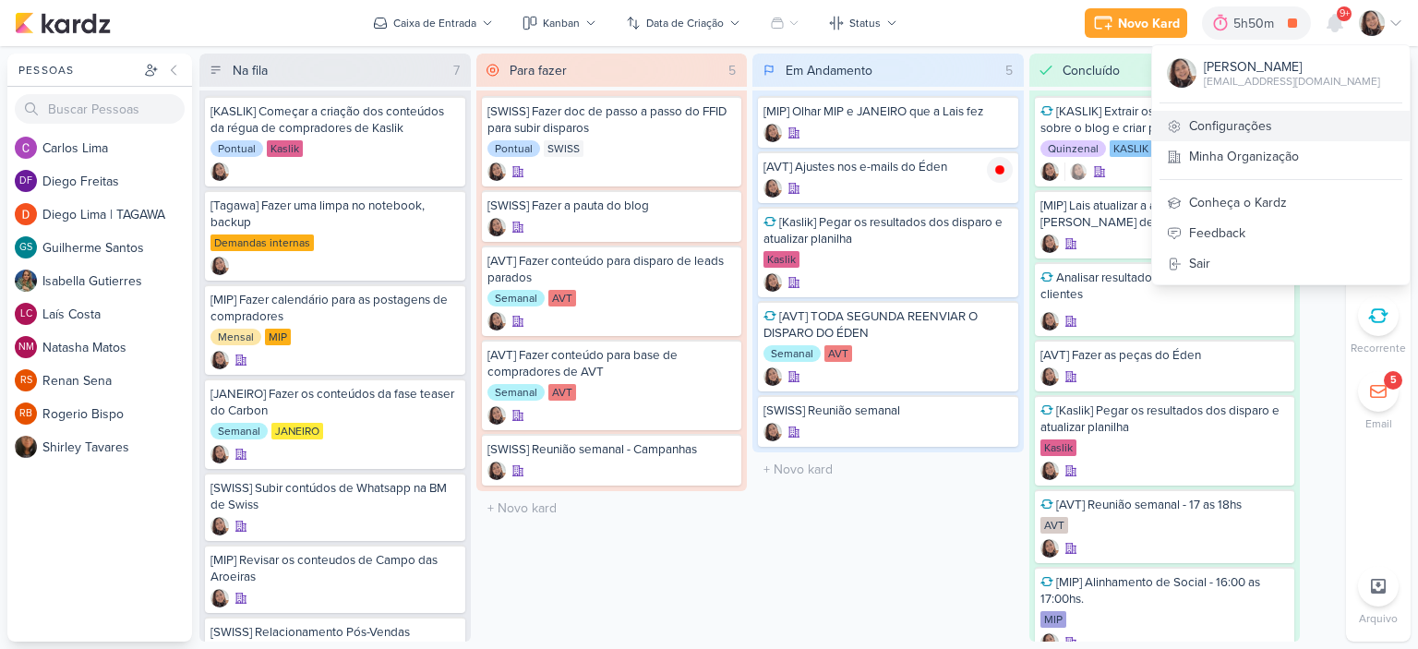
click at [1279, 112] on link "Configurações" at bounding box center [1281, 126] width 258 height 30
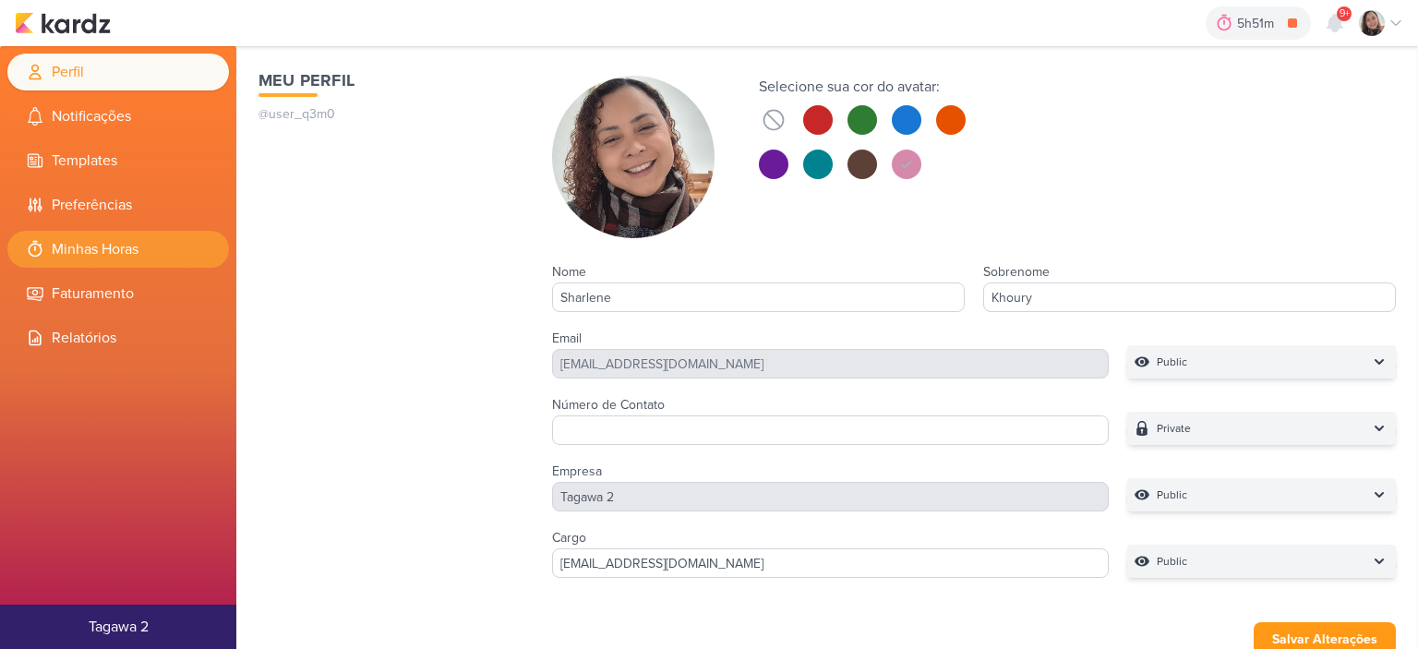
click at [159, 244] on li "Minhas Horas" at bounding box center [118, 249] width 222 height 37
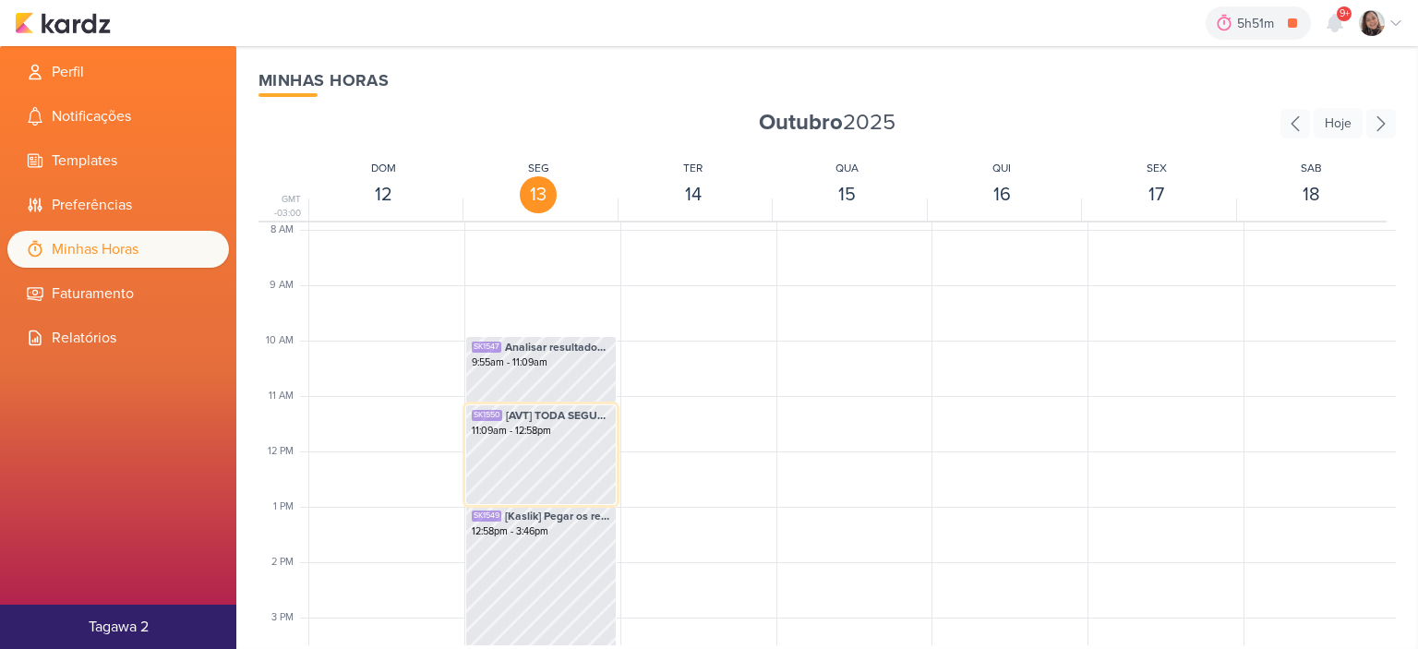
scroll to position [621, 0]
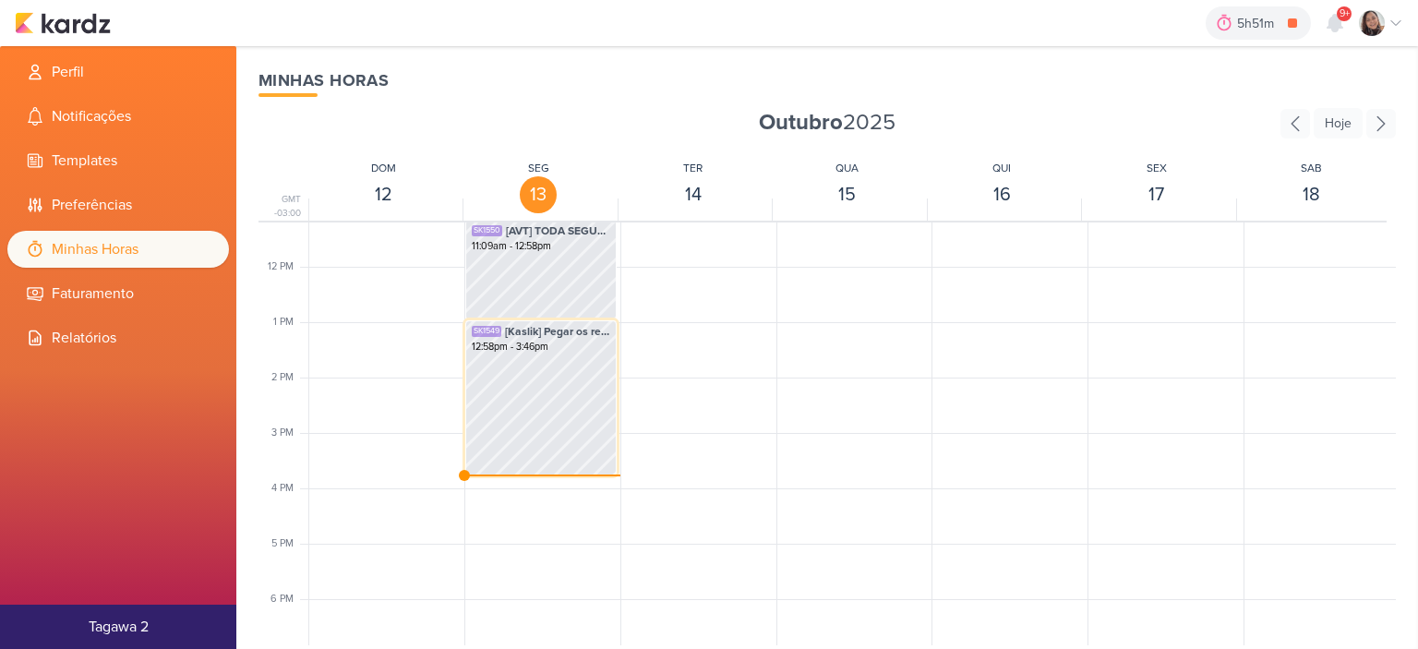
click at [541, 414] on div "SK1549 [Kaslik] Pegar os resultados dos disparo e atualizar planilha 12:58pm - …" at bounding box center [540, 397] width 151 height 155
select select "pm"
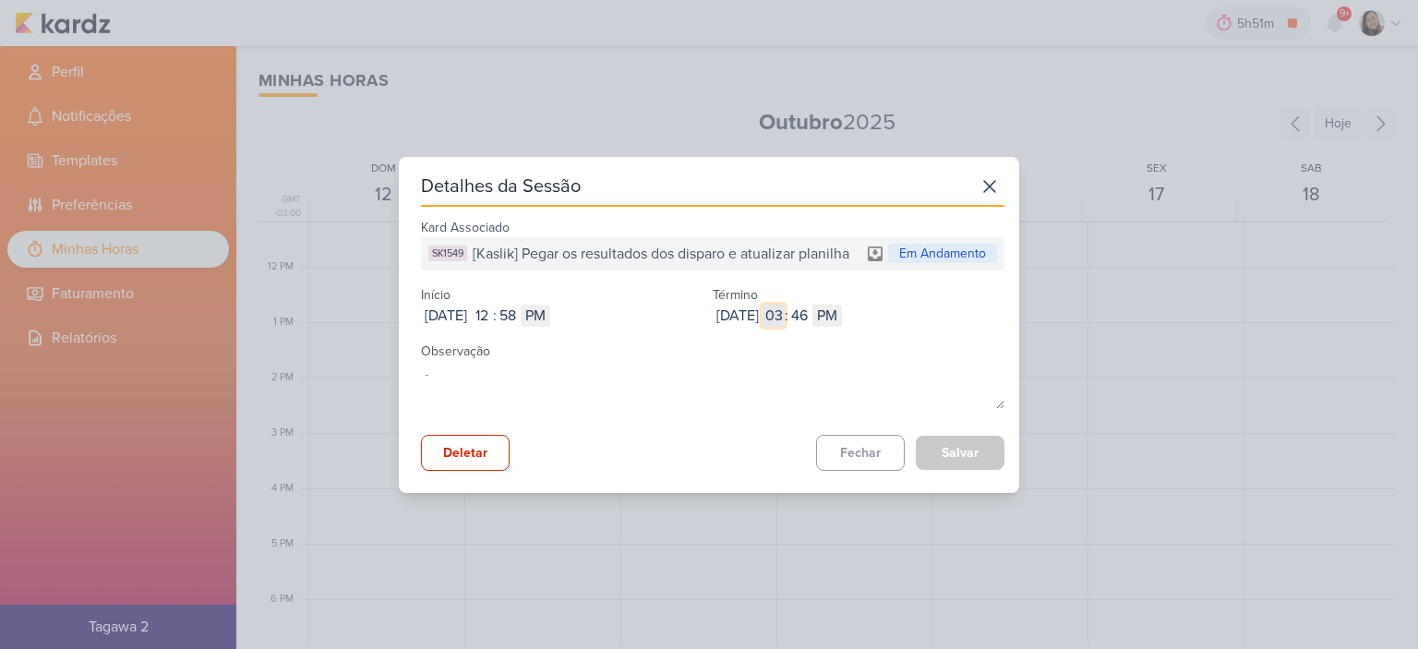
click at [785, 306] on input "03" at bounding box center [774, 316] width 22 height 22
type input "1"
click at [949, 427] on div "Kard Associado SK1549 [Kaslik] Pegar os resultados dos disparo e atualizar plan…" at bounding box center [713, 342] width 584 height 257
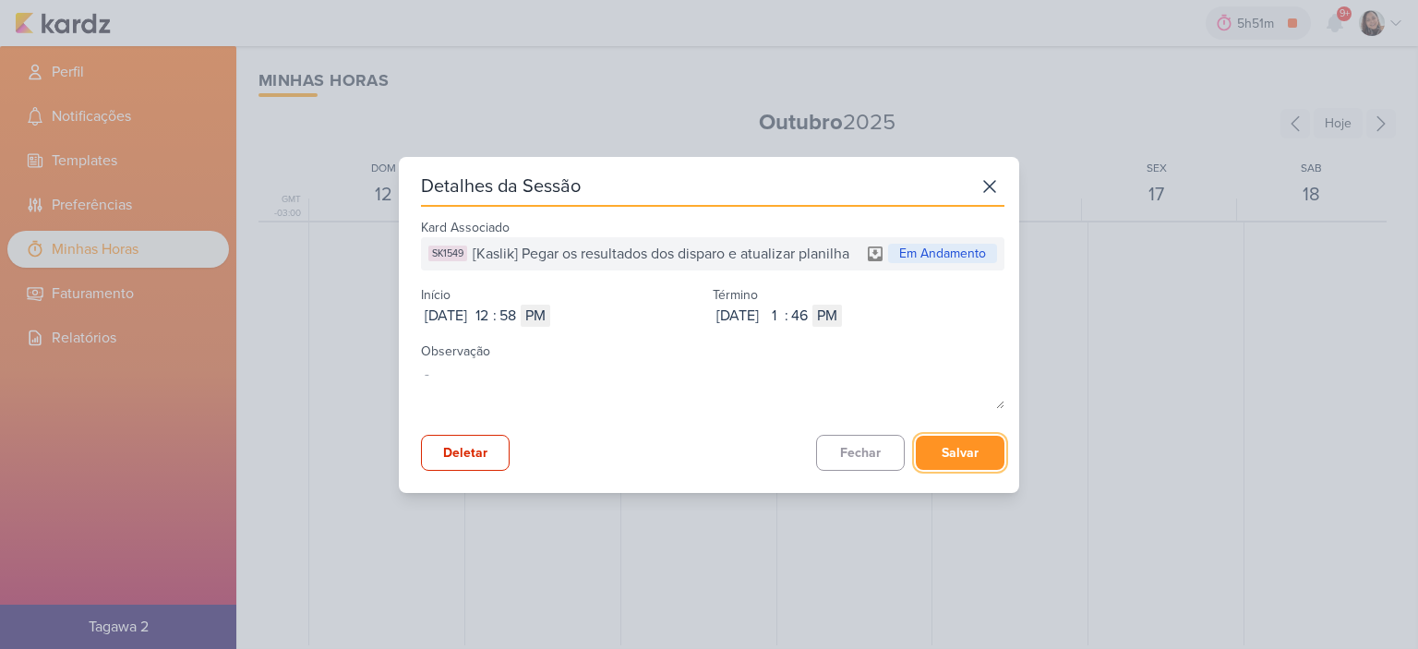
click at [949, 440] on button "Salvar" at bounding box center [960, 453] width 89 height 34
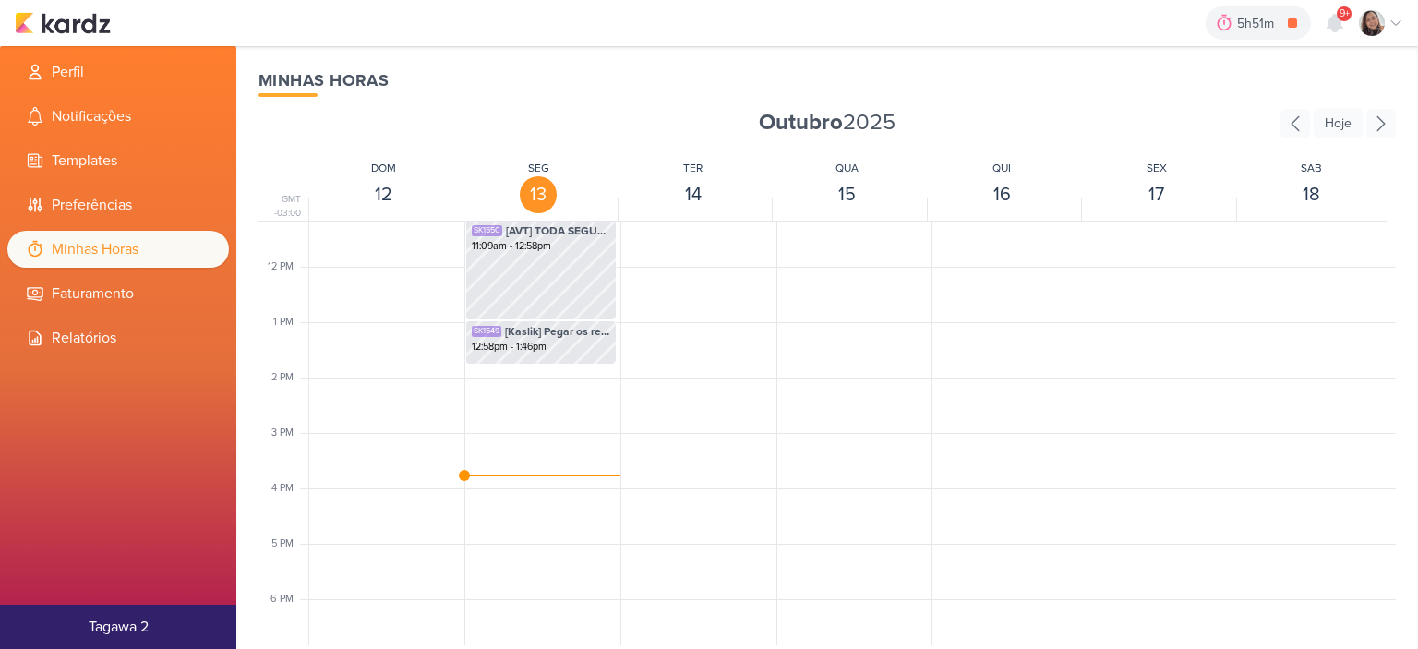
click at [70, 36] on div "5h51m [AVT] Ajustes nos e-mails do Éden 0h0m Hoje 5h51m Semana 0h0m Mês 0h0m Ne…" at bounding box center [709, 23] width 1389 height 46
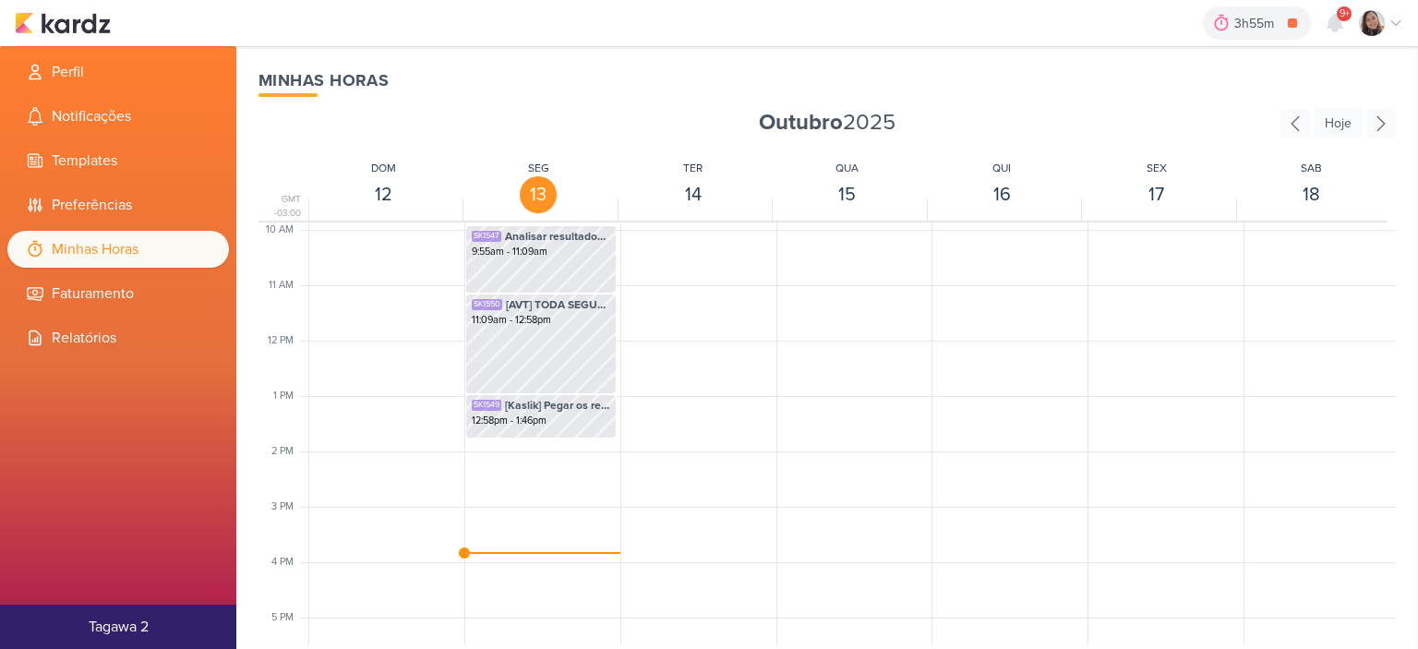
scroll to position [621, 0]
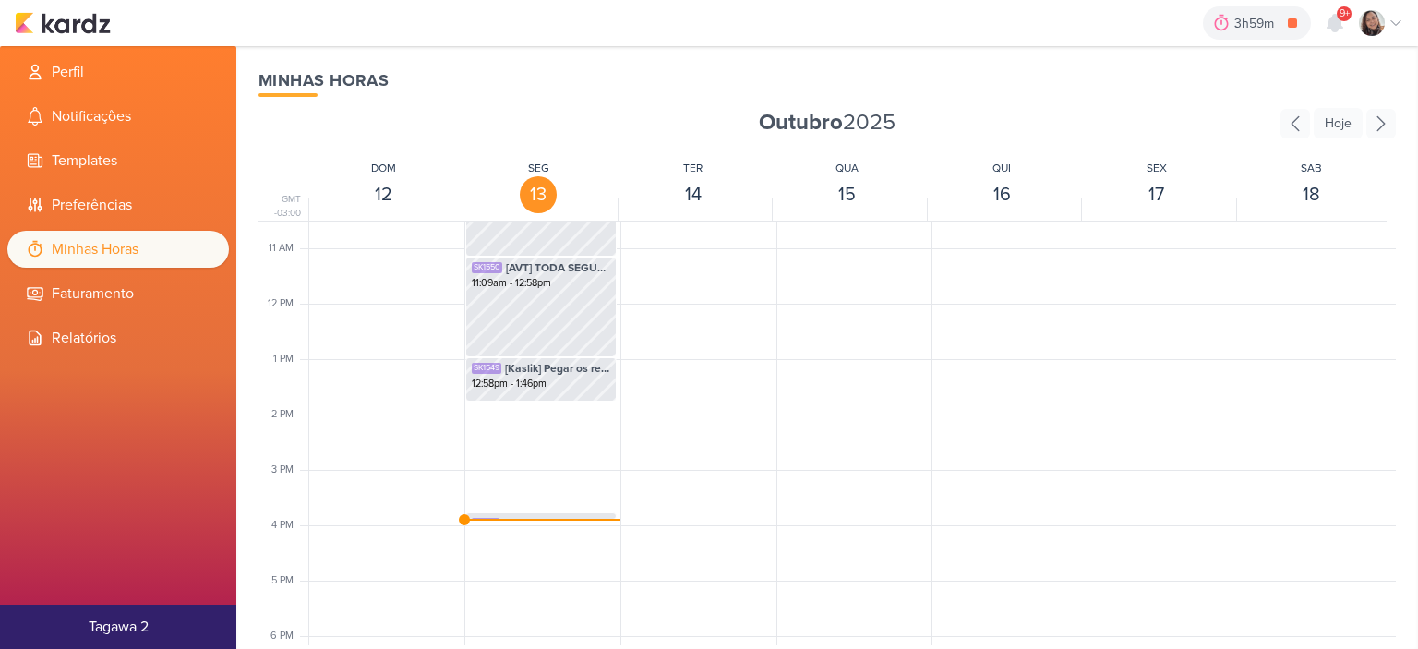
scroll to position [713, 0]
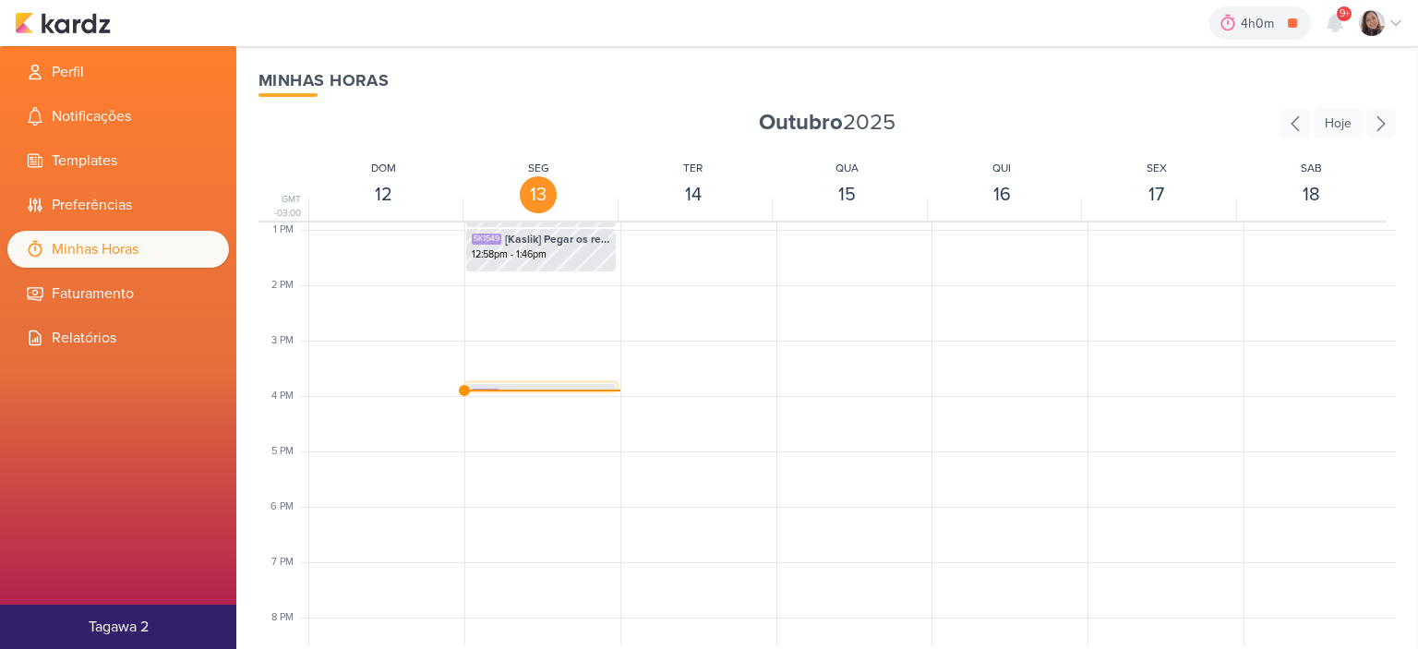
click at [503, 386] on span "[AVT] Ajustes nos e-mails do Éden" at bounding box center [556, 394] width 107 height 17
select select "pm"
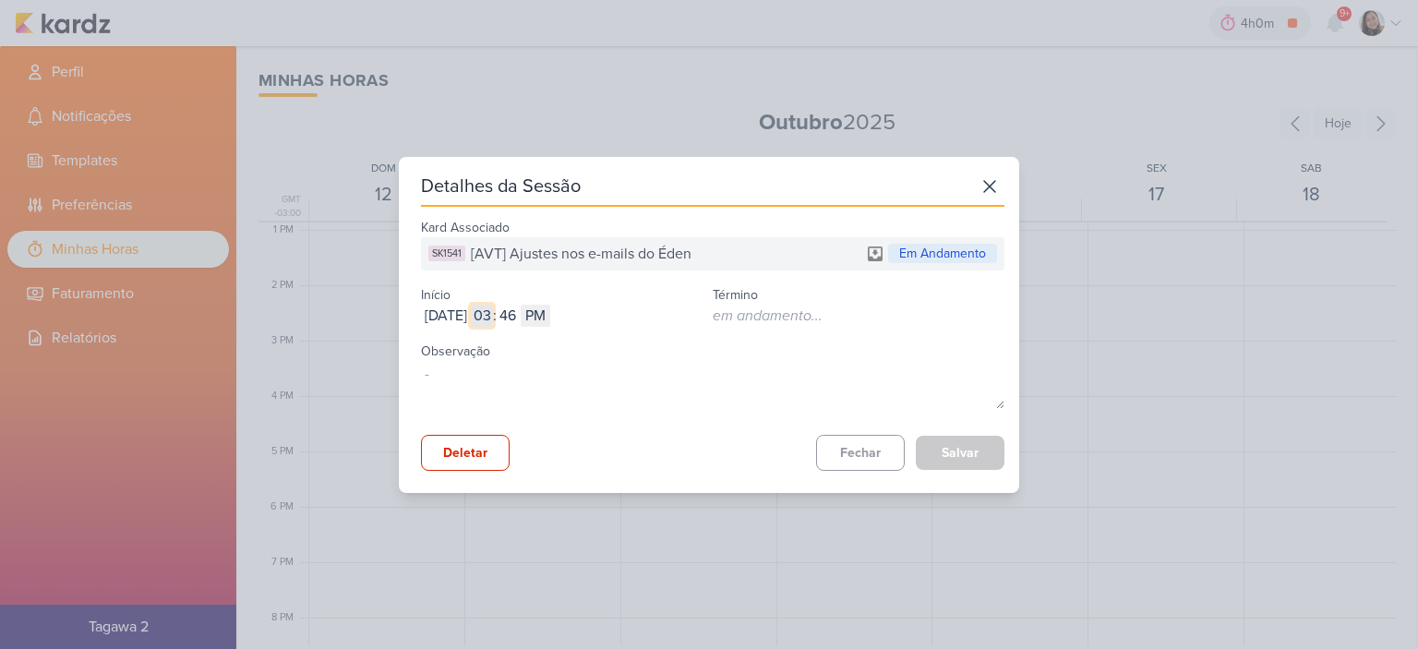
click at [493, 318] on input "03" at bounding box center [482, 316] width 22 height 22
type input "02"
click at [519, 313] on input "46" at bounding box center [508, 316] width 22 height 22
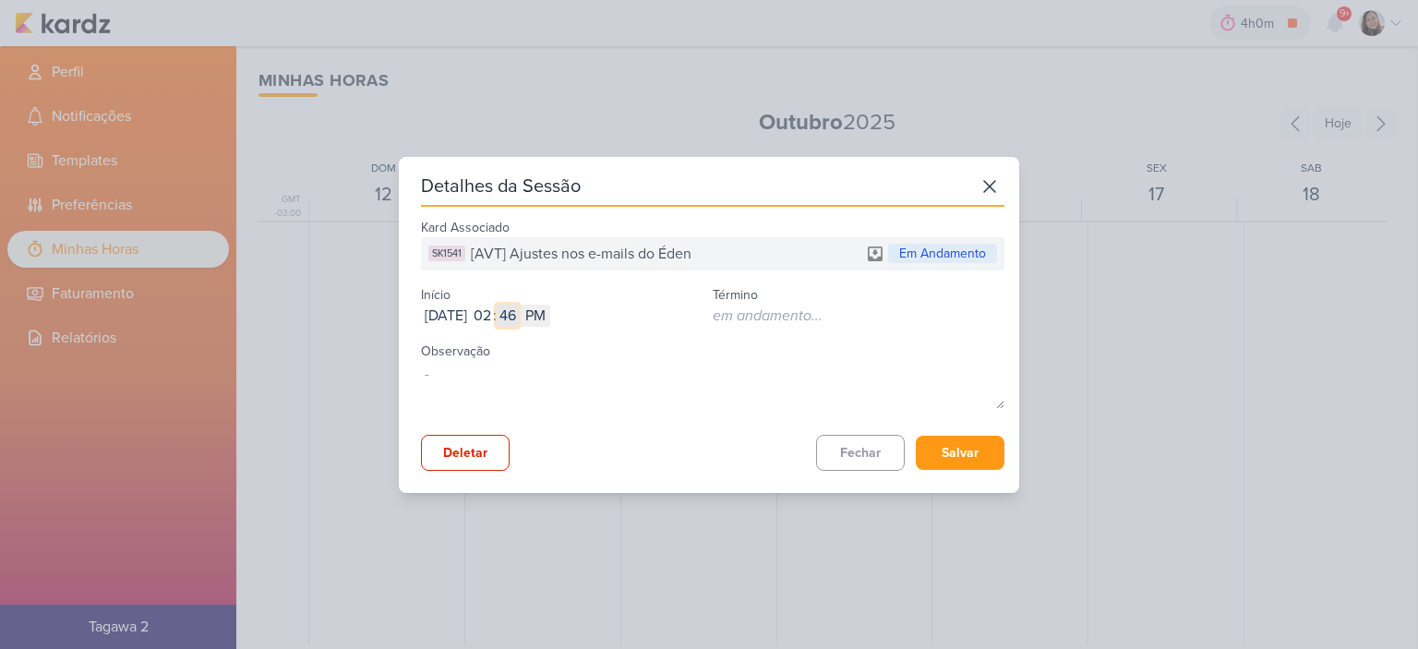
click at [519, 313] on input "46" at bounding box center [508, 316] width 22 height 22
type input "45"
click at [968, 464] on button "Salvar" at bounding box center [960, 453] width 89 height 34
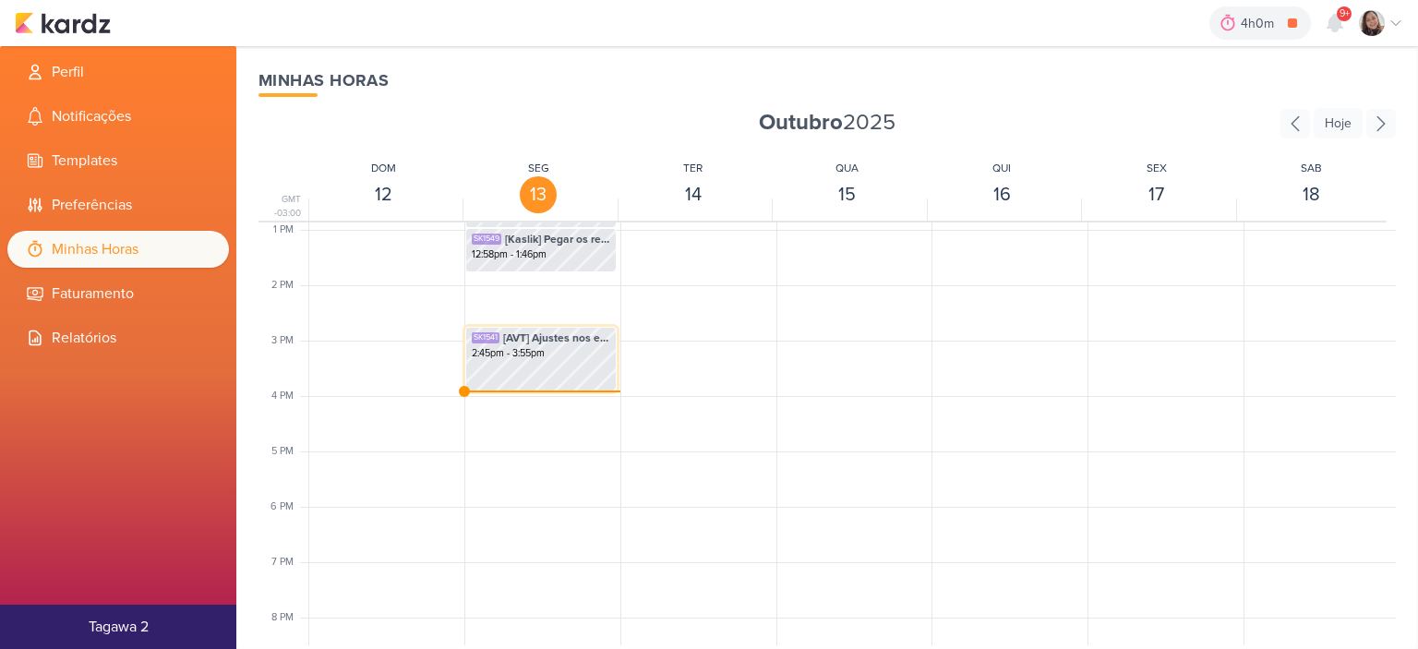
click at [531, 344] on span "[AVT] Ajustes nos e-mails do Éden" at bounding box center [556, 338] width 107 height 17
select select "pm"
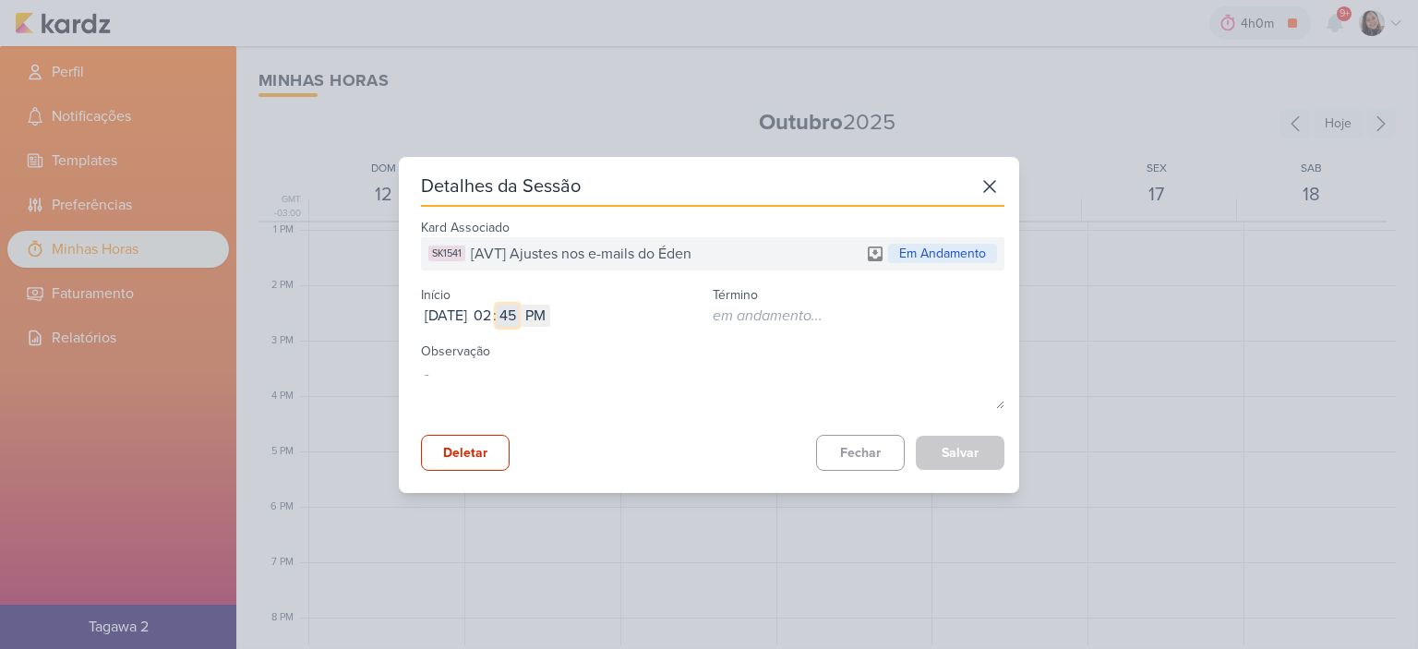
click at [519, 320] on input "45" at bounding box center [508, 316] width 22 height 22
type input "53"
click at [941, 458] on button "Salvar" at bounding box center [960, 453] width 89 height 34
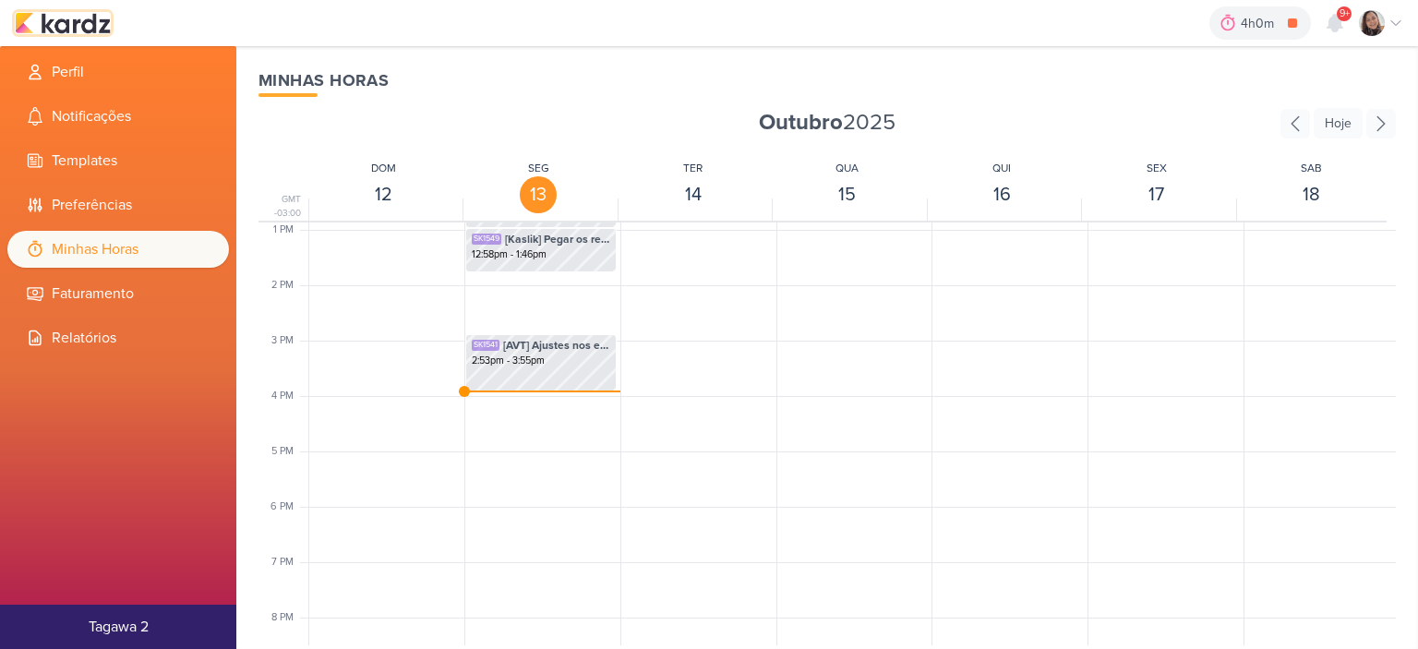
click at [69, 29] on img at bounding box center [63, 23] width 96 height 22
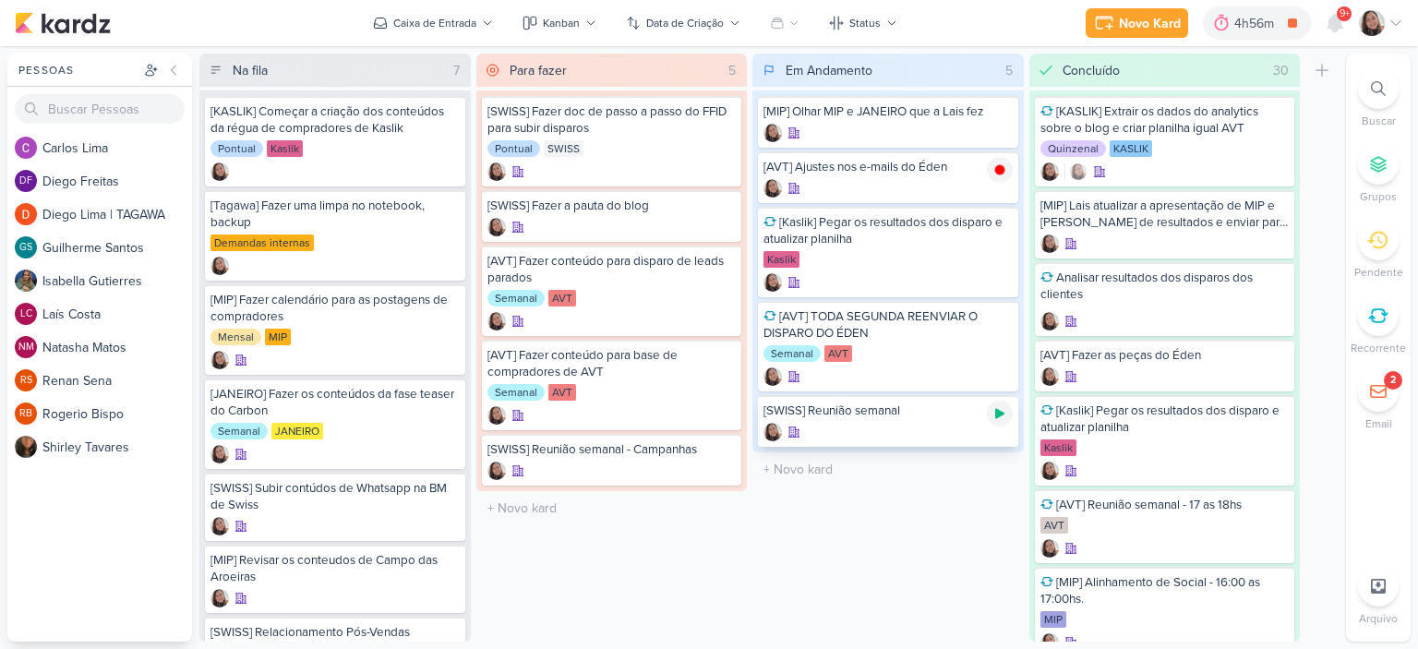
click at [994, 409] on icon at bounding box center [1000, 413] width 15 height 15
click at [850, 476] on input "text" at bounding box center [888, 469] width 264 height 27
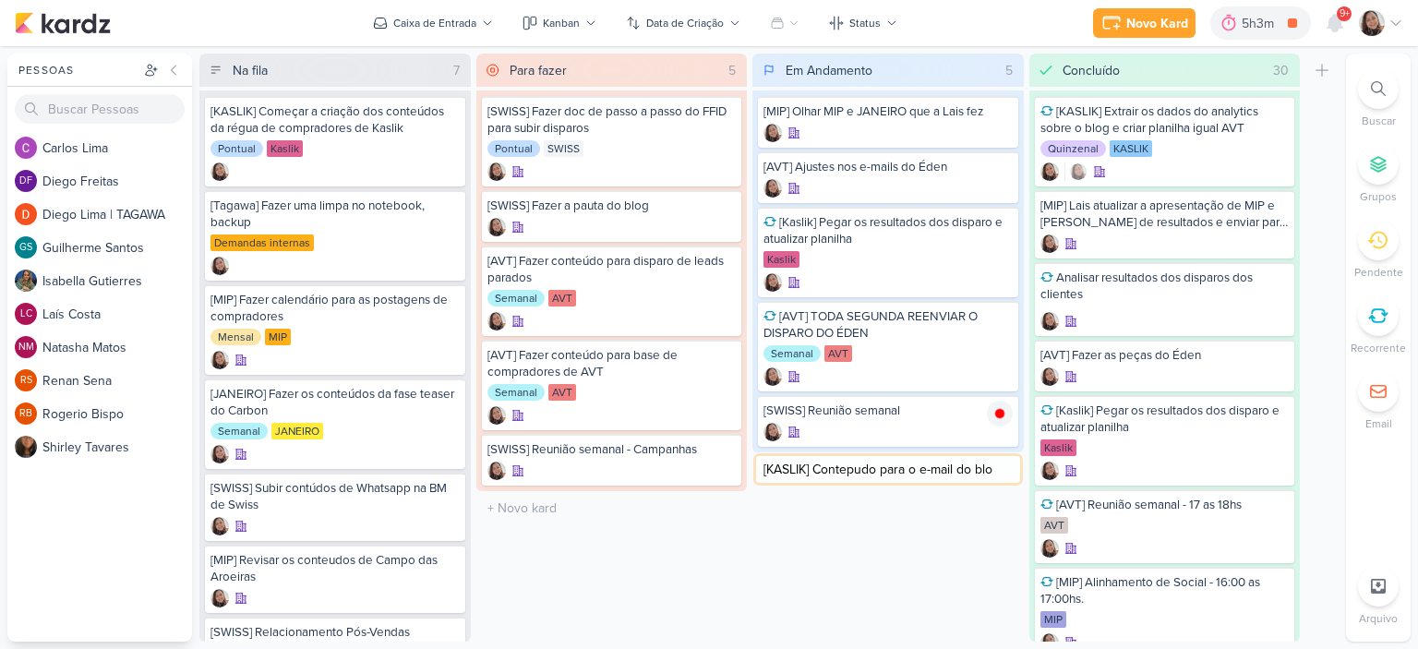
type input "[KASLIK] Contepudo para o e-mail do blog"
click at [521, 521] on div "O título do kard deve ter menos que 100 caracteres" at bounding box center [611, 508] width 271 height 34
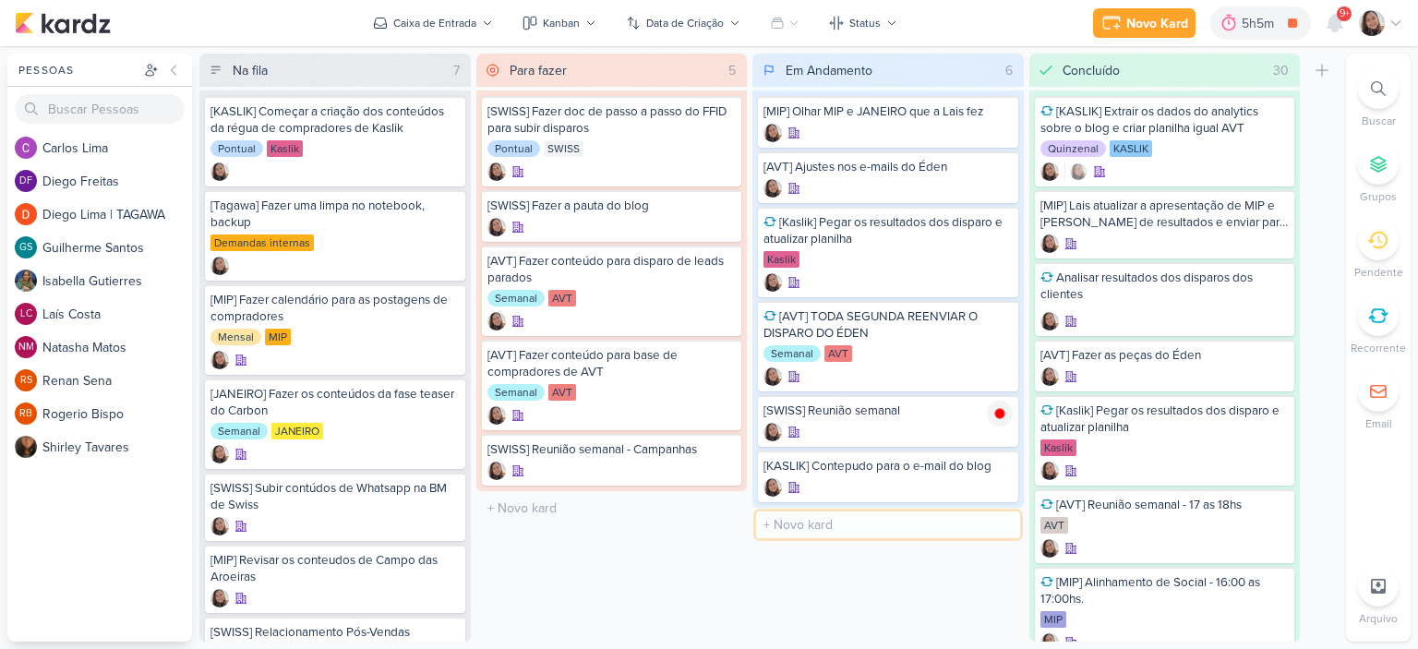
click at [832, 522] on input "text" at bounding box center [888, 525] width 264 height 27
type input "[AVT] Disparo do dia 15/10 - ÉDEN"
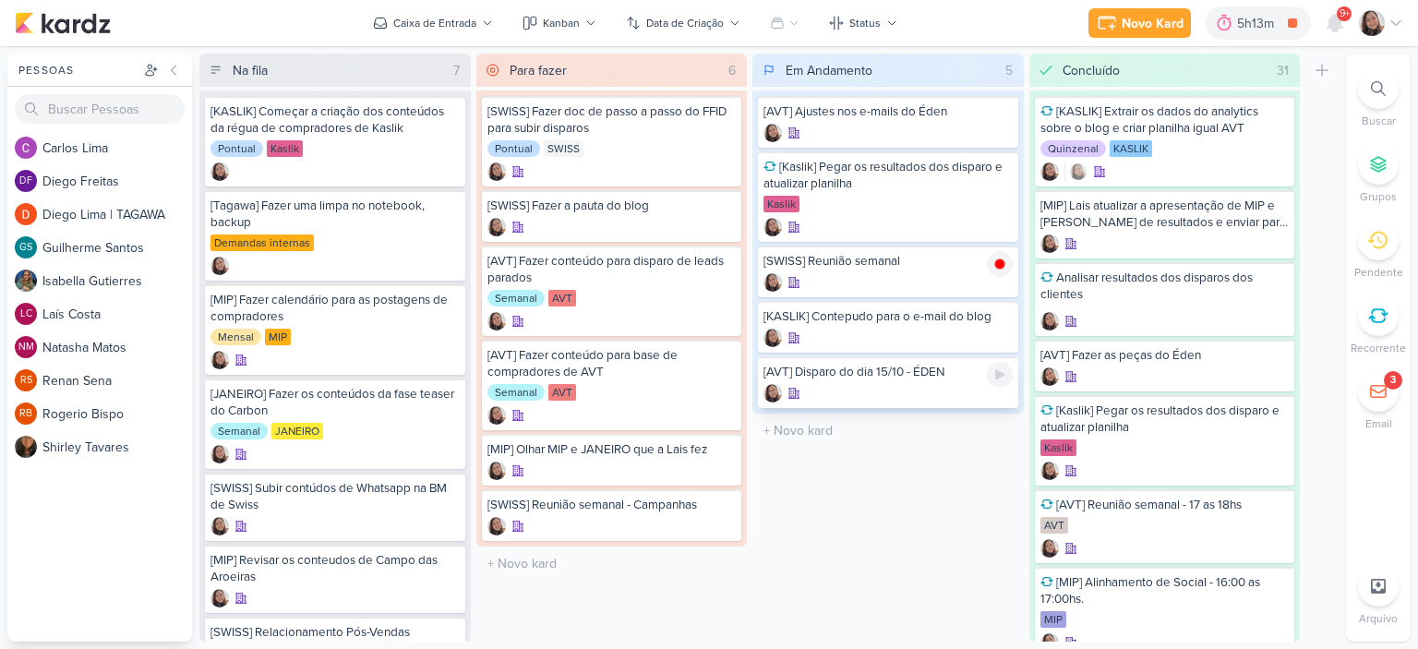
click at [920, 392] on div at bounding box center [888, 393] width 249 height 18
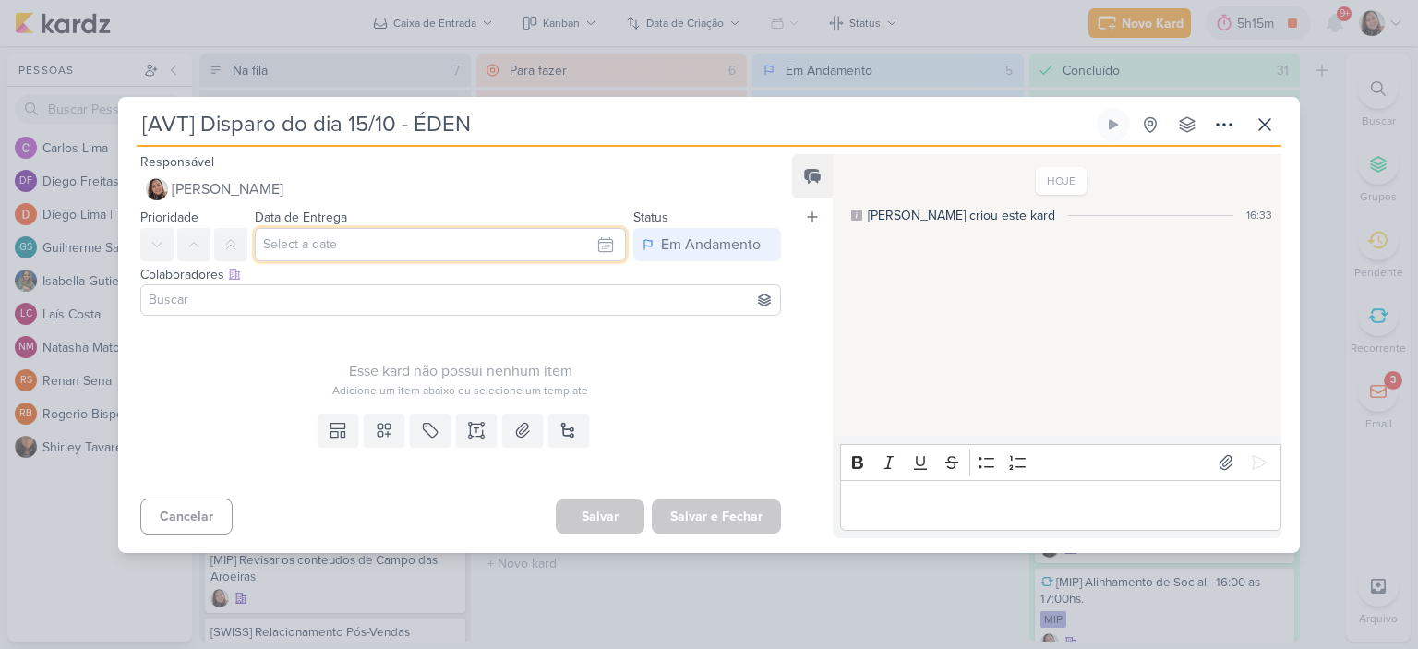
click at [596, 238] on input "text" at bounding box center [440, 244] width 371 height 33
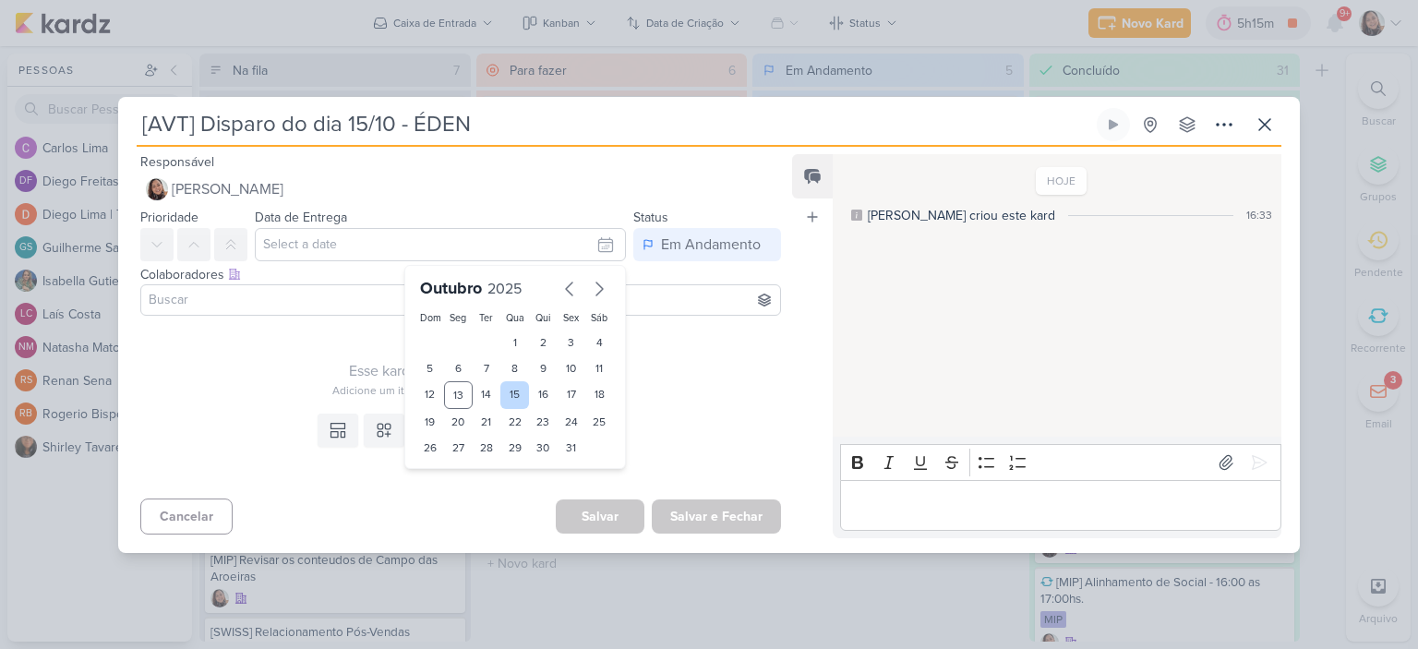
click at [502, 394] on div "15" at bounding box center [514, 395] width 29 height 28
type input "15 de outubro de 2025 às 23:59"
click at [694, 365] on div "Esse kard não possui nenhum item" at bounding box center [460, 371] width 641 height 22
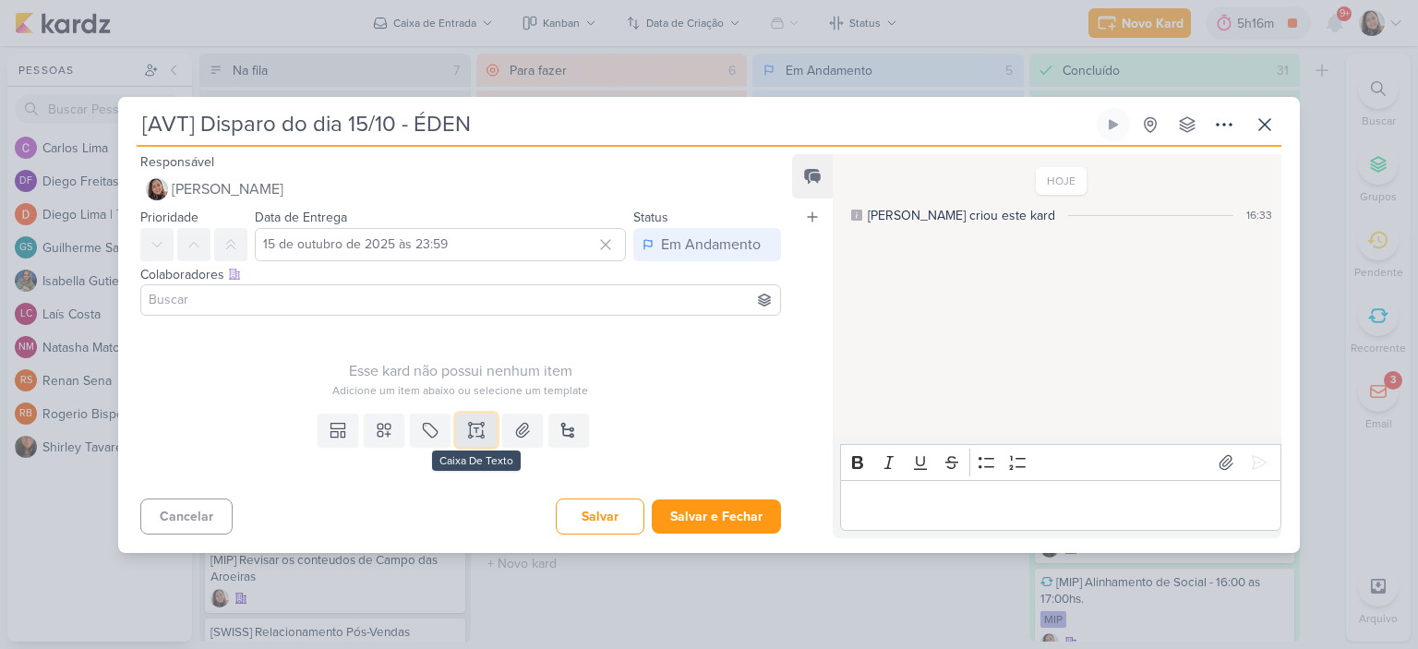
click at [470, 431] on icon at bounding box center [470, 430] width 0 height 9
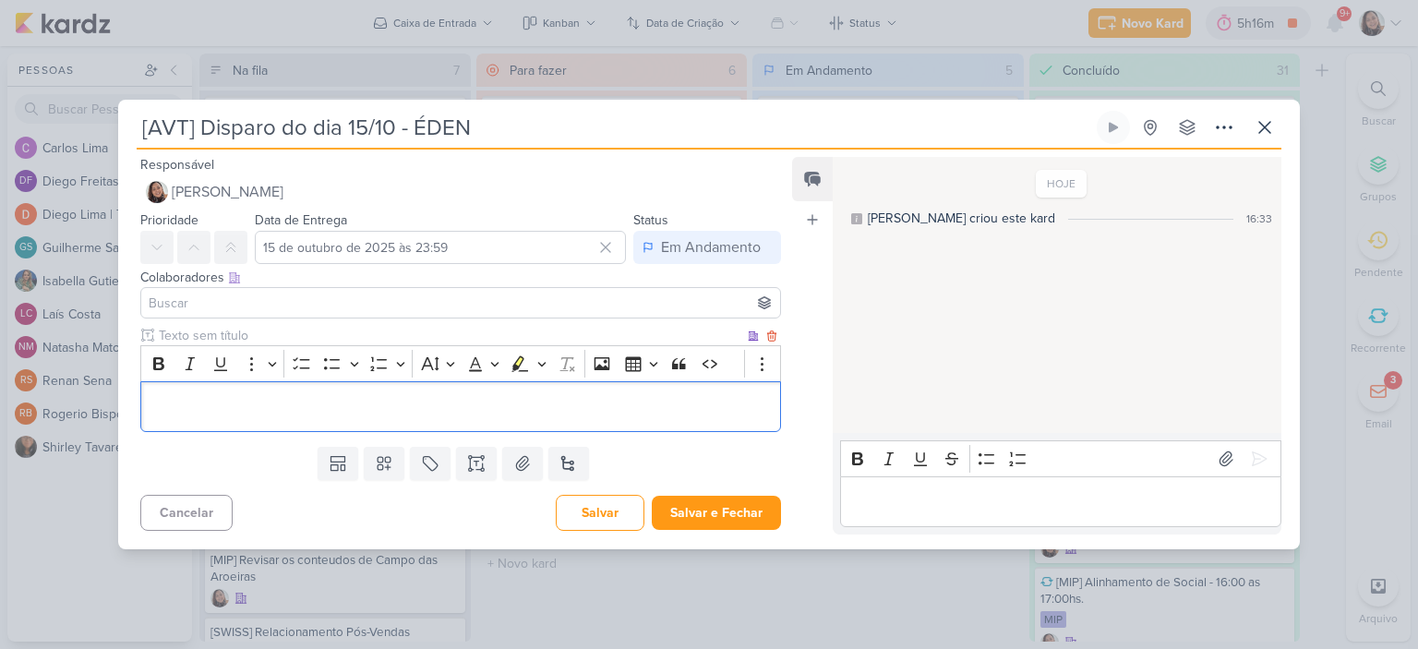
click at [385, 409] on p "Editor editing area: main" at bounding box center [461, 406] width 621 height 22
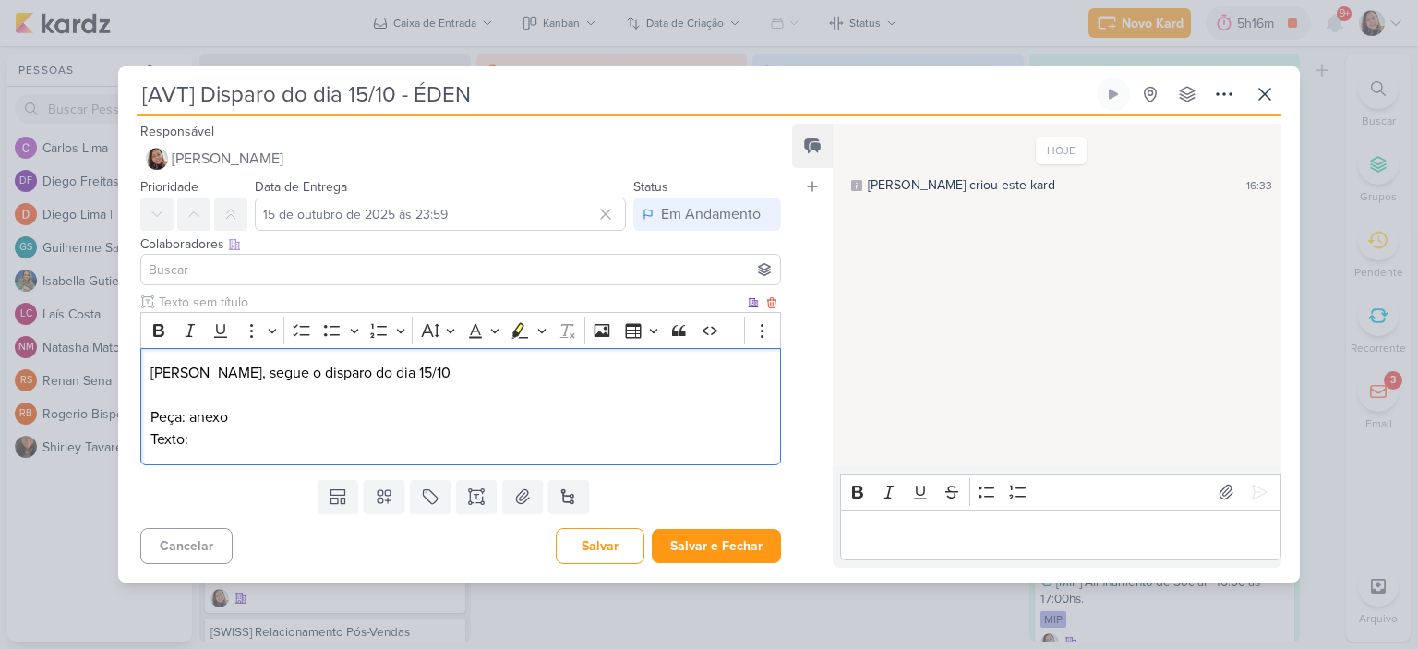
click at [492, 431] on p "Texto:" at bounding box center [461, 439] width 621 height 22
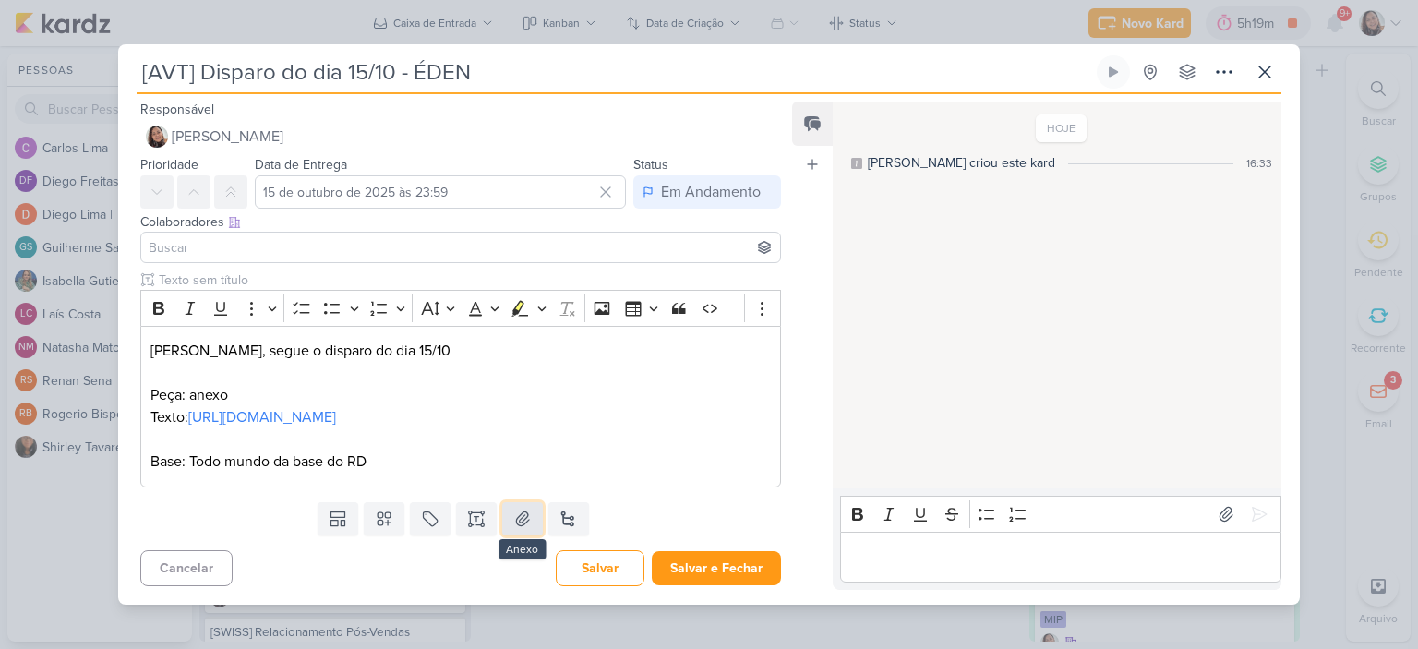
click at [528, 531] on button at bounding box center [522, 518] width 41 height 33
click at [1270, 61] on icon at bounding box center [1265, 72] width 22 height 22
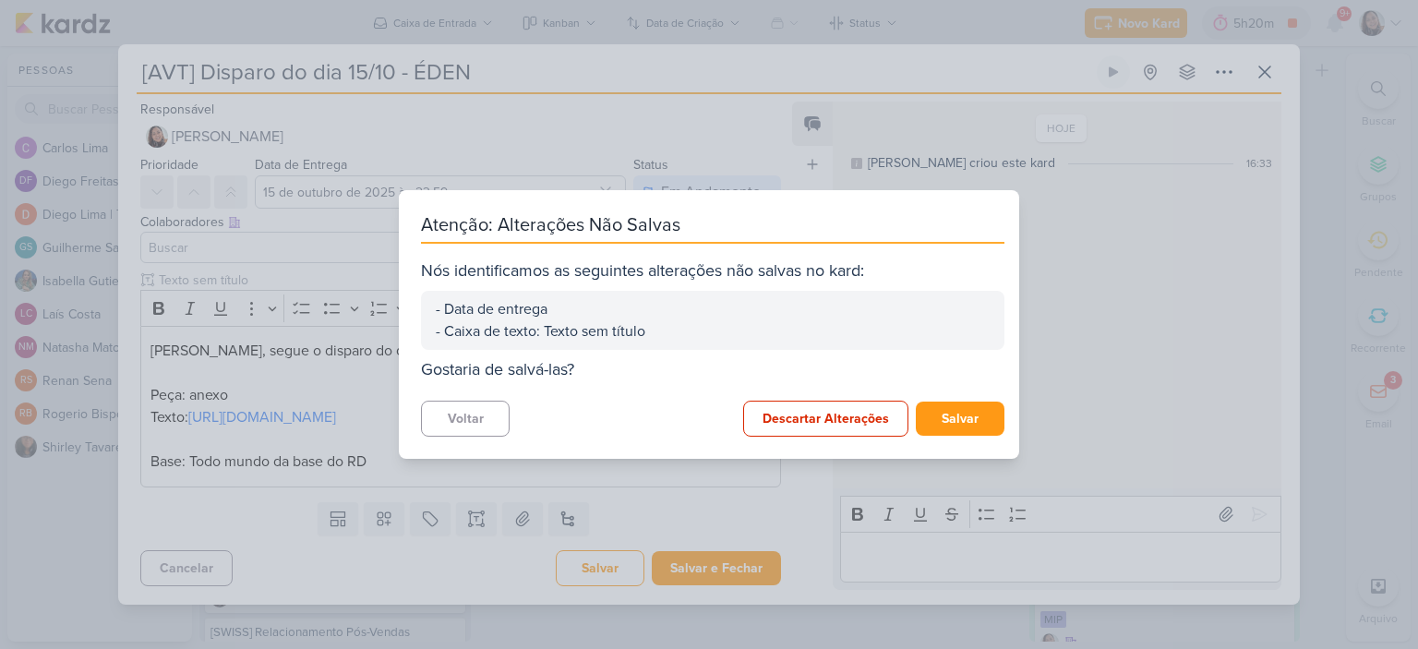
click at [235, 360] on div "Atenção: Alterações Não Salvas Nós identificamos as seguintes alterações não sa…" at bounding box center [709, 324] width 1418 height 649
click at [440, 416] on button "Voltar" at bounding box center [465, 419] width 89 height 36
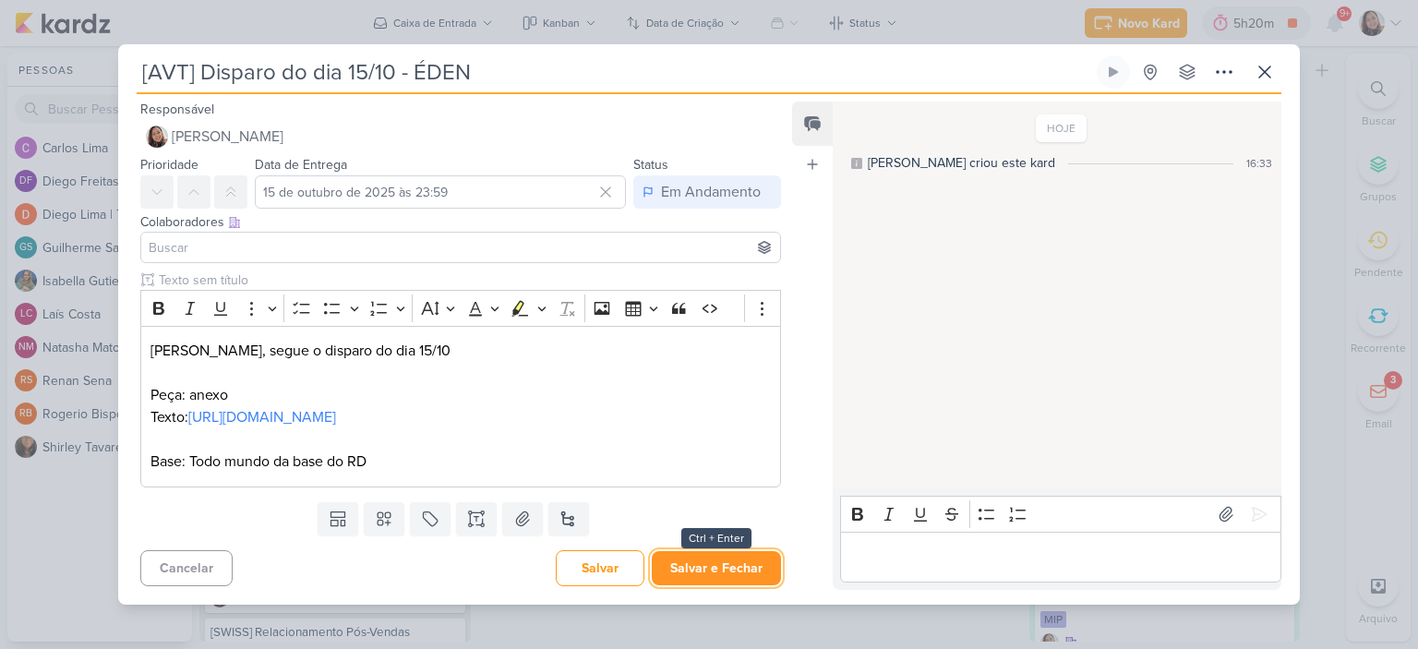
click at [684, 575] on button "Salvar e Fechar" at bounding box center [716, 568] width 129 height 34
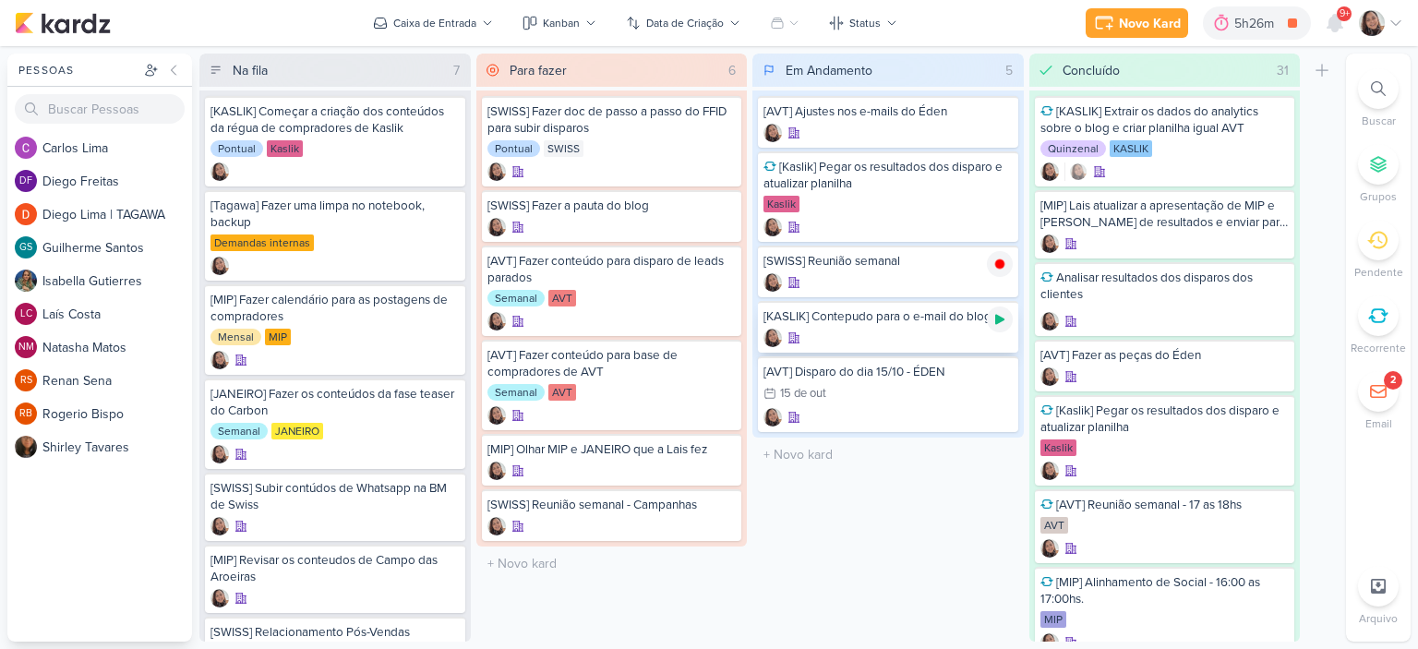
click at [997, 317] on icon at bounding box center [999, 320] width 9 height 10
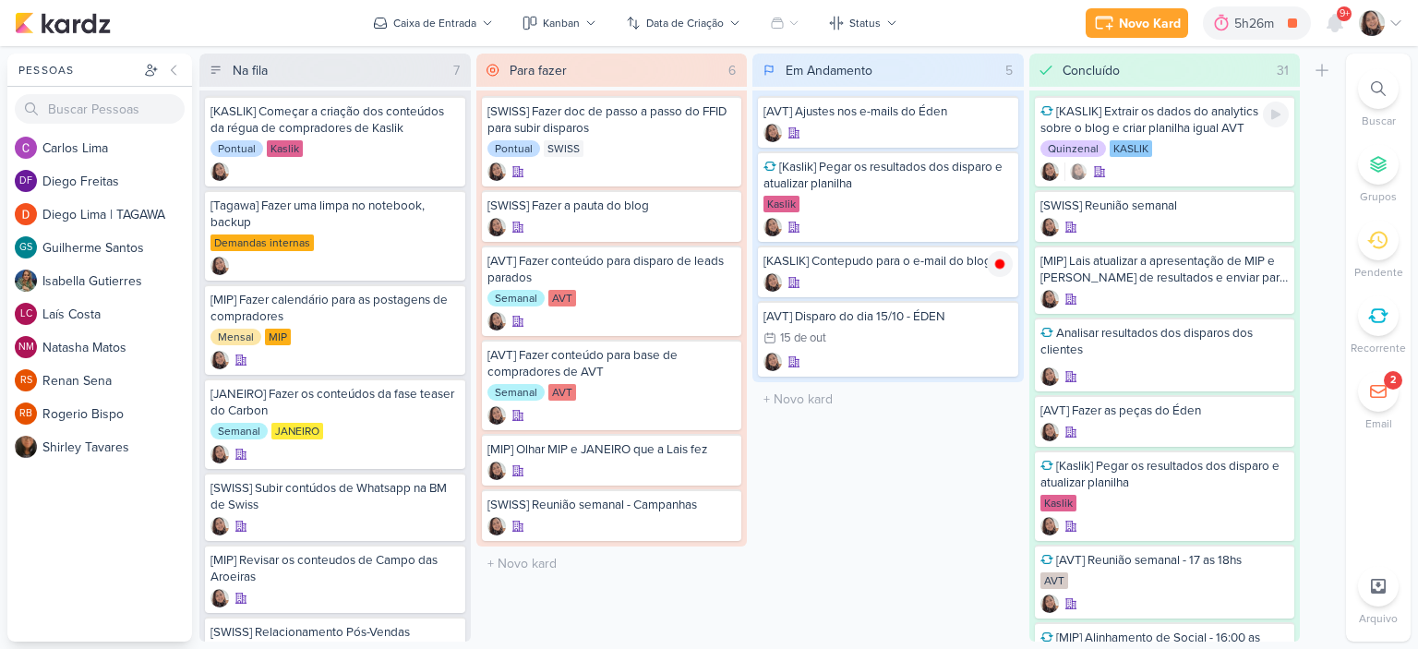
drag, startPoint x: 898, startPoint y: 268, endPoint x: 1134, endPoint y: 115, distance: 281.7
click at [1136, 115] on div "[KASLIK] Extrair os dados do analytics sobre o blog e criar planilha igual AVT" at bounding box center [1165, 119] width 249 height 33
click at [0, 0] on div "HOJE Sharlene criou este kard 16:33" at bounding box center [0, 0] width 0 height 0
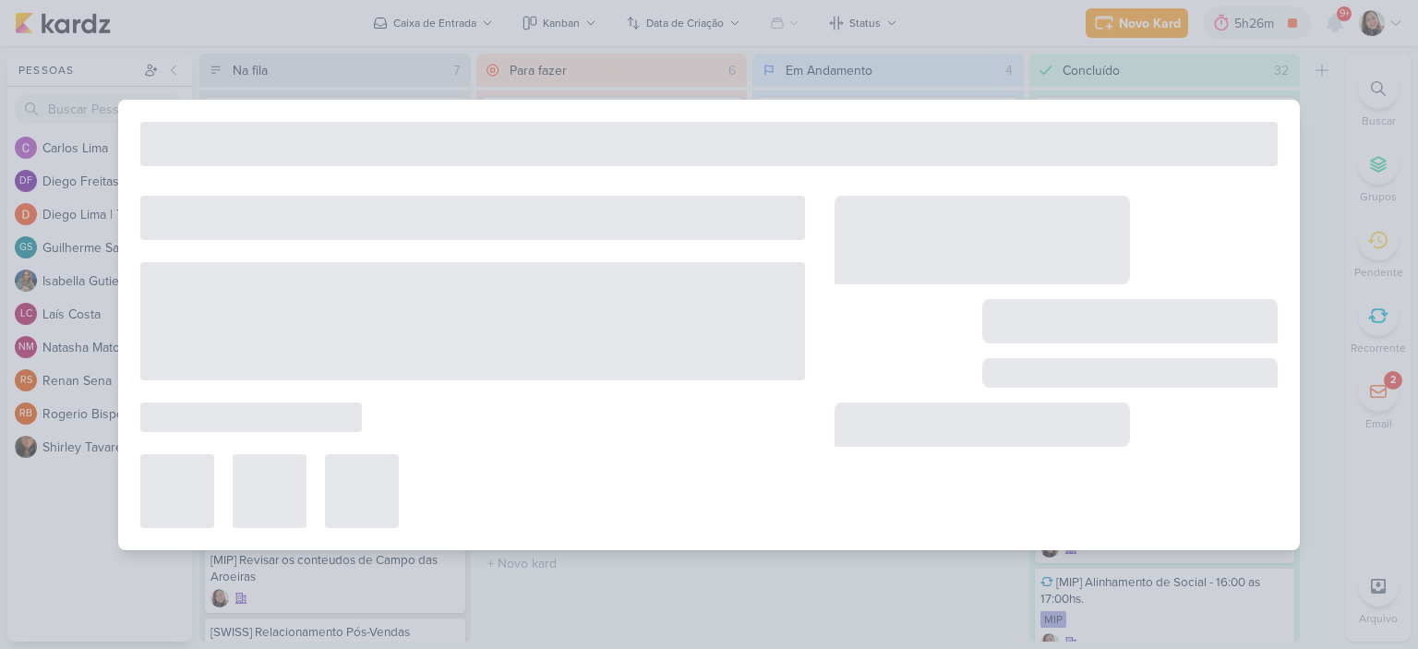
type input "[KASLIK] Extrair os dados do analytics sobre o blog e criar planilha igual AVT"
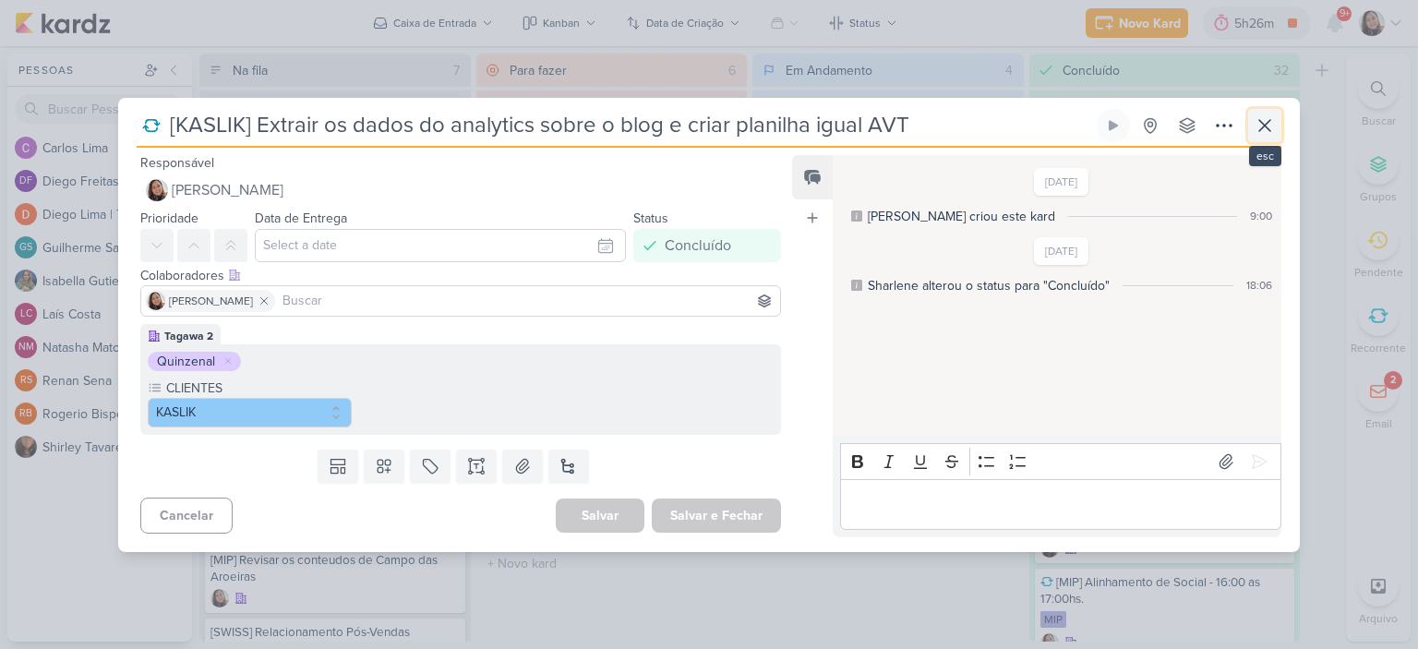
click at [1266, 120] on icon at bounding box center [1265, 126] width 22 height 22
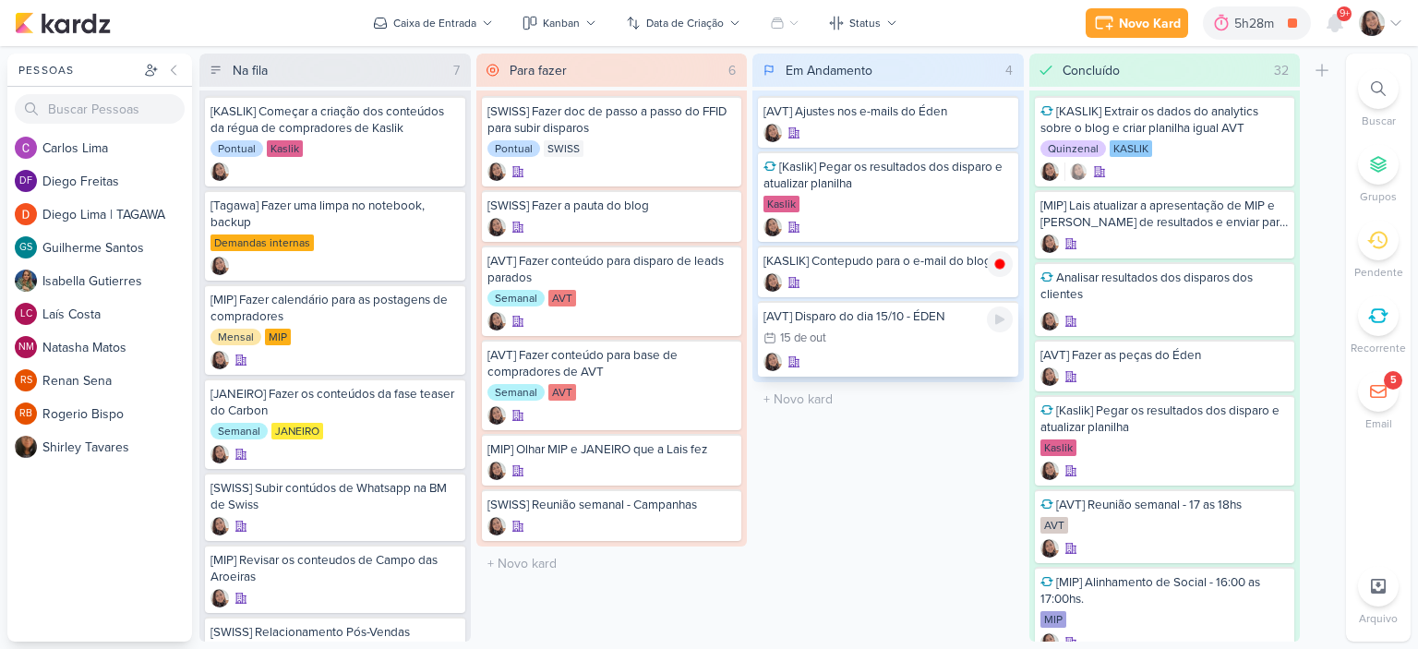
click at [884, 369] on div "[AVT] Disparo do dia 15/10 - ÉDEN 15/10 15 de out" at bounding box center [888, 339] width 260 height 76
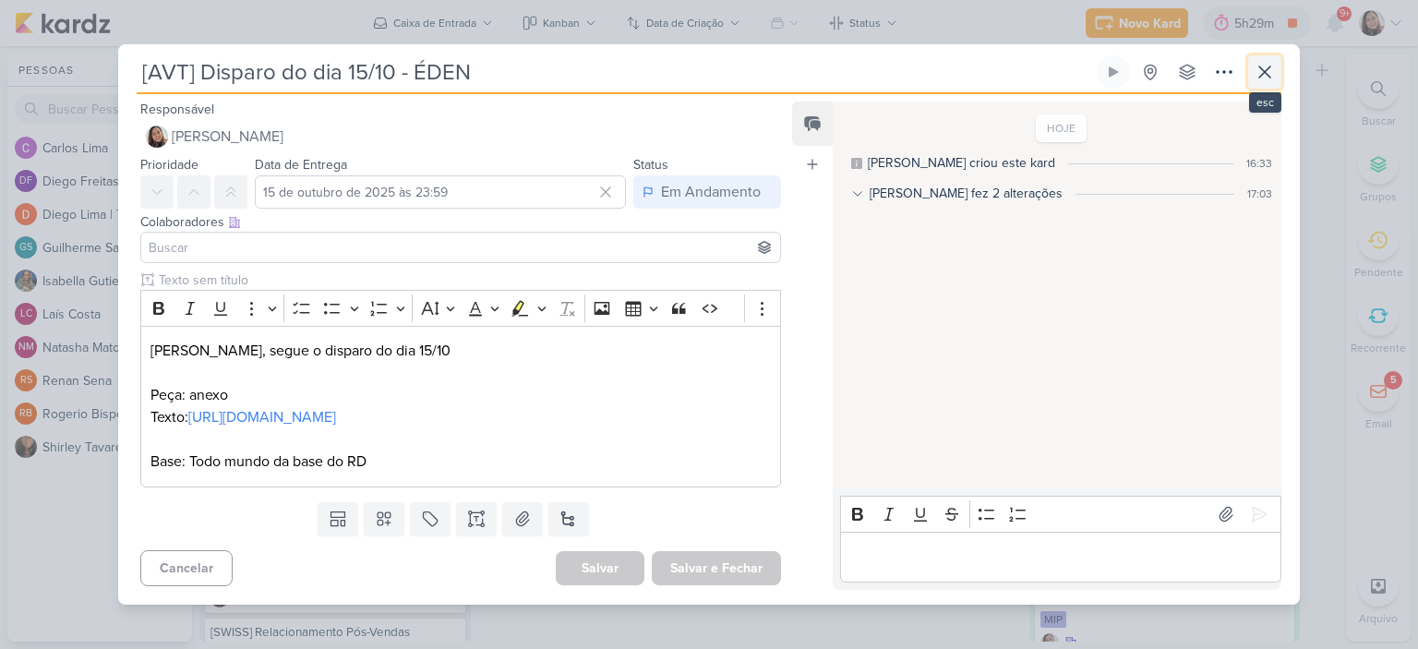
click at [1265, 63] on icon at bounding box center [1265, 72] width 22 height 22
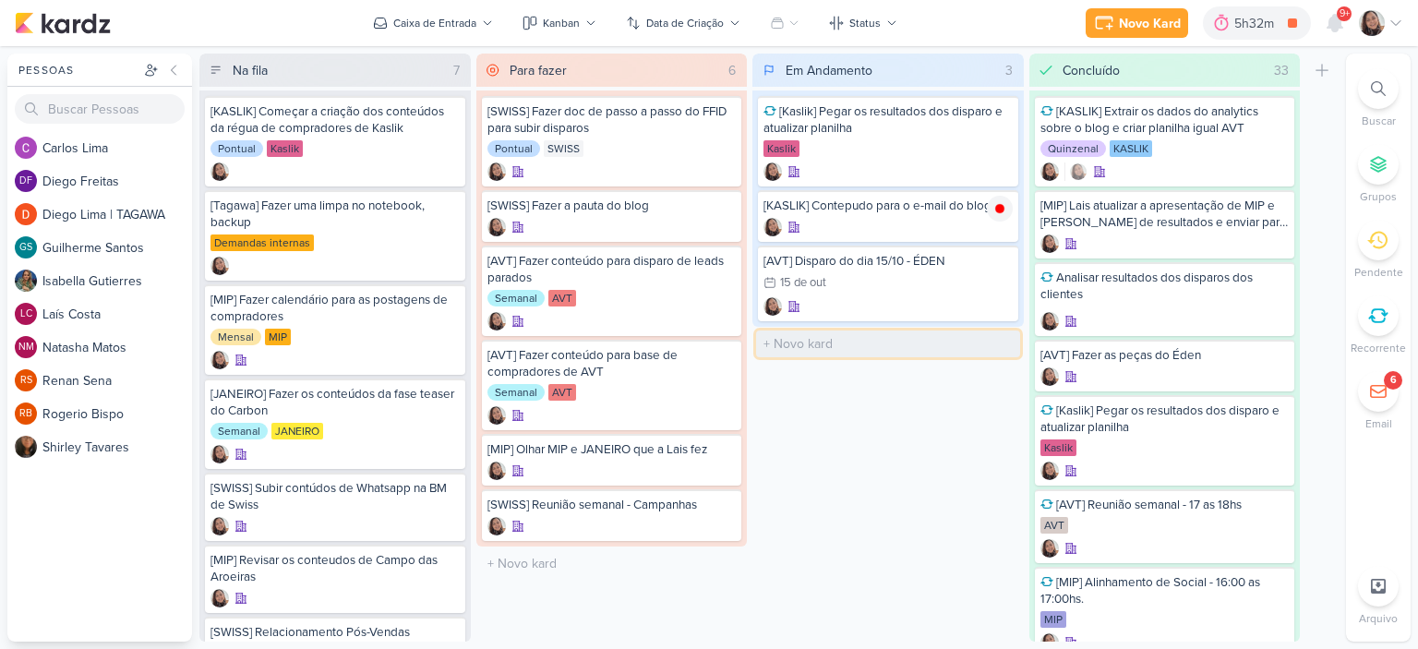
click at [813, 347] on input "text" at bounding box center [888, 344] width 264 height 27
type input "[AVT] Disparo do dia 14/10 - JATOBÁS"
drag, startPoint x: 910, startPoint y: 351, endPoint x: 735, endPoint y: 350, distance: 174.5
click at [735, 350] on div "Na fila 7 Mover Para Esquerda Mover Para Direita Deletar [KASLIK] Começar a cri…" at bounding box center [768, 348] width 1139 height 588
click at [818, 394] on input "text" at bounding box center [888, 399] width 264 height 27
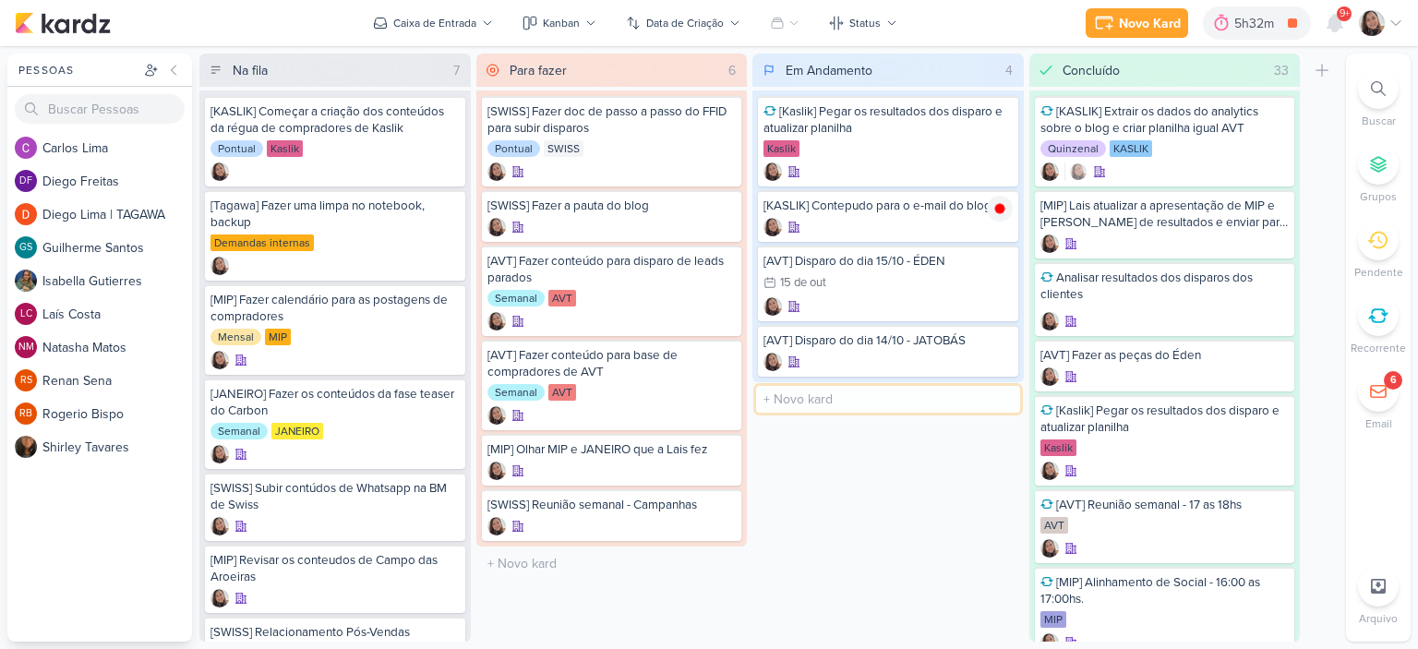
paste input "[AVT] Disparo do dia 14/10 - JATOBÁS"
type input "[AVT] Disparo do dia 14/10 - MANACÁS II"
click at [971, 498] on div "Em Andamento 5 Mover Para Esquerda Mover Para Direita Deletar [Kaslik] Pegar os…" at bounding box center [888, 348] width 271 height 588
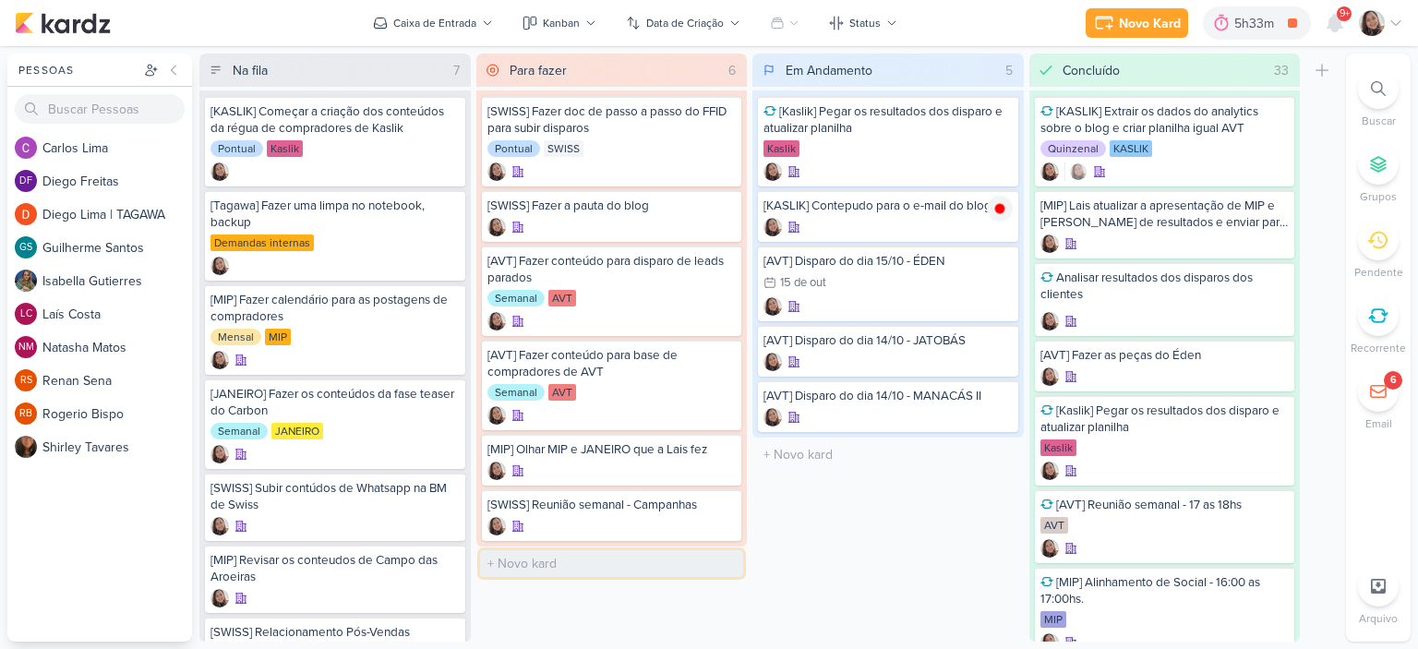
click at [528, 552] on input "text" at bounding box center [612, 563] width 264 height 27
type input "[AVT] Disparo do dia 14/10 - CACHOEIRA"
click at [1400, 22] on icon at bounding box center [1396, 23] width 15 height 15
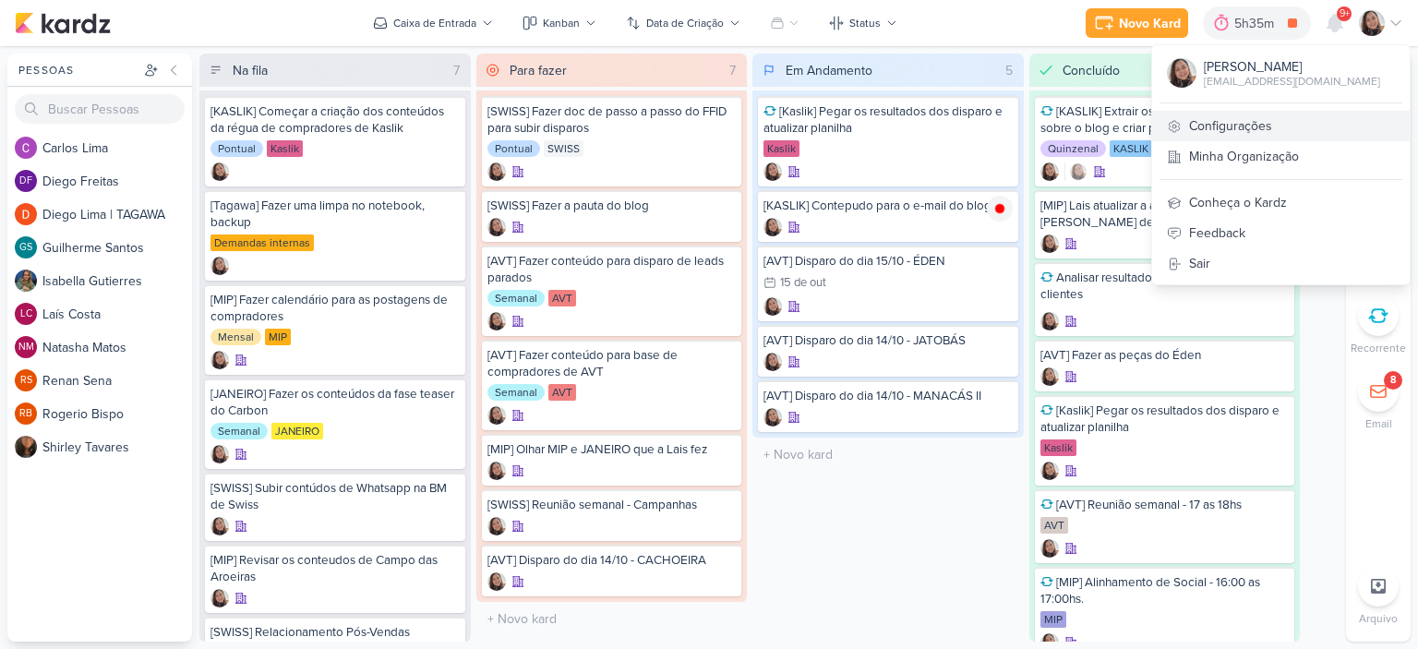
click at [1228, 127] on link "Configurações" at bounding box center [1281, 126] width 258 height 30
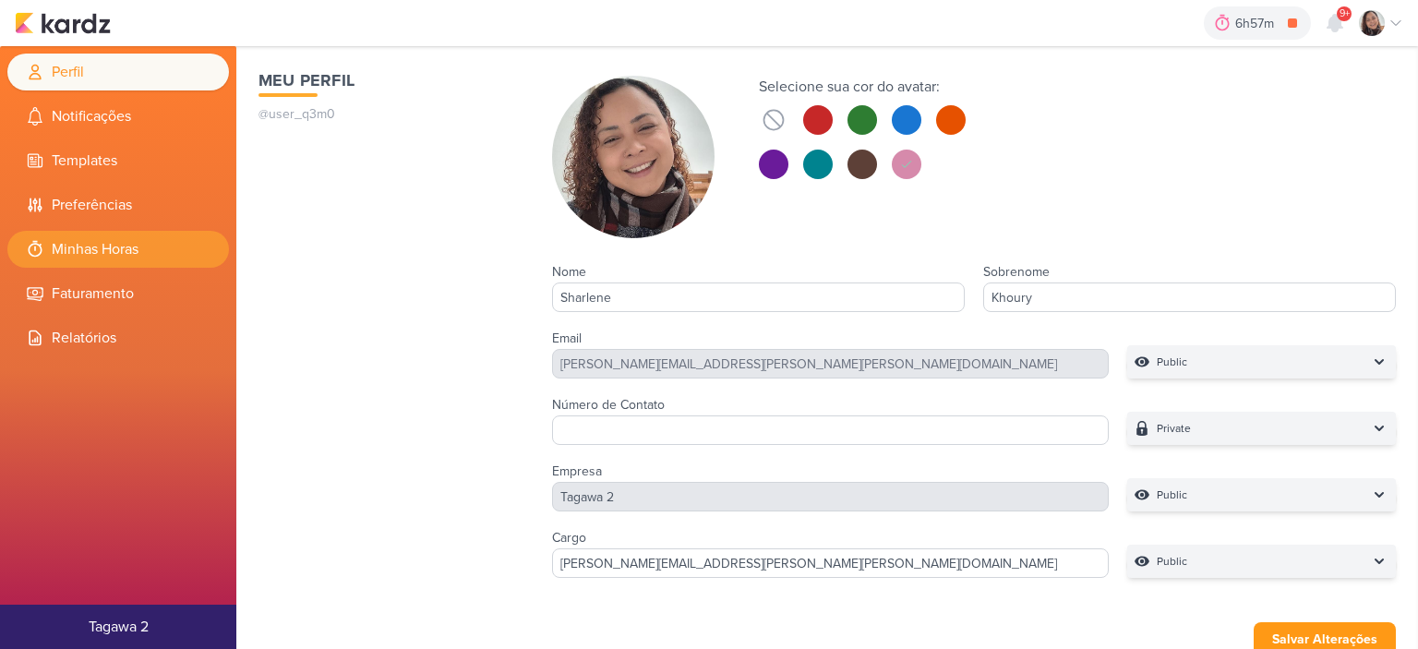
click at [173, 251] on li "Minhas Horas" at bounding box center [118, 249] width 222 height 37
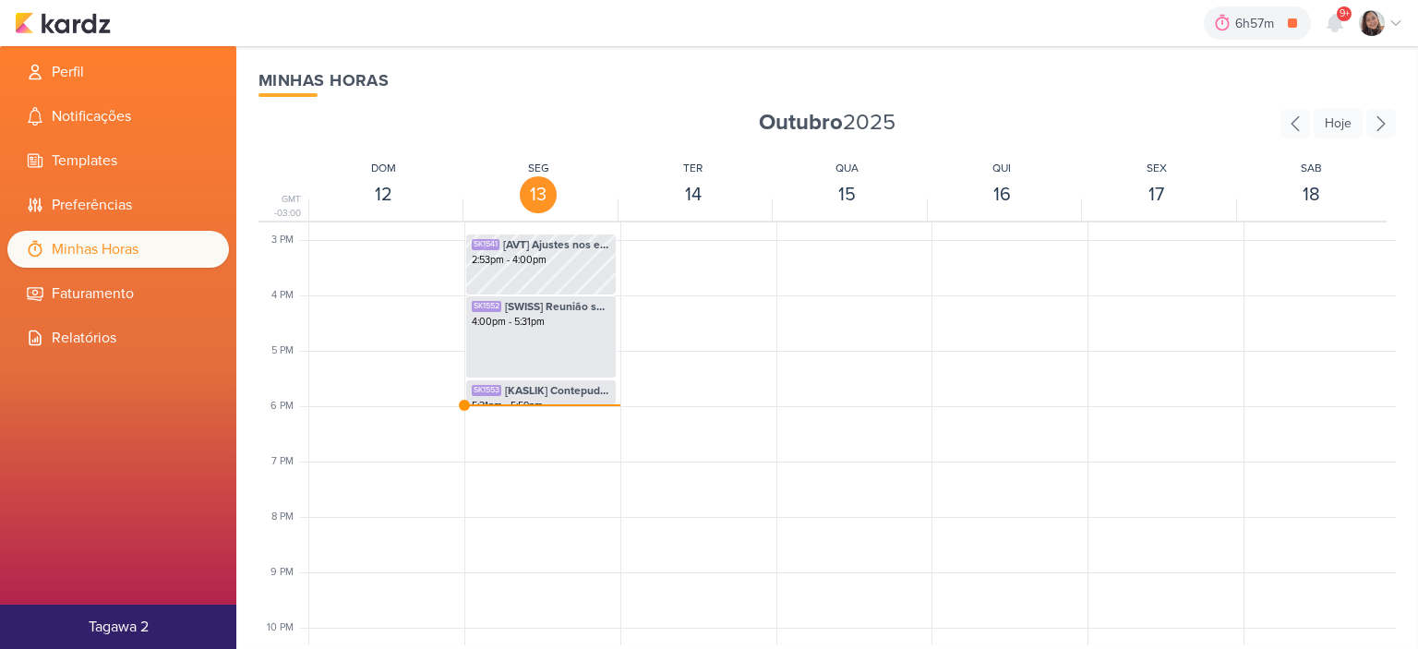
scroll to position [721, 0]
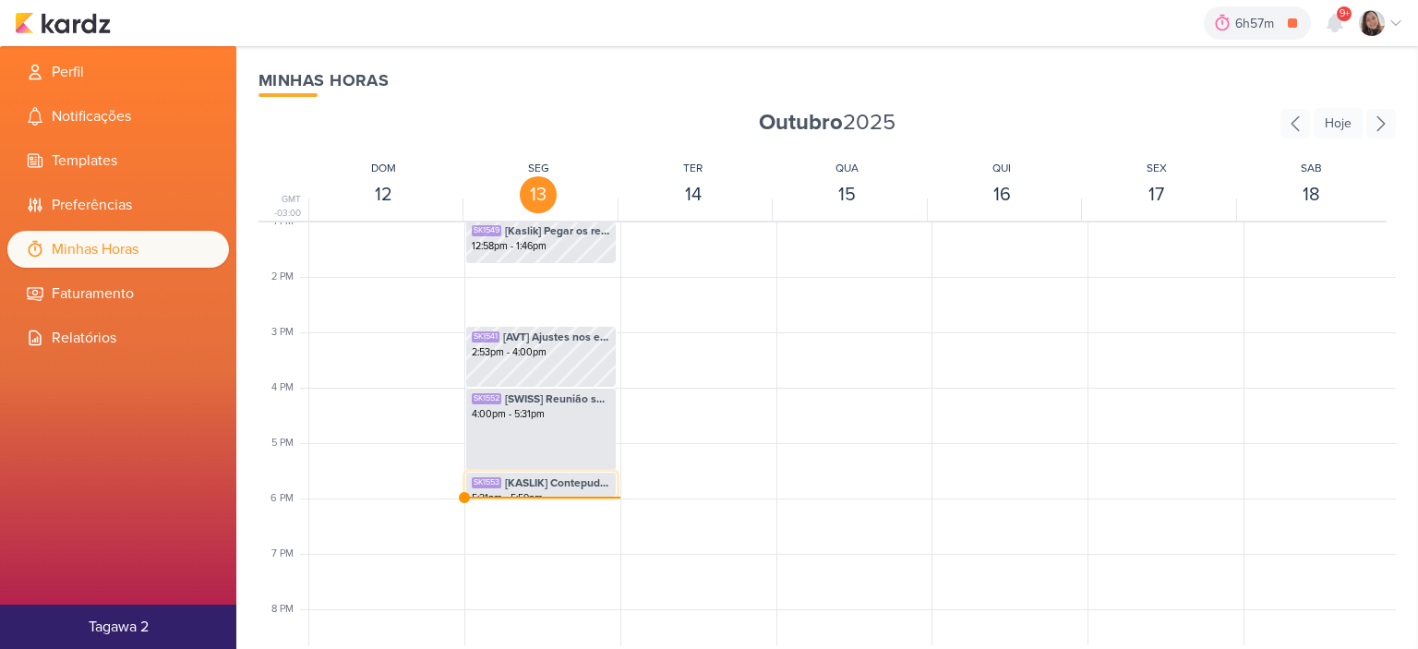
click at [542, 480] on span "[KASLIK] Contepudo para o e-mail do blog" at bounding box center [557, 483] width 105 height 17
select select "pm"
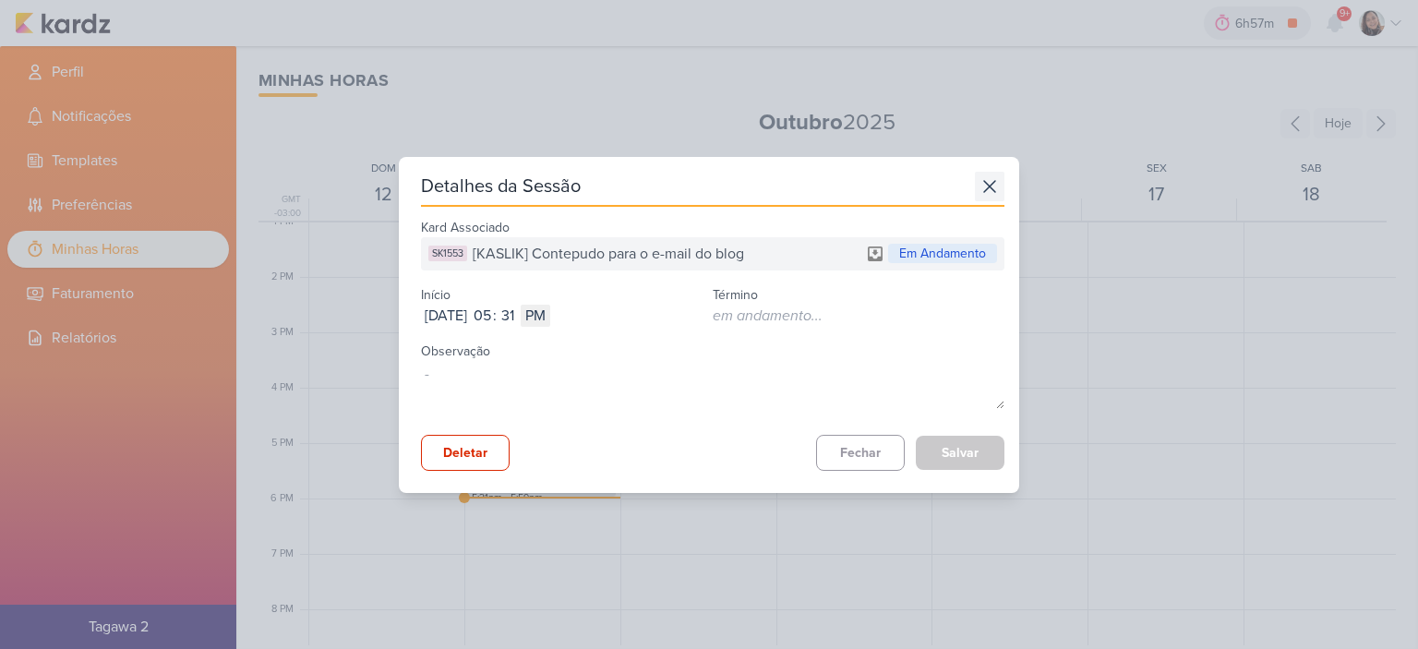
click at [989, 178] on icon at bounding box center [990, 187] width 30 height 30
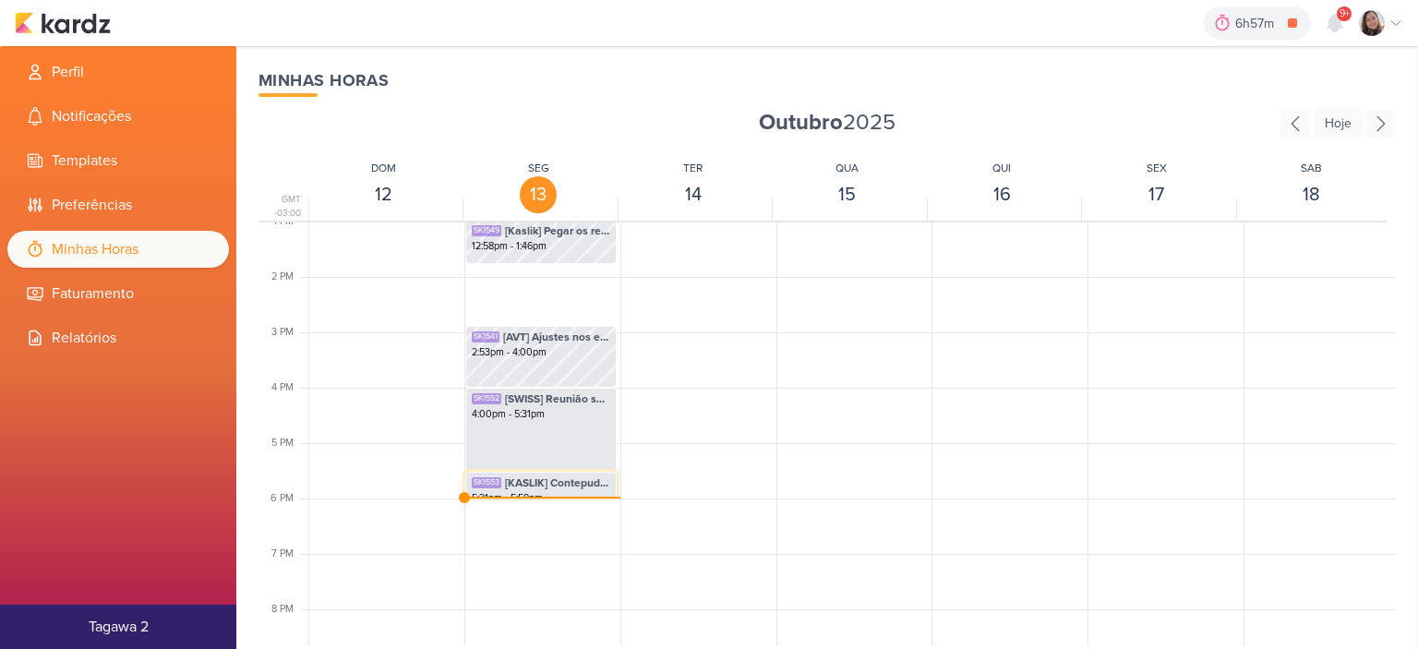
click at [547, 485] on span "[KASLIK] Contepudo para o e-mail do blog" at bounding box center [557, 483] width 105 height 17
select select "pm"
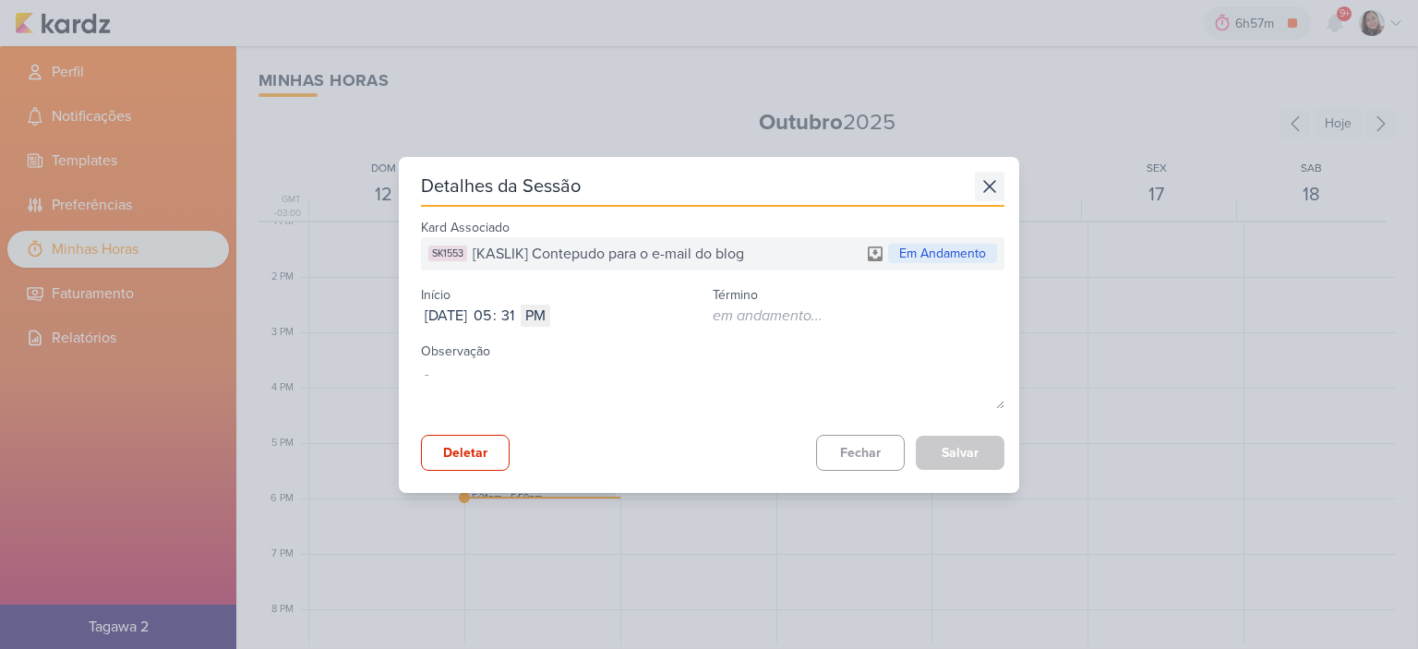
click at [985, 191] on icon at bounding box center [990, 187] width 30 height 30
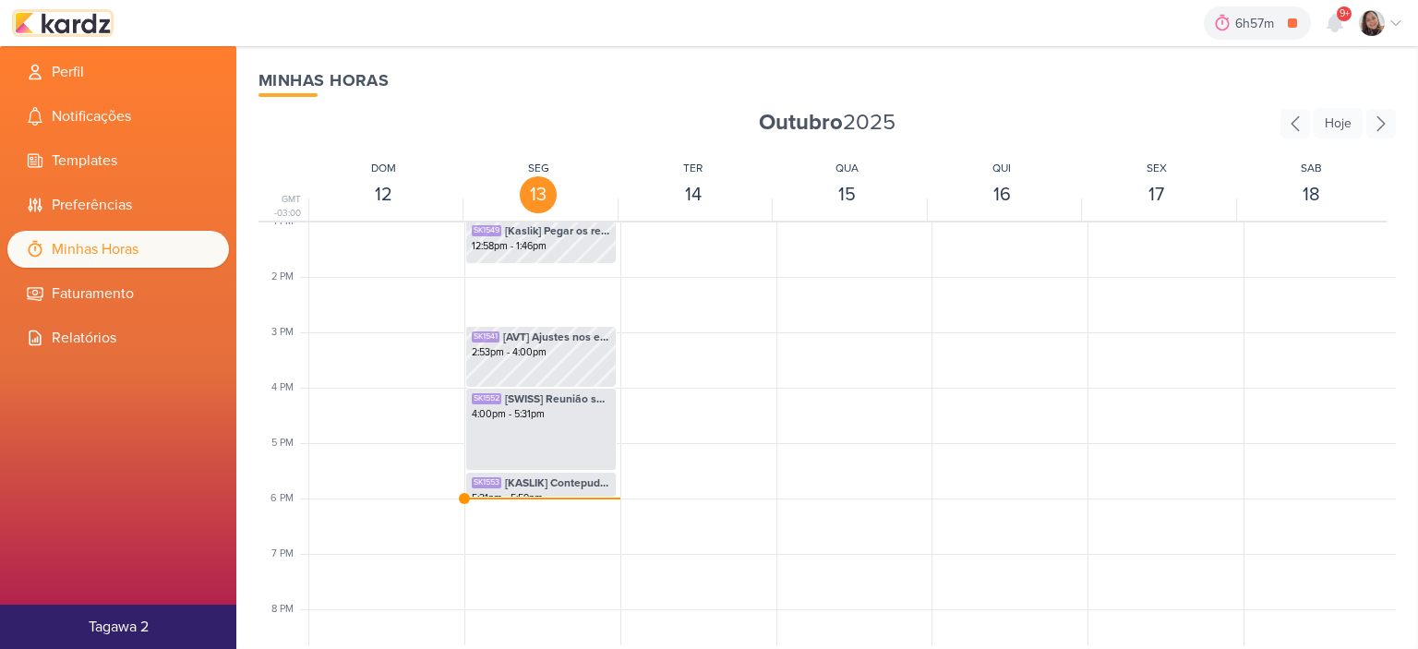
click at [89, 21] on img at bounding box center [63, 23] width 96 height 22
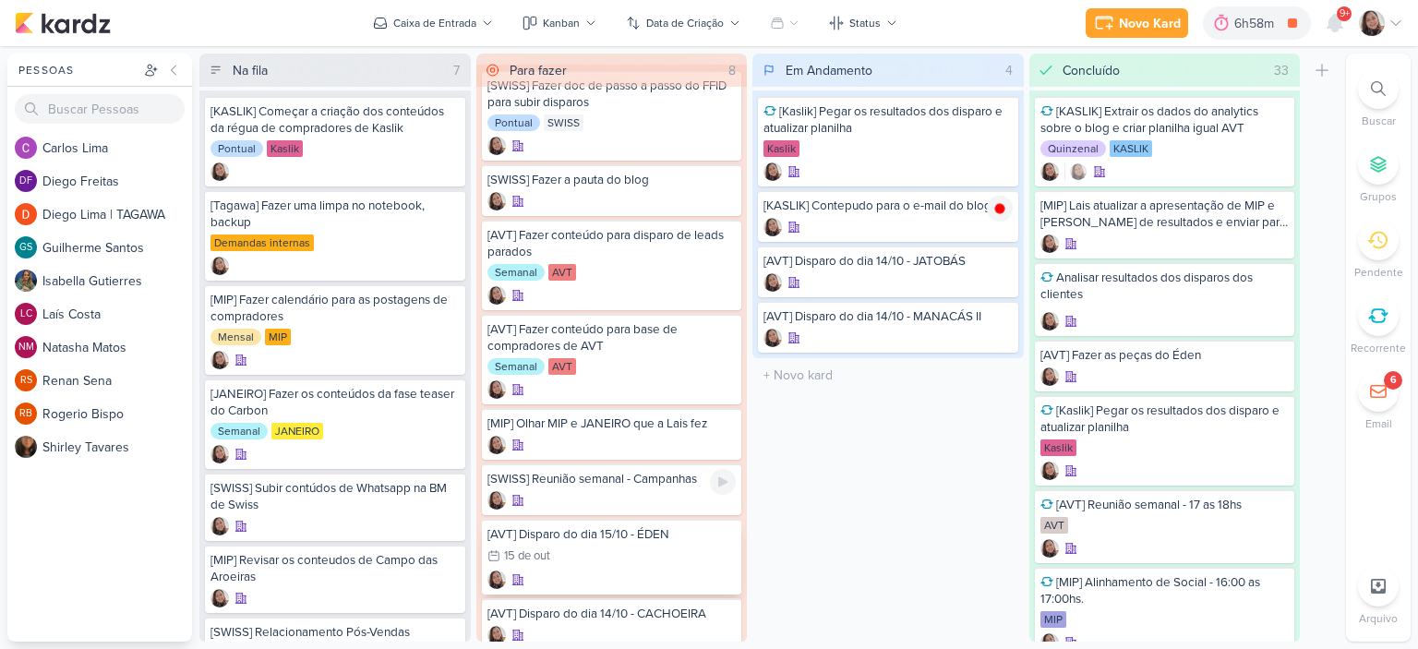
scroll to position [70, 0]
